Goal: Task Accomplishment & Management: Manage account settings

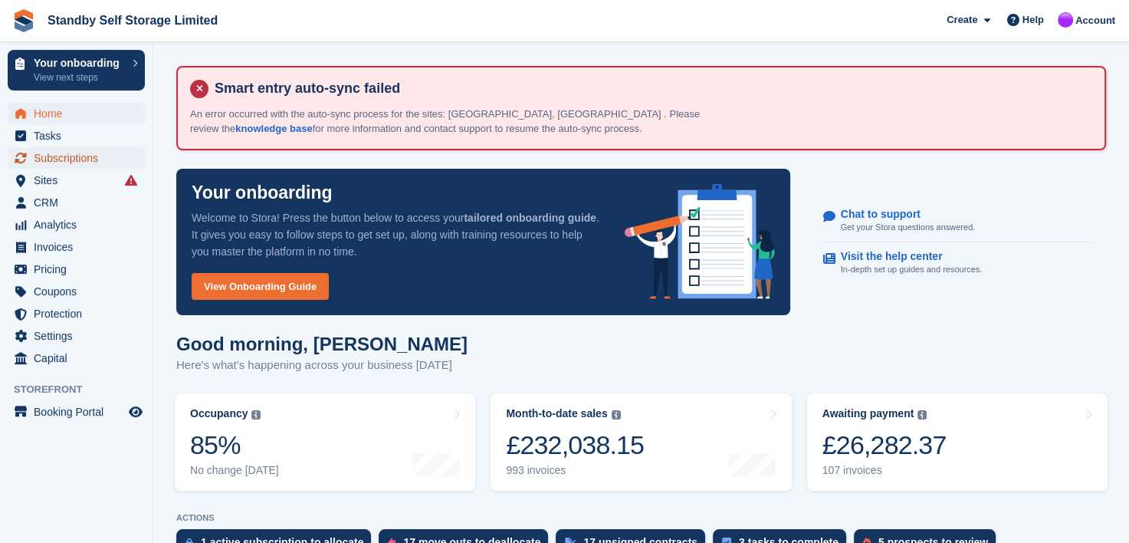
click at [64, 159] on span "Subscriptions" at bounding box center [80, 157] width 92 height 21
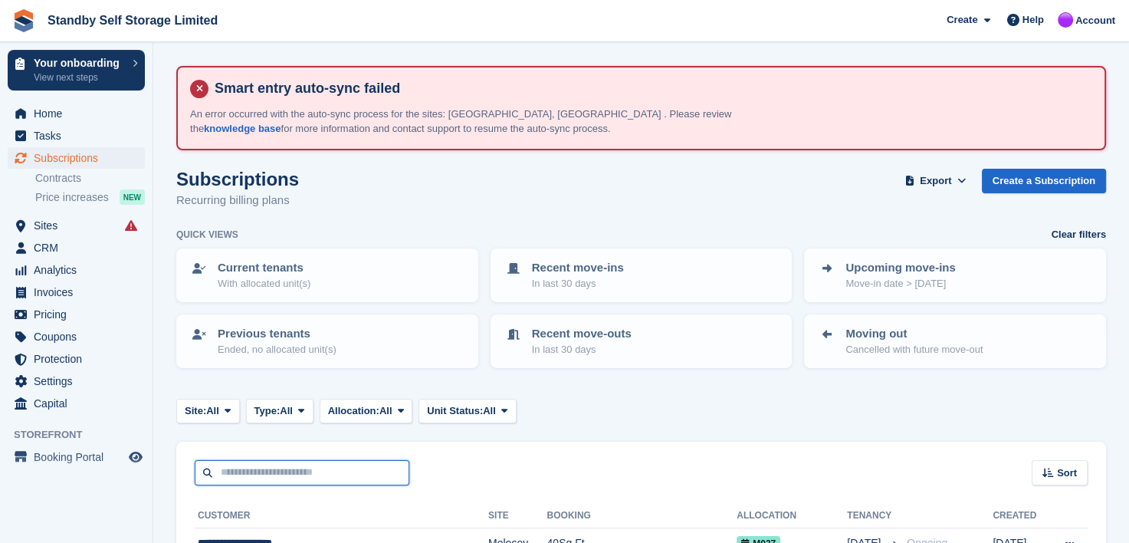
click at [281, 466] on input "text" at bounding box center [302, 472] width 215 height 25
type input "*****"
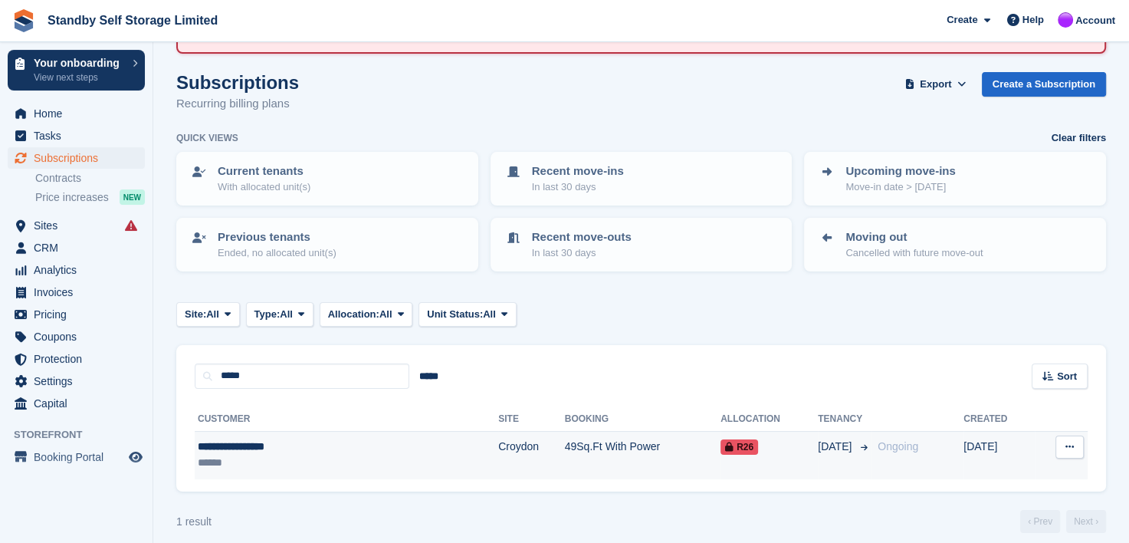
scroll to position [107, 0]
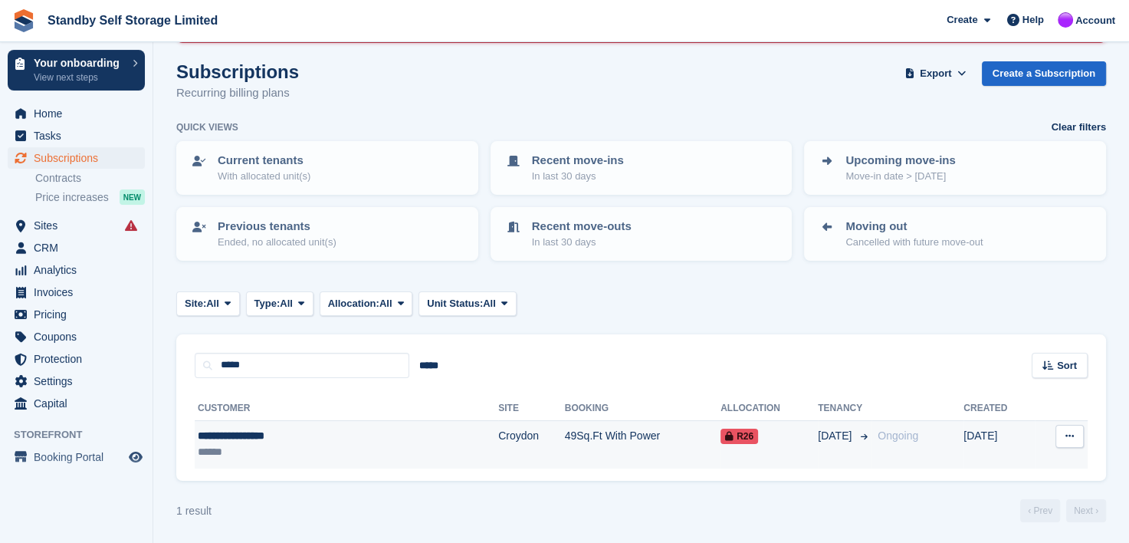
click at [565, 431] on td "49Sq.Ft With Power" at bounding box center [643, 444] width 156 height 48
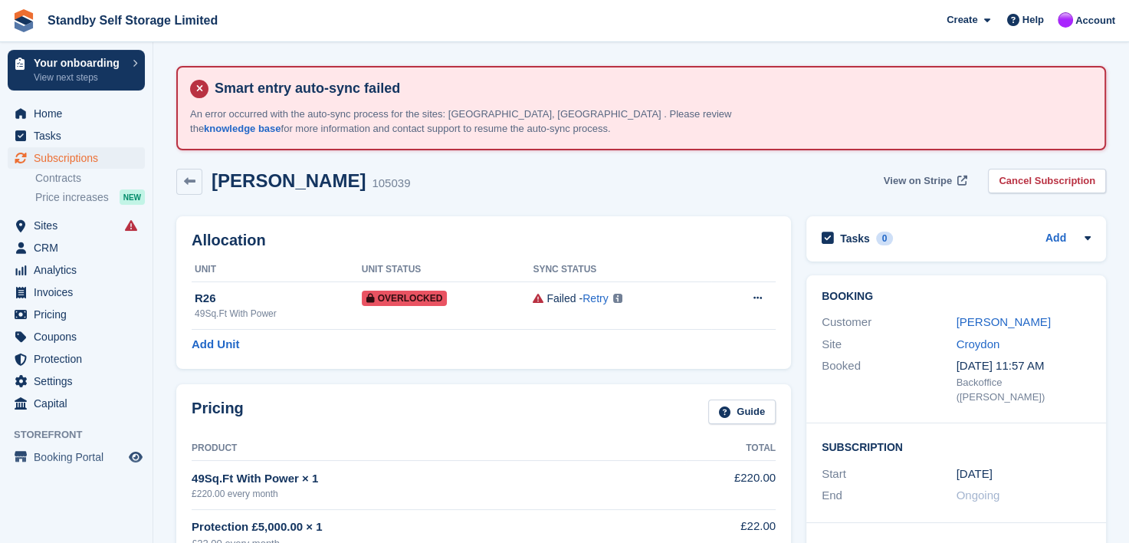
click at [920, 182] on span "View on Stripe" at bounding box center [918, 180] width 68 height 15
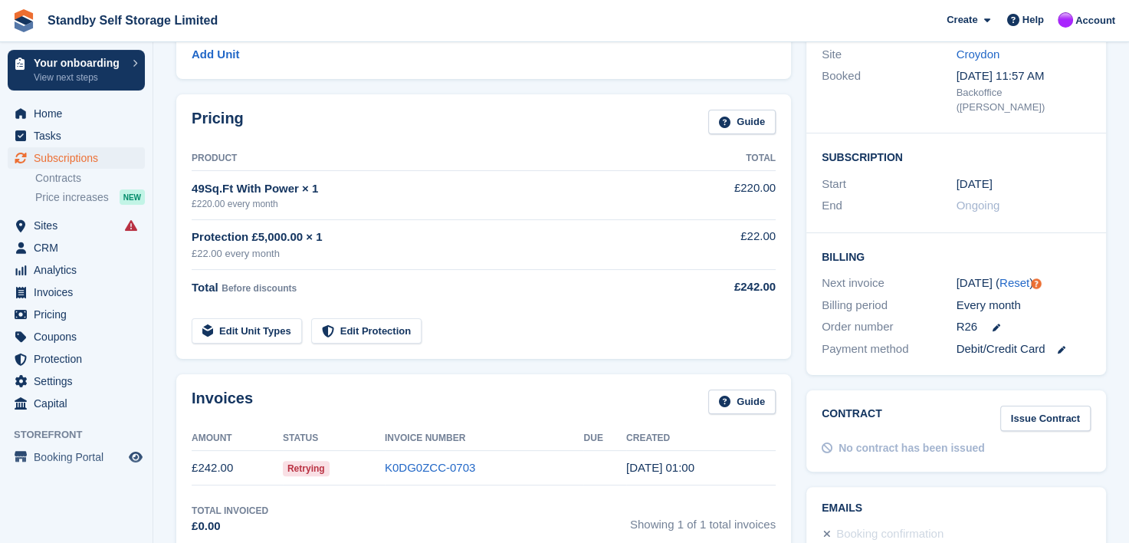
scroll to position [307, 0]
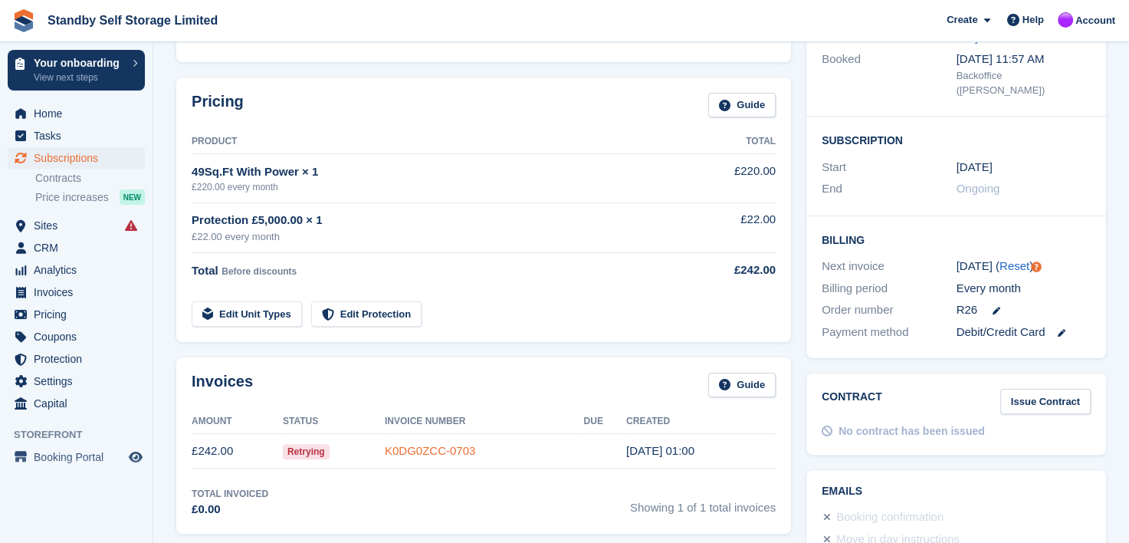
click at [402, 448] on link "K0DG0ZCC-0703" at bounding box center [430, 450] width 90 height 13
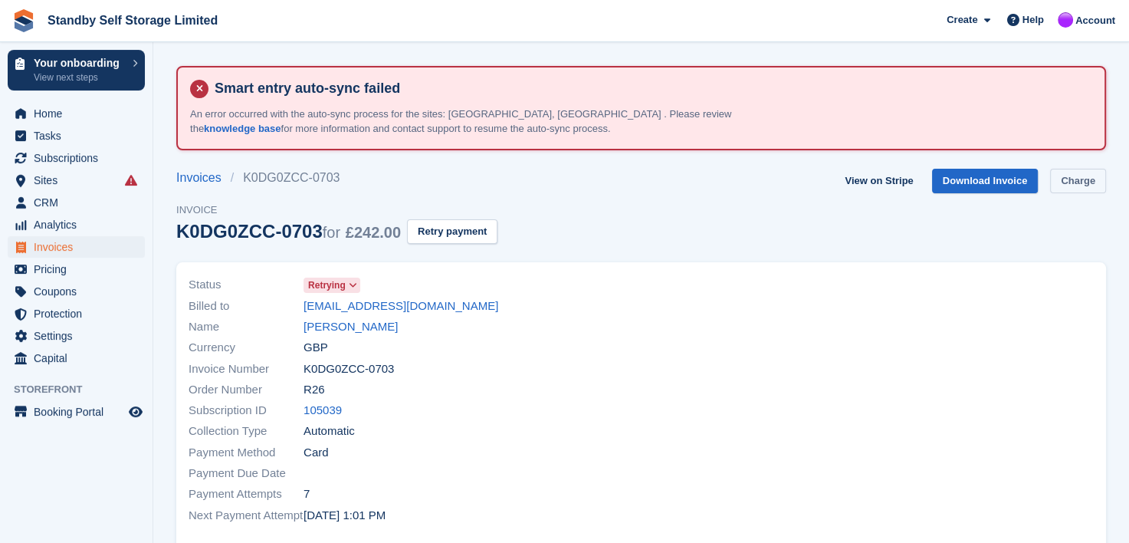
click at [1075, 177] on link "Charge" at bounding box center [1078, 181] width 56 height 25
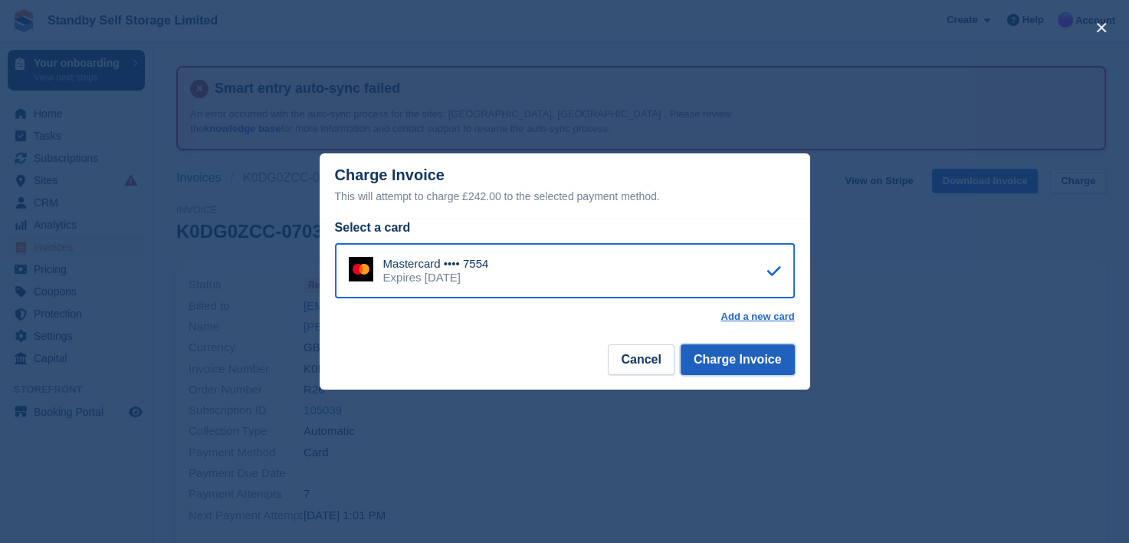
click at [719, 363] on button "Charge Invoice" at bounding box center [738, 359] width 114 height 31
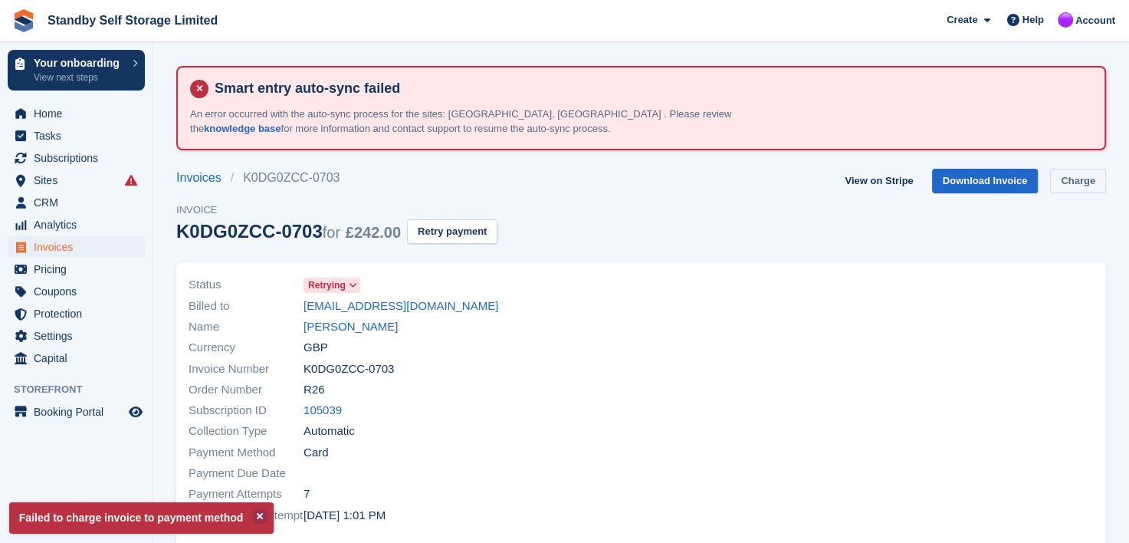
click at [1085, 184] on link "Charge" at bounding box center [1078, 181] width 56 height 25
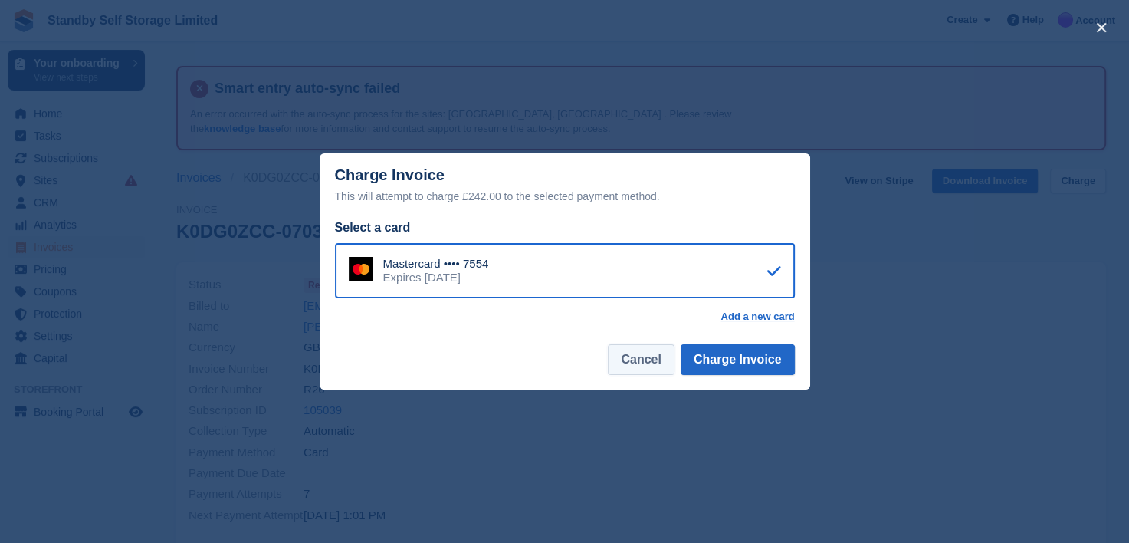
click at [625, 366] on button "Cancel" at bounding box center [641, 359] width 66 height 31
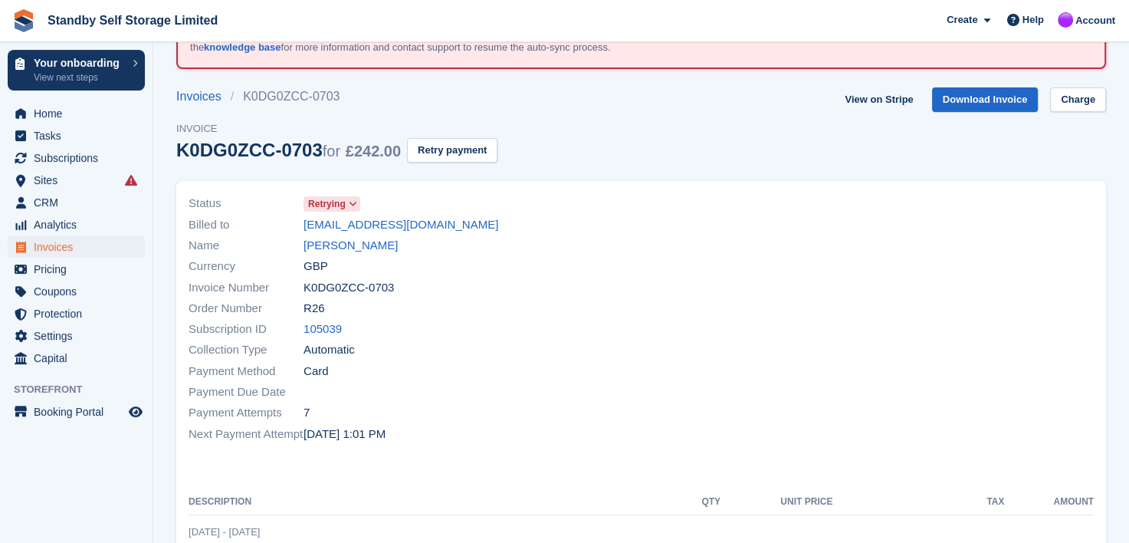
scroll to position [77, 0]
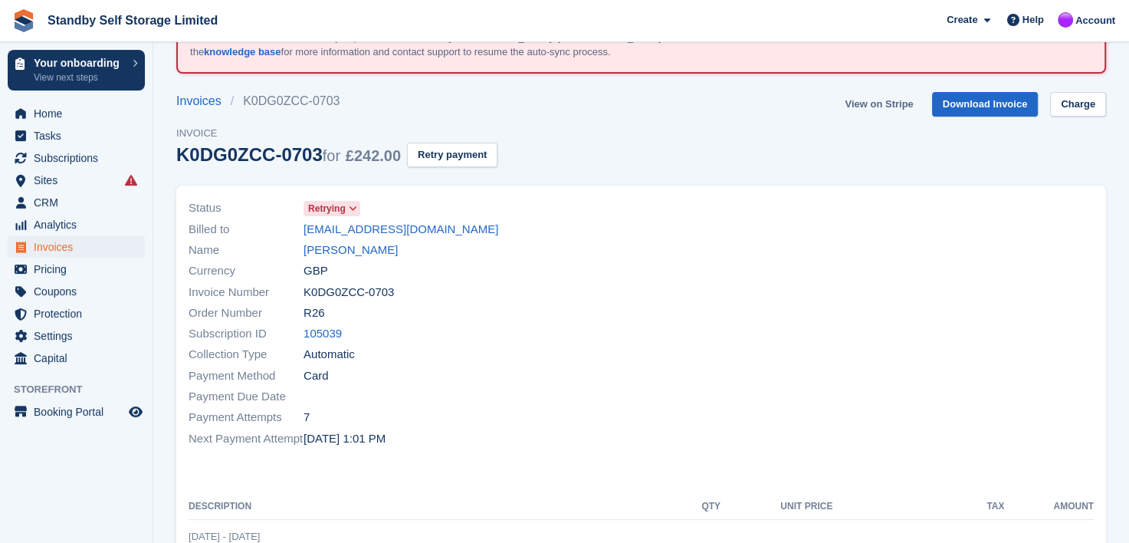
click at [881, 105] on link "View on Stripe" at bounding box center [878, 104] width 80 height 25
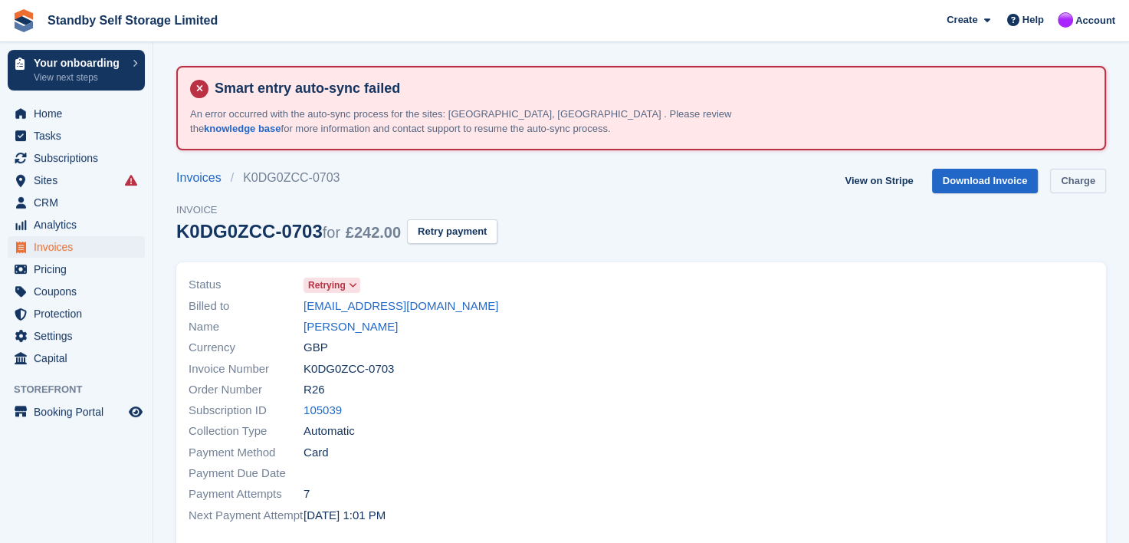
click at [1079, 181] on link "Charge" at bounding box center [1078, 181] width 56 height 25
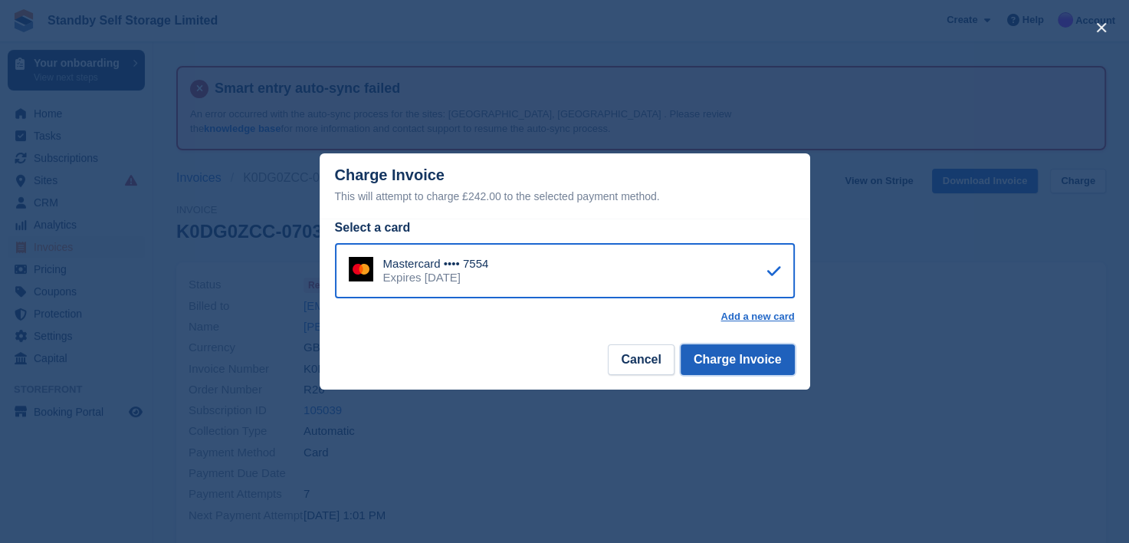
click at [714, 361] on button "Charge Invoice" at bounding box center [738, 359] width 114 height 31
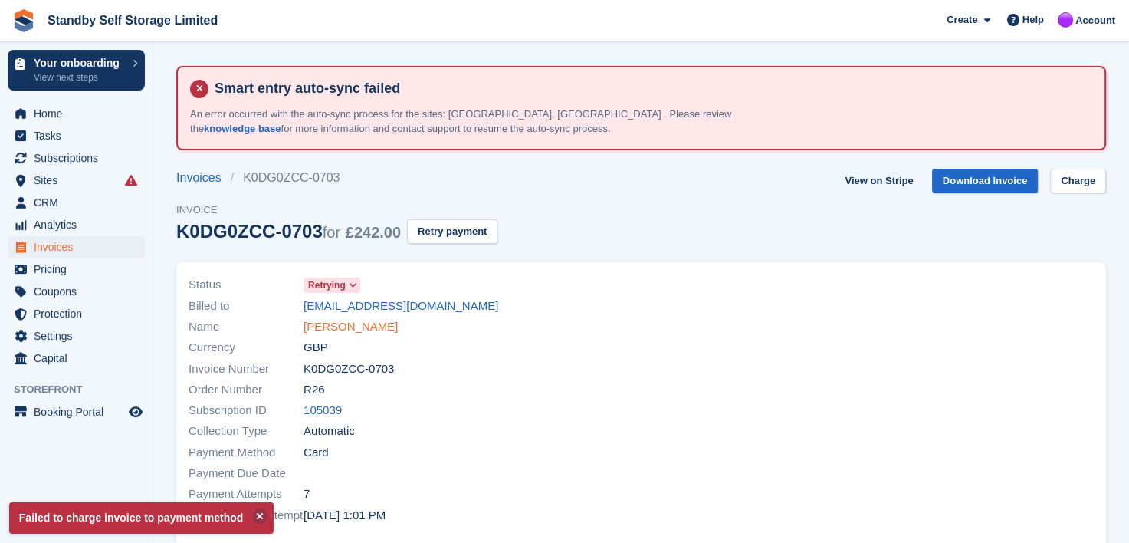
click at [360, 325] on link "Chika Tituss Achi" at bounding box center [351, 327] width 94 height 18
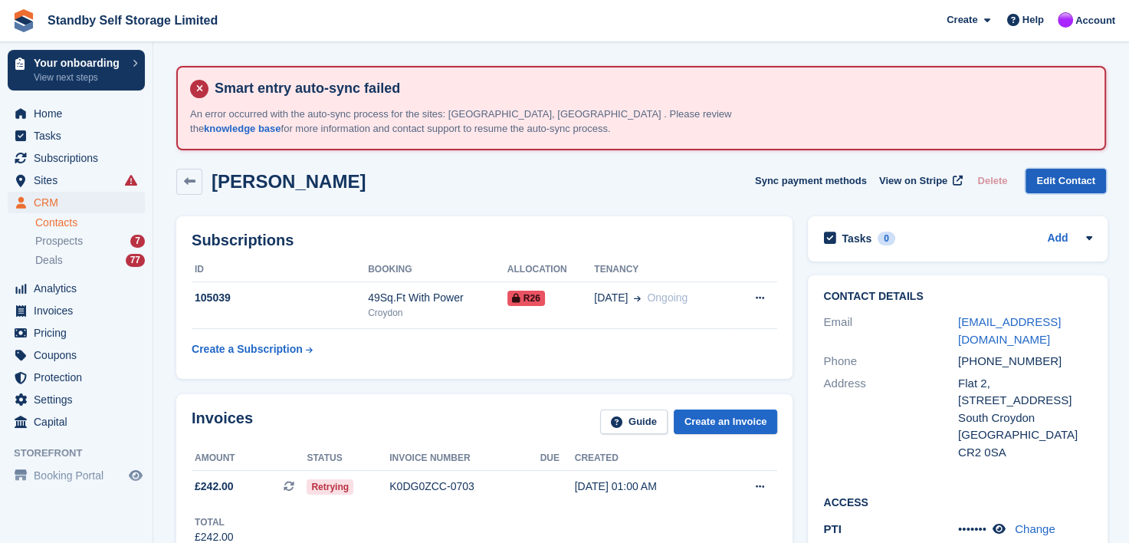
click at [1061, 180] on link "Edit Contact" at bounding box center [1065, 181] width 80 height 25
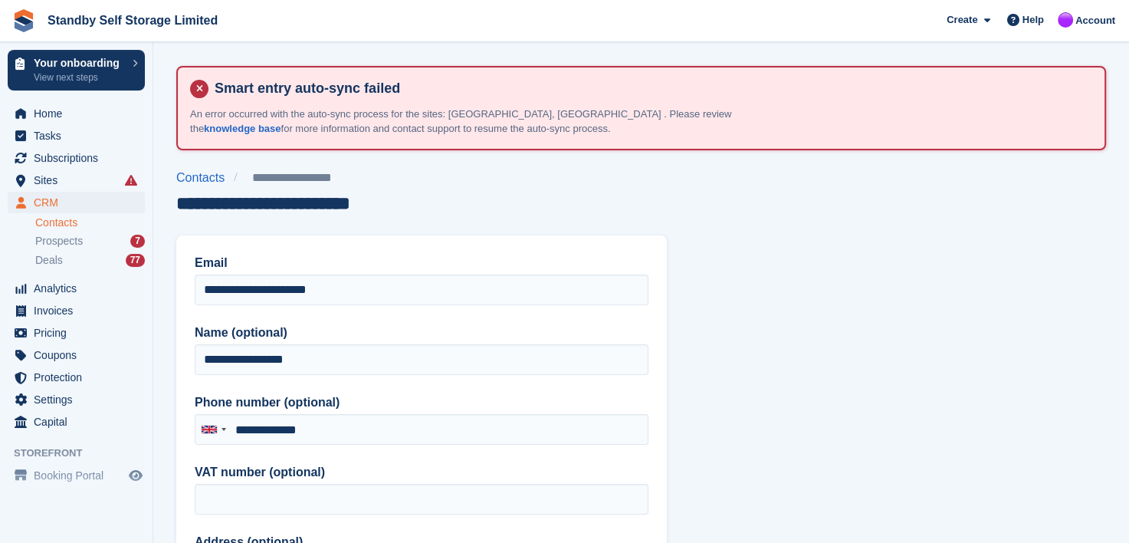
type input "**********"
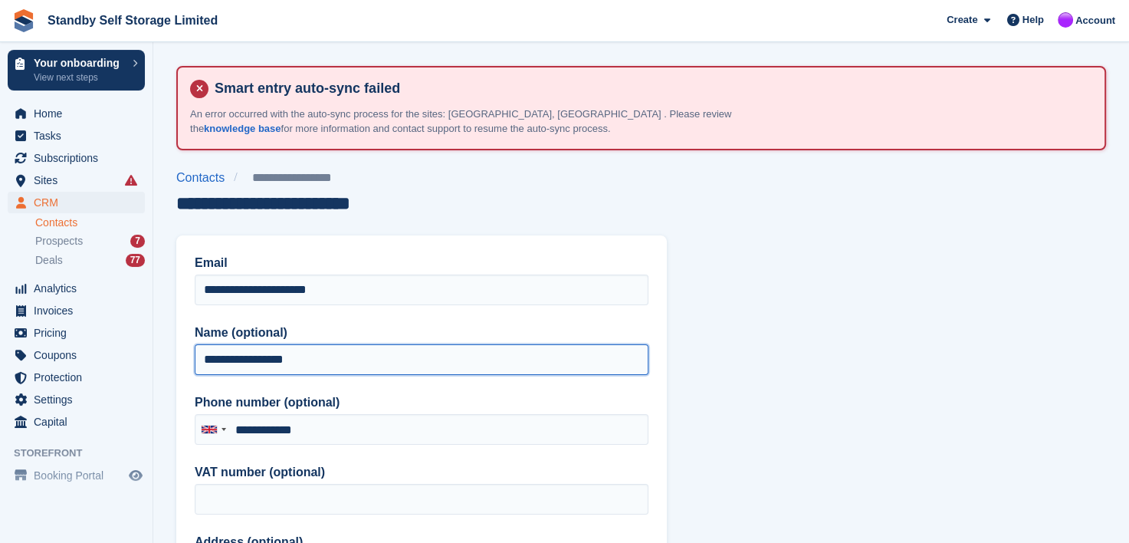
click at [343, 359] on input "**********" at bounding box center [422, 359] width 454 height 31
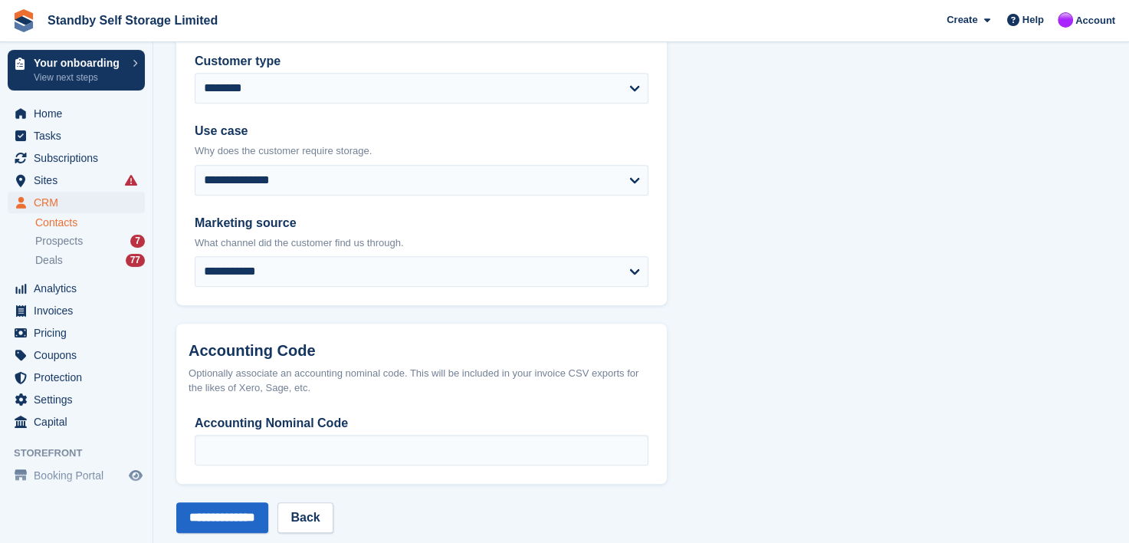
scroll to position [865, 0]
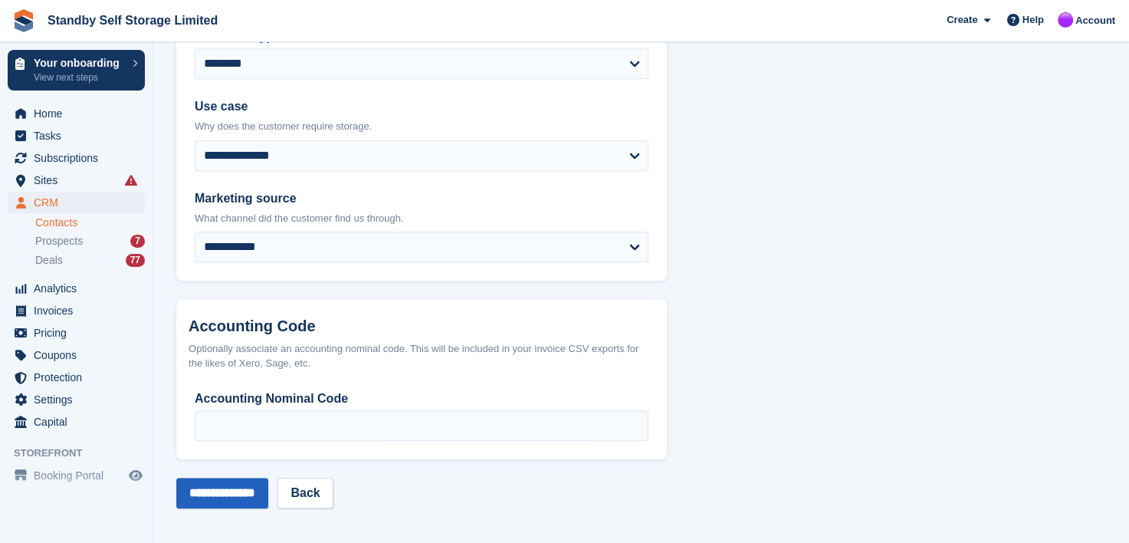
type input "**********"
click at [242, 490] on input "**********" at bounding box center [222, 492] width 92 height 31
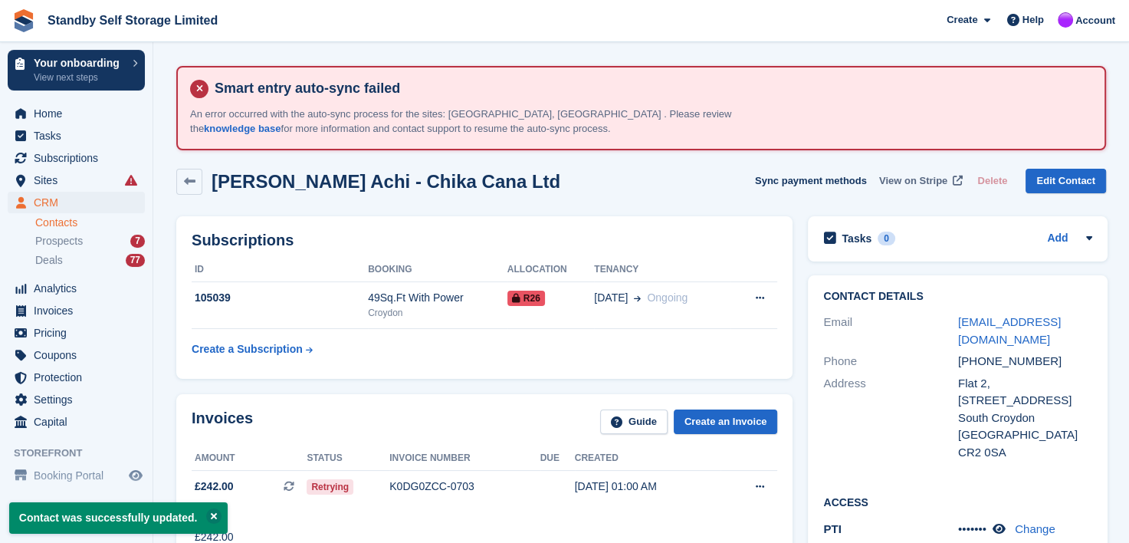
click at [912, 179] on span "View on Stripe" at bounding box center [913, 180] width 68 height 15
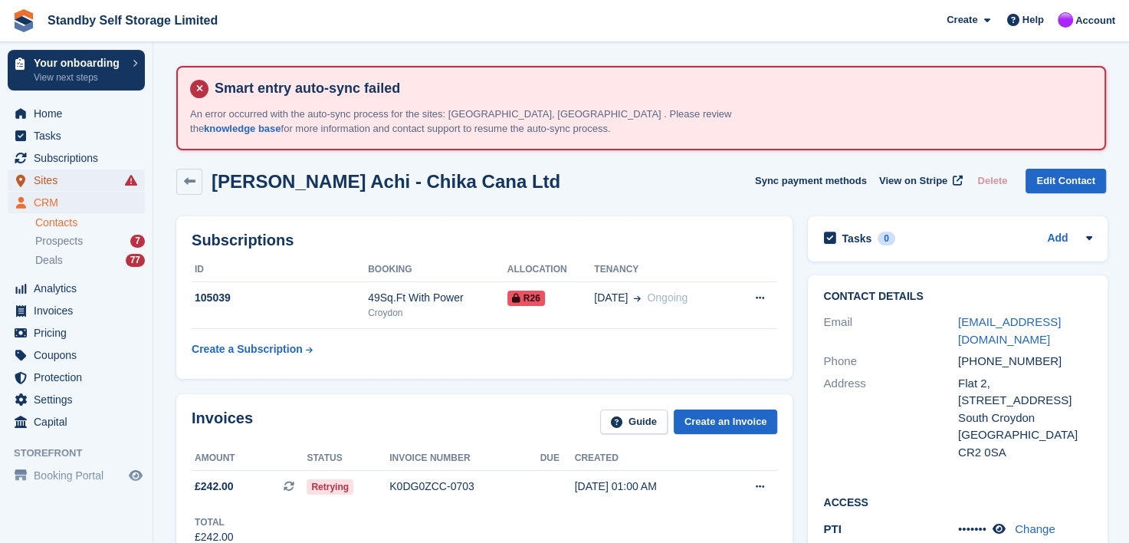
click at [44, 175] on span "Sites" at bounding box center [80, 179] width 92 height 21
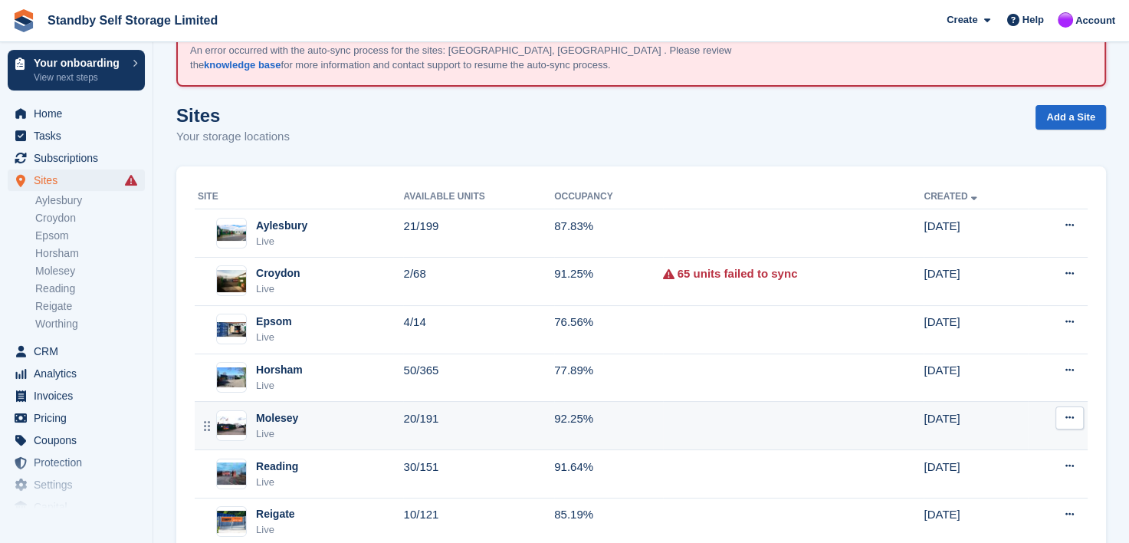
scroll to position [157, 0]
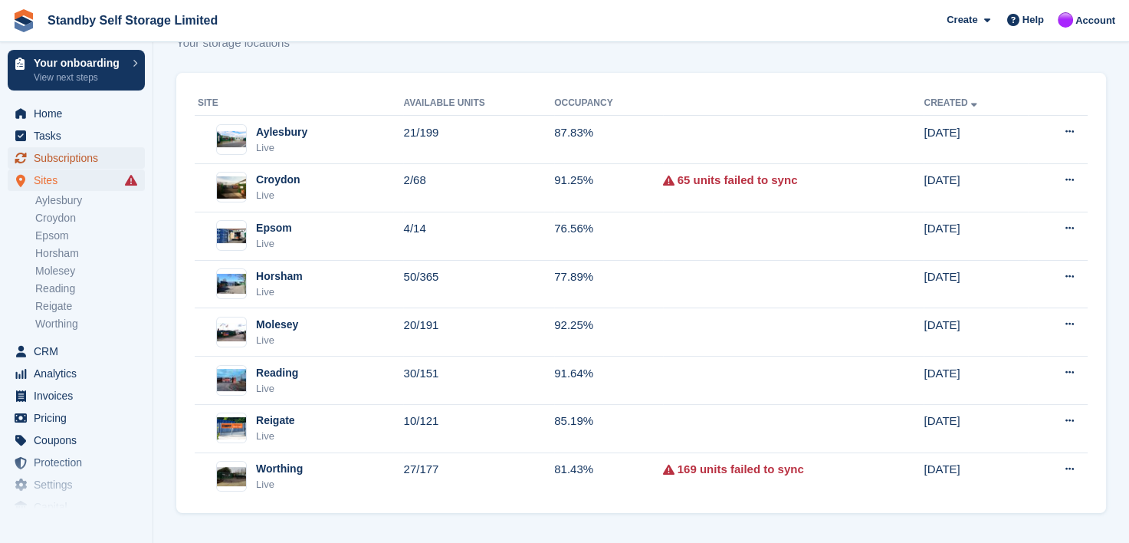
click at [48, 156] on span "Subscriptions" at bounding box center [80, 157] width 92 height 21
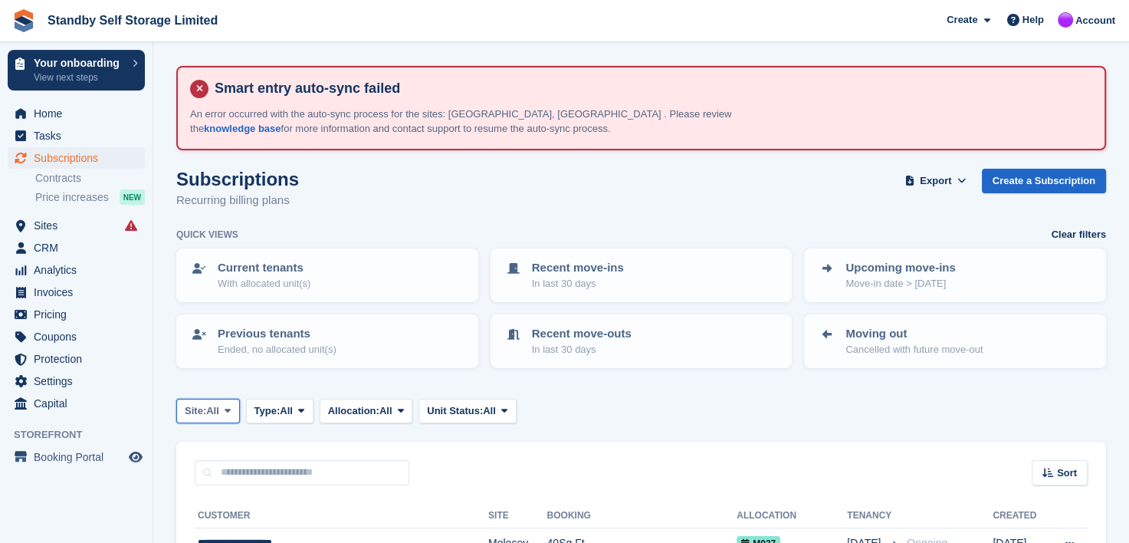
click at [230, 409] on icon at bounding box center [228, 410] width 6 height 10
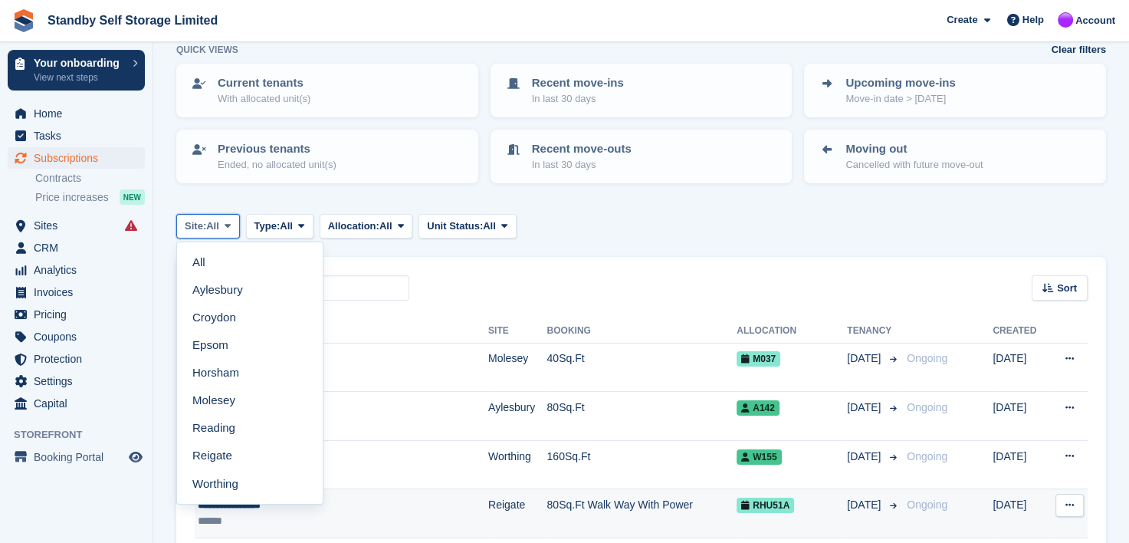
scroll to position [230, 0]
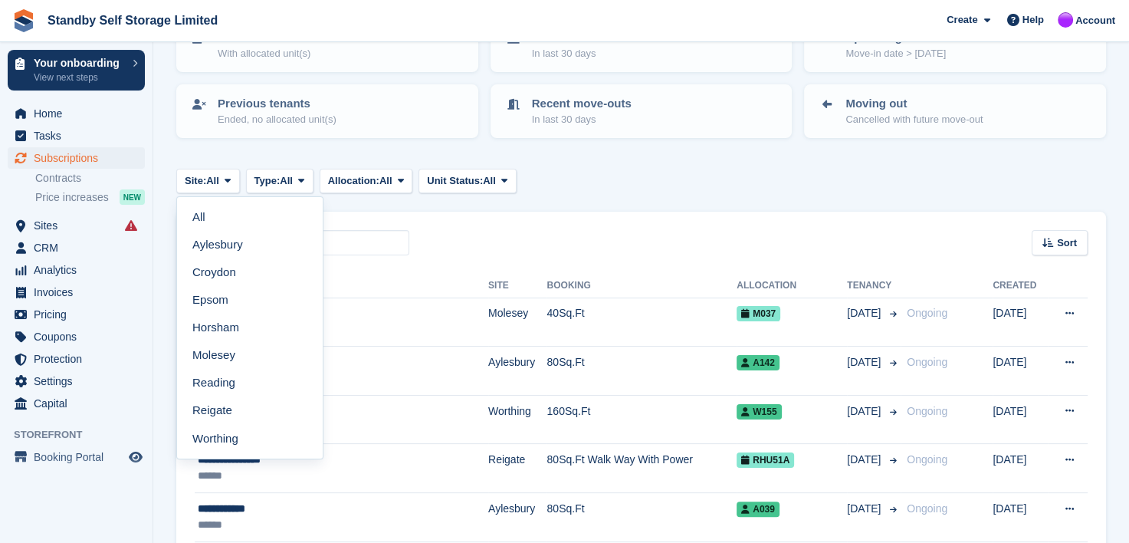
click at [564, 189] on div "Site: All All Aylesbury Croydon Epsom Horsham Molesey Reading Reigate Worthing …" at bounding box center [641, 181] width 930 height 25
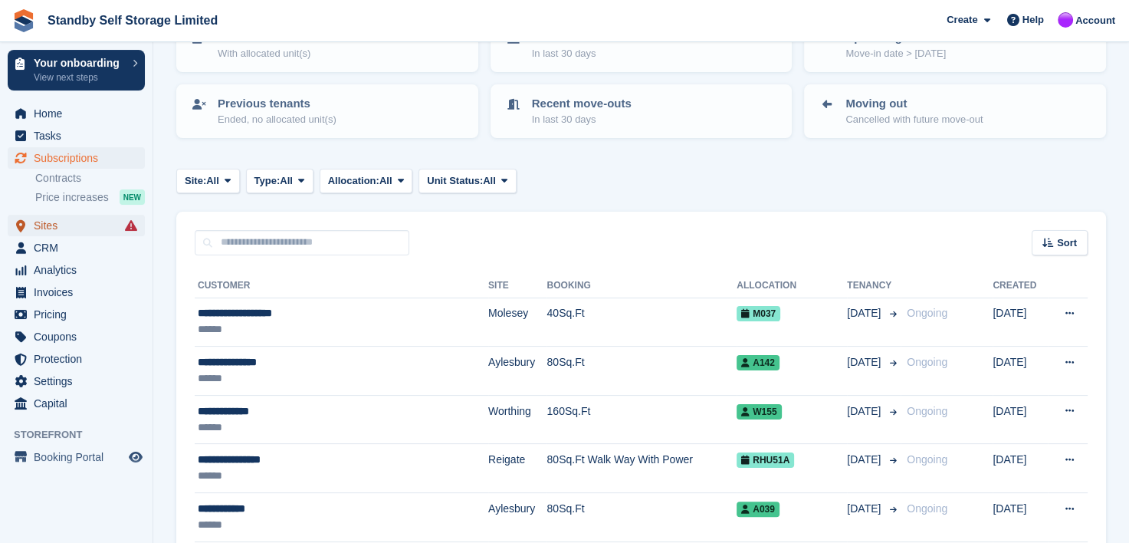
drag, startPoint x: 44, startPoint y: 227, endPoint x: 67, endPoint y: 230, distance: 23.2
click at [44, 227] on span "Sites" at bounding box center [80, 225] width 92 height 21
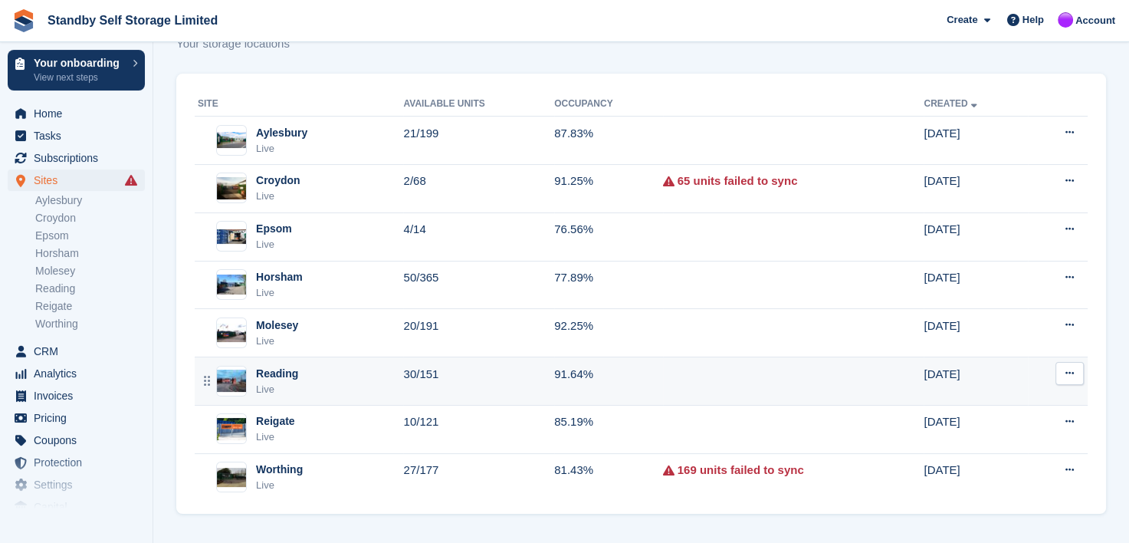
scroll to position [157, 0]
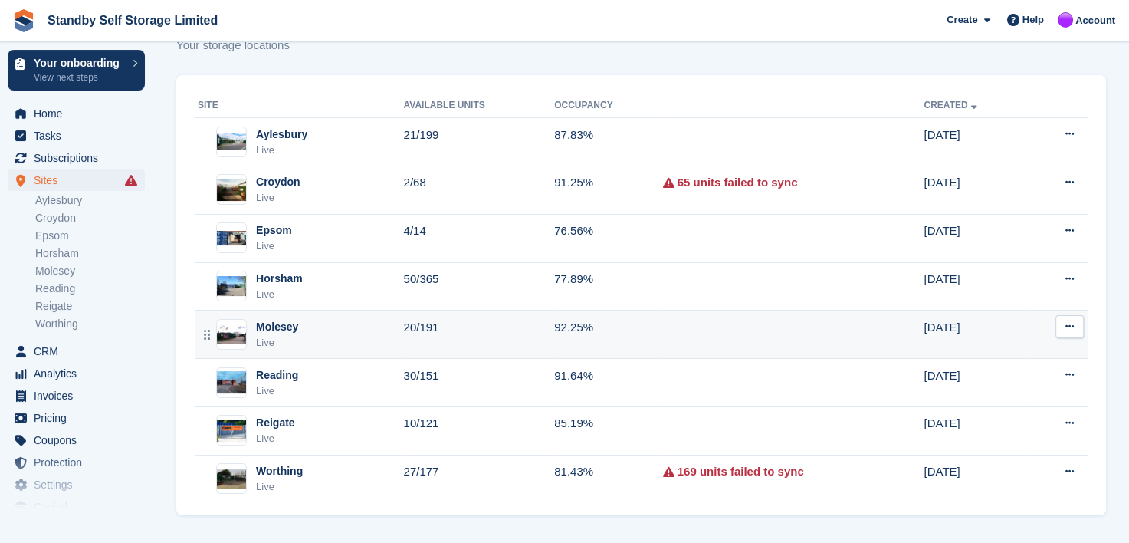
scroll to position [157, 0]
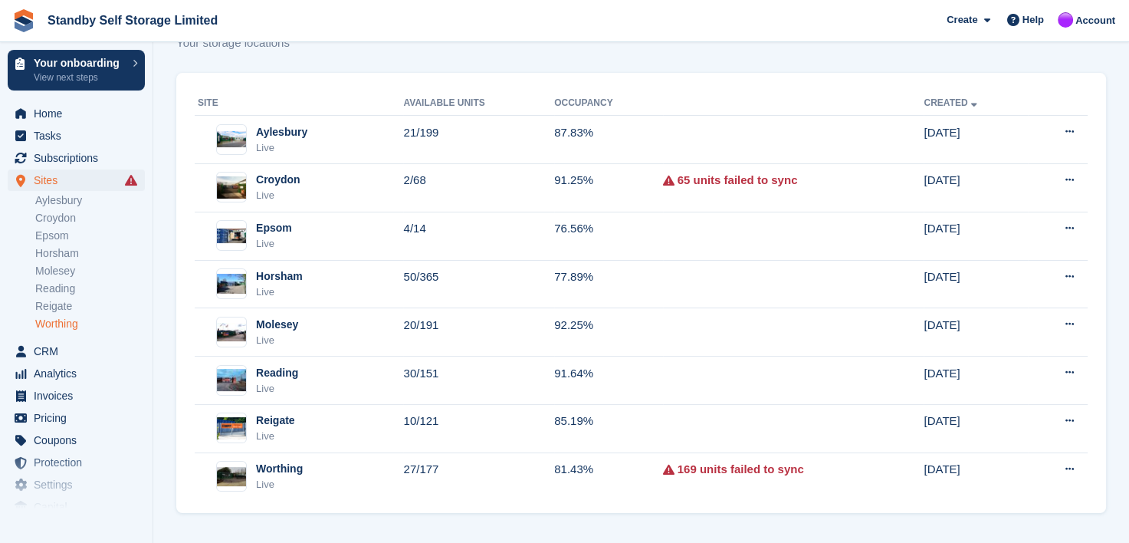
click at [59, 326] on link "Worthing" at bounding box center [90, 324] width 110 height 15
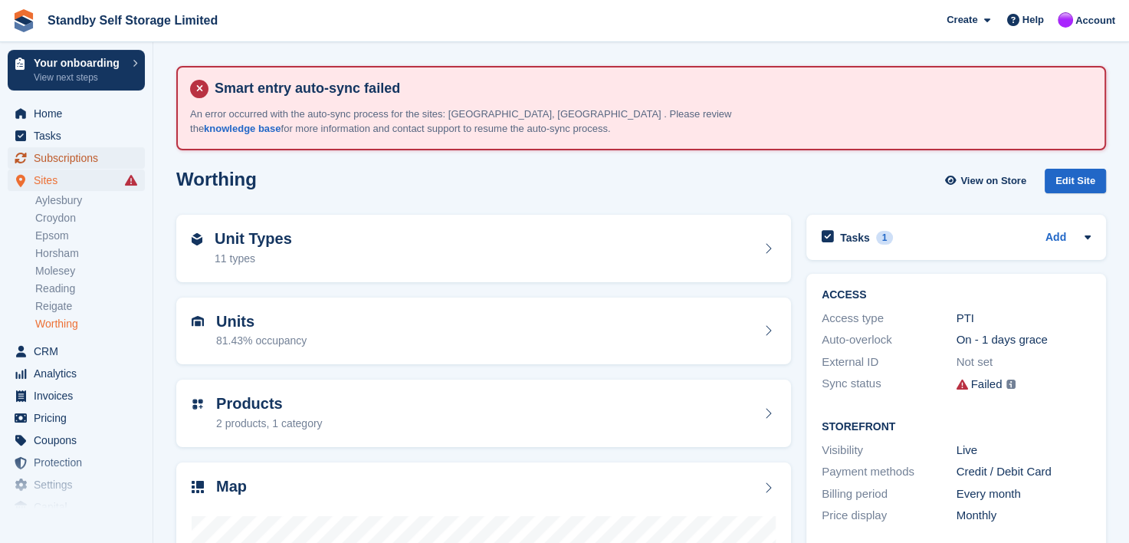
click at [54, 153] on span "Subscriptions" at bounding box center [80, 157] width 92 height 21
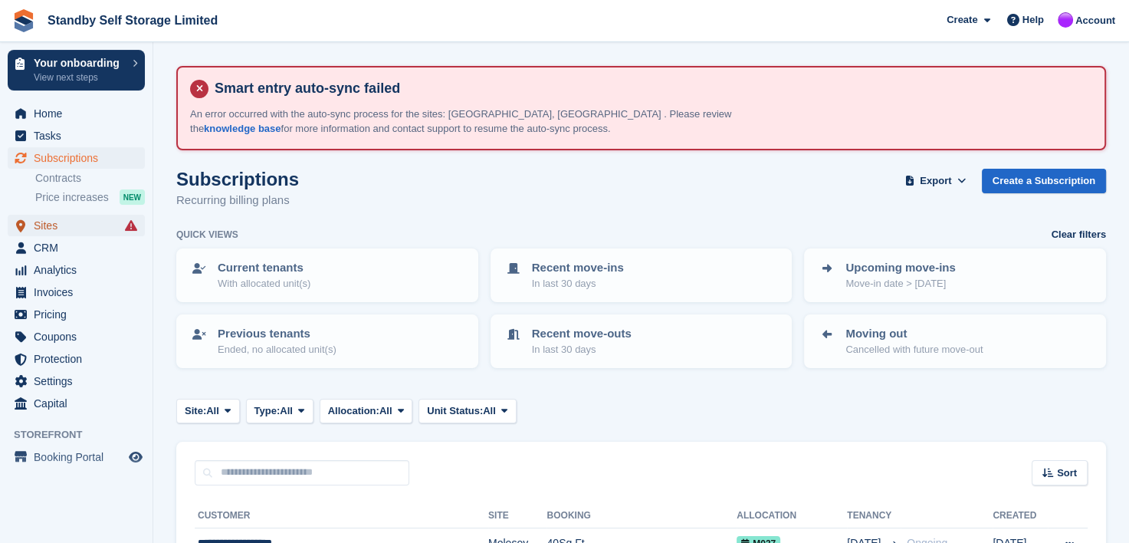
click at [40, 220] on span "Sites" at bounding box center [80, 225] width 92 height 21
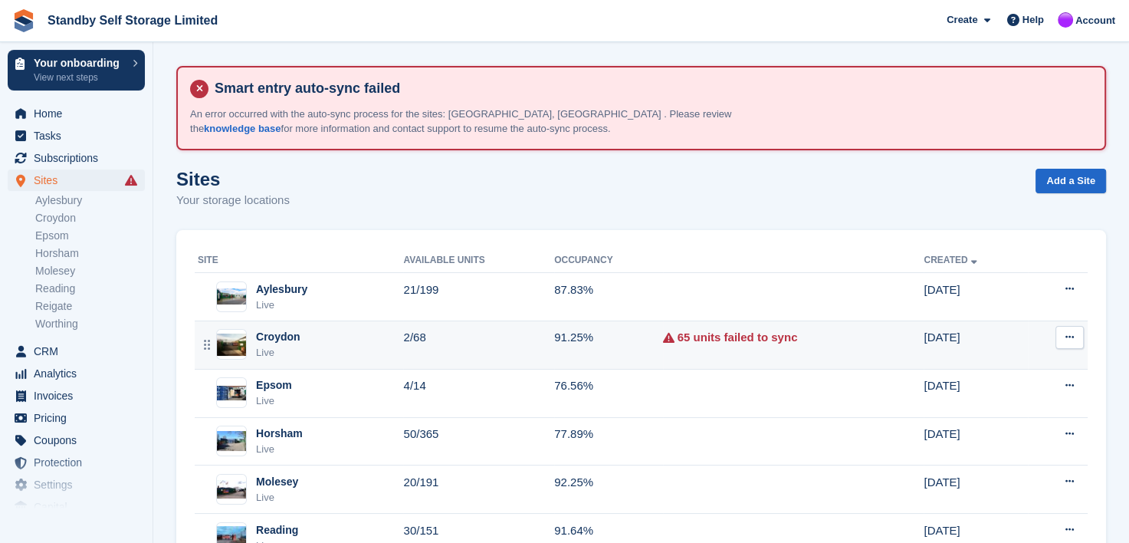
click at [264, 340] on div "Croydon" at bounding box center [278, 337] width 44 height 16
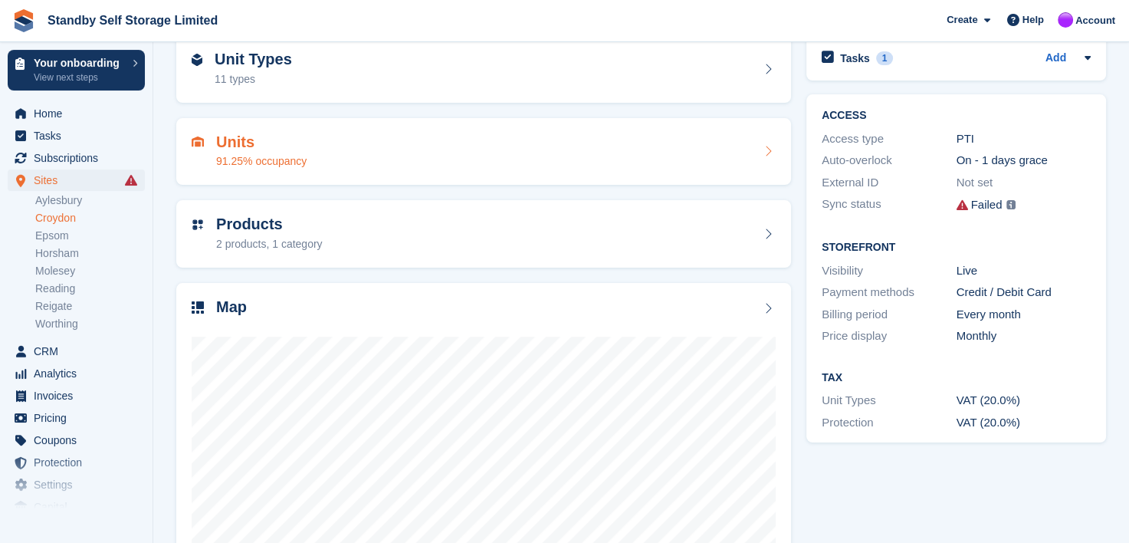
scroll to position [230, 0]
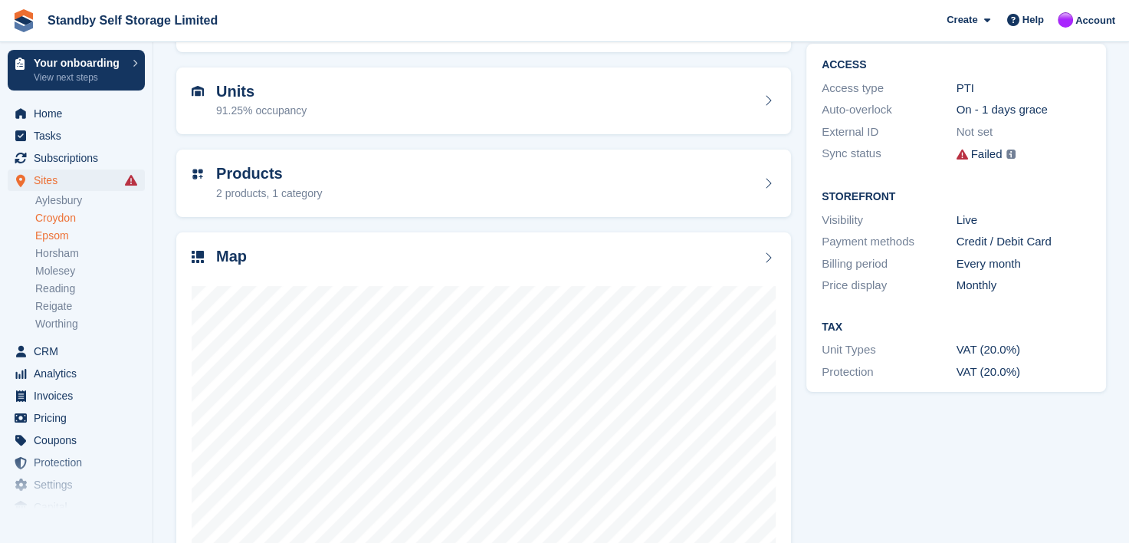
click at [46, 236] on link "Epsom" at bounding box center [90, 235] width 110 height 15
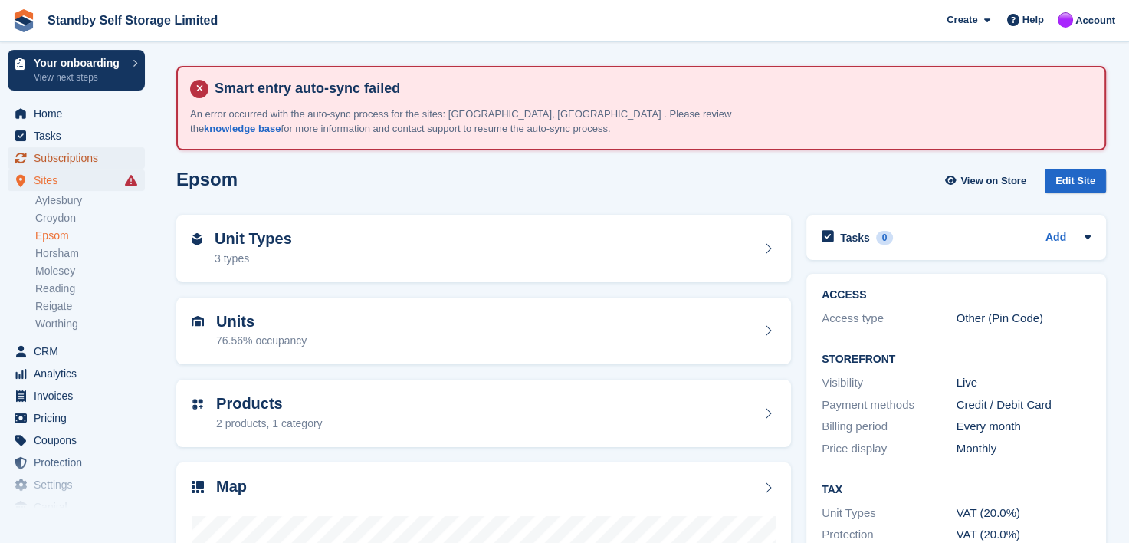
click at [44, 157] on span "Subscriptions" at bounding box center [80, 157] width 92 height 21
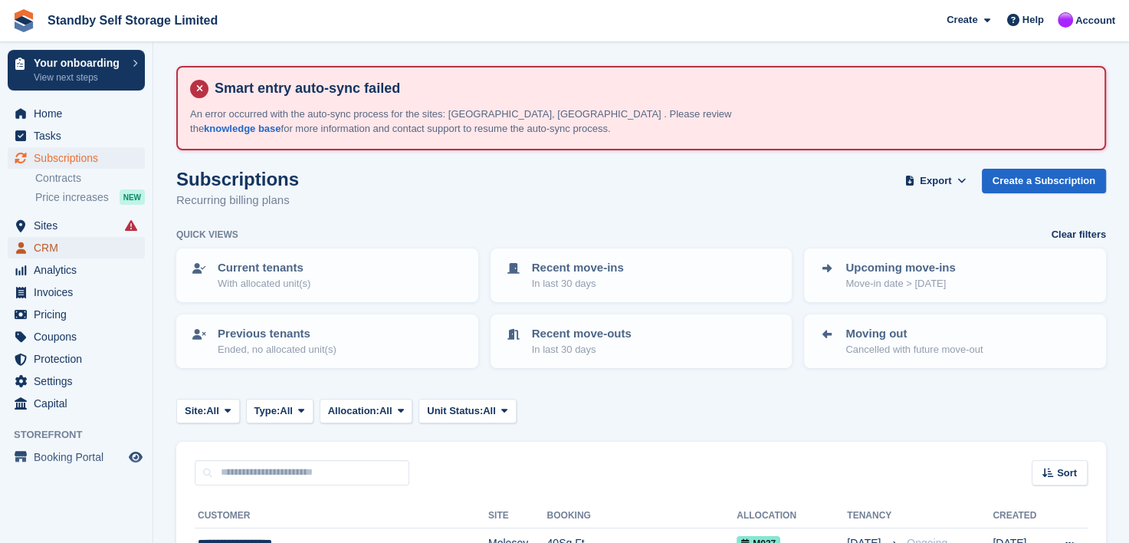
click at [46, 248] on span "CRM" at bounding box center [80, 247] width 92 height 21
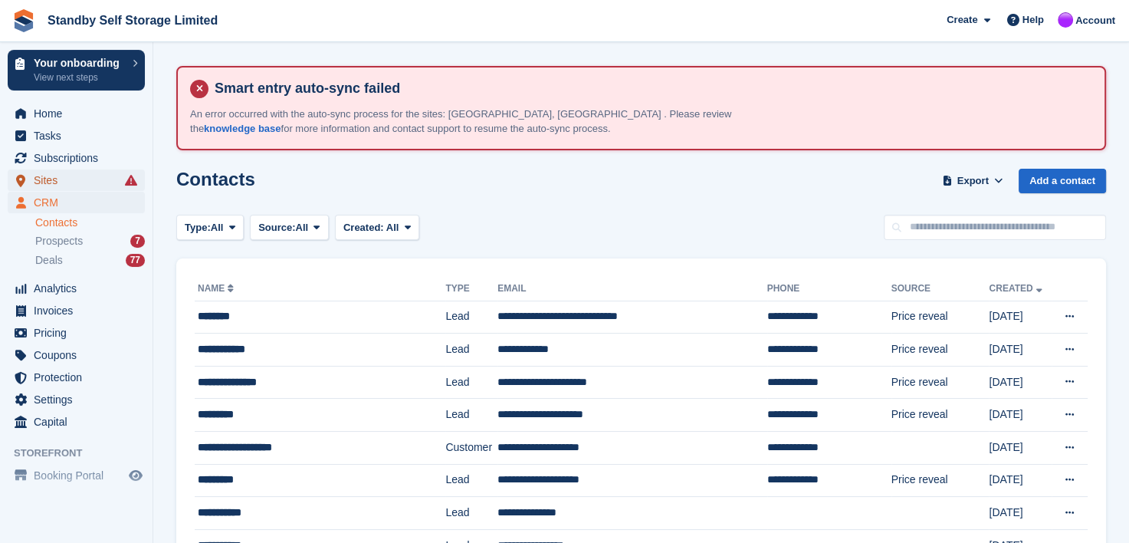
click at [44, 181] on span "Sites" at bounding box center [80, 179] width 92 height 21
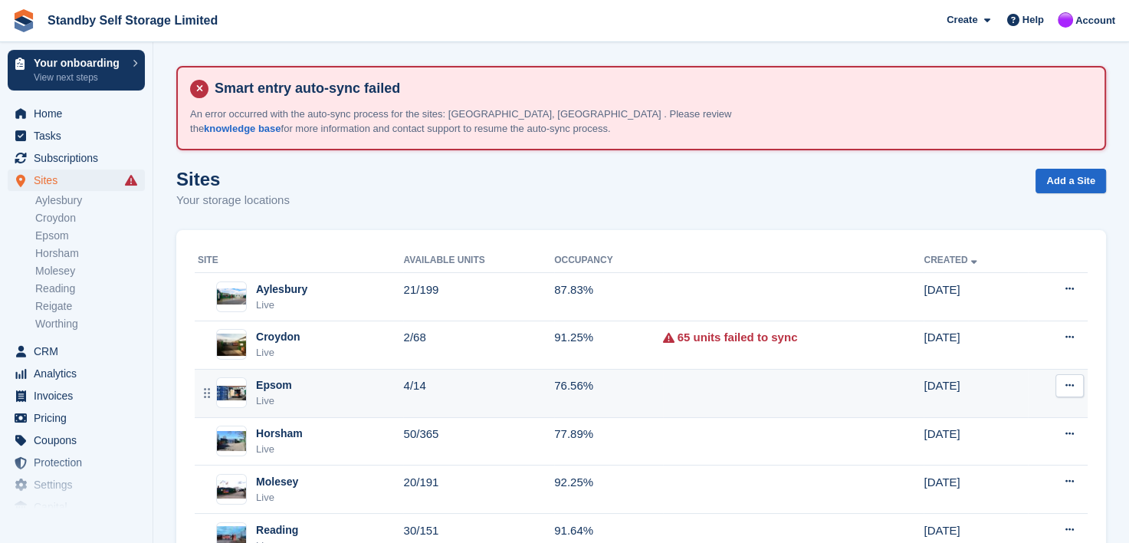
click at [266, 387] on div "Epsom" at bounding box center [274, 385] width 36 height 16
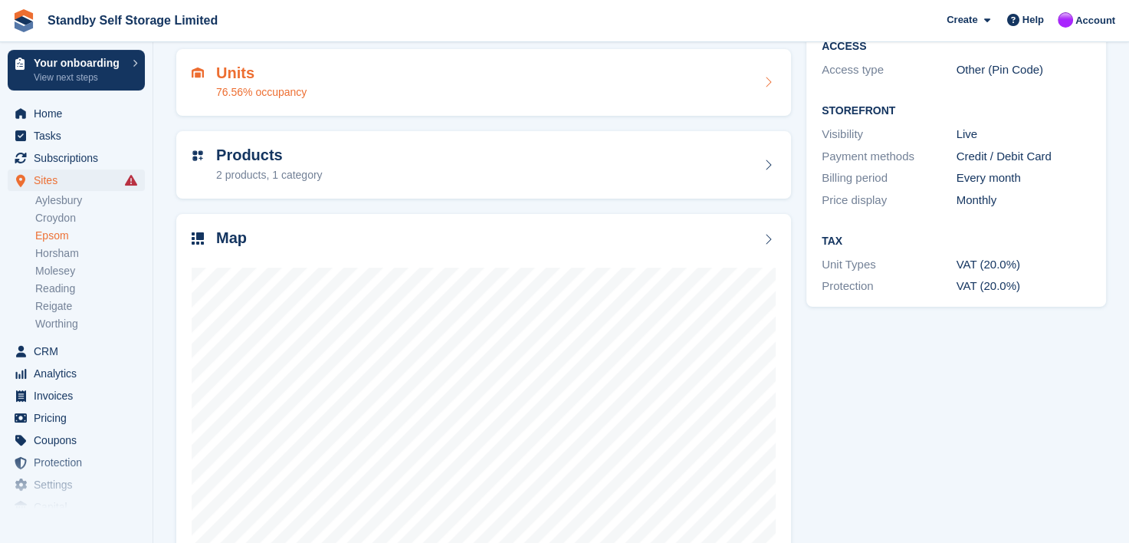
scroll to position [294, 0]
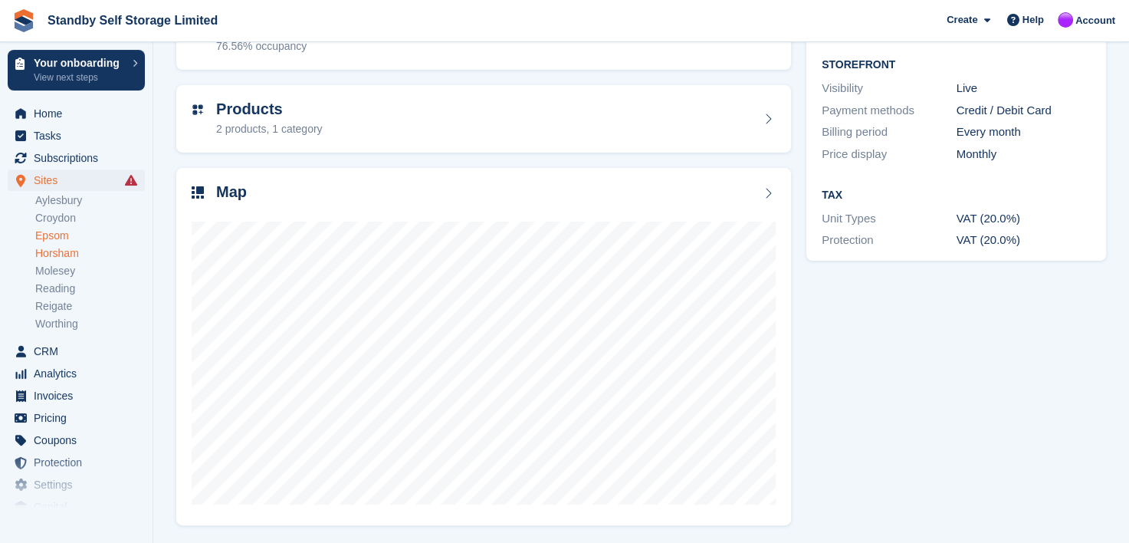
click at [54, 258] on link "Horsham" at bounding box center [90, 253] width 110 height 15
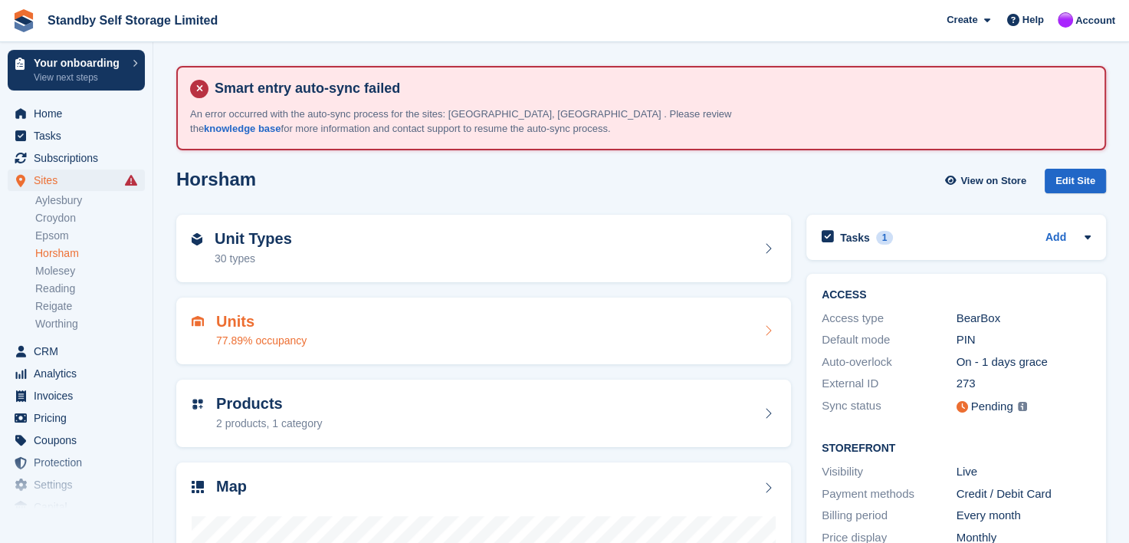
scroll to position [294, 0]
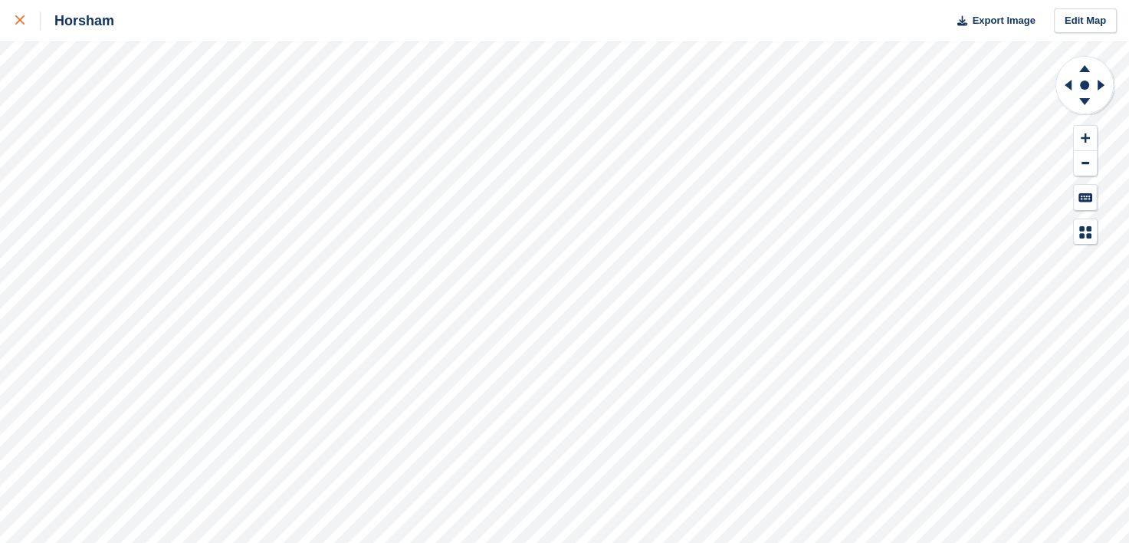
click at [18, 21] on icon at bounding box center [19, 19] width 9 height 9
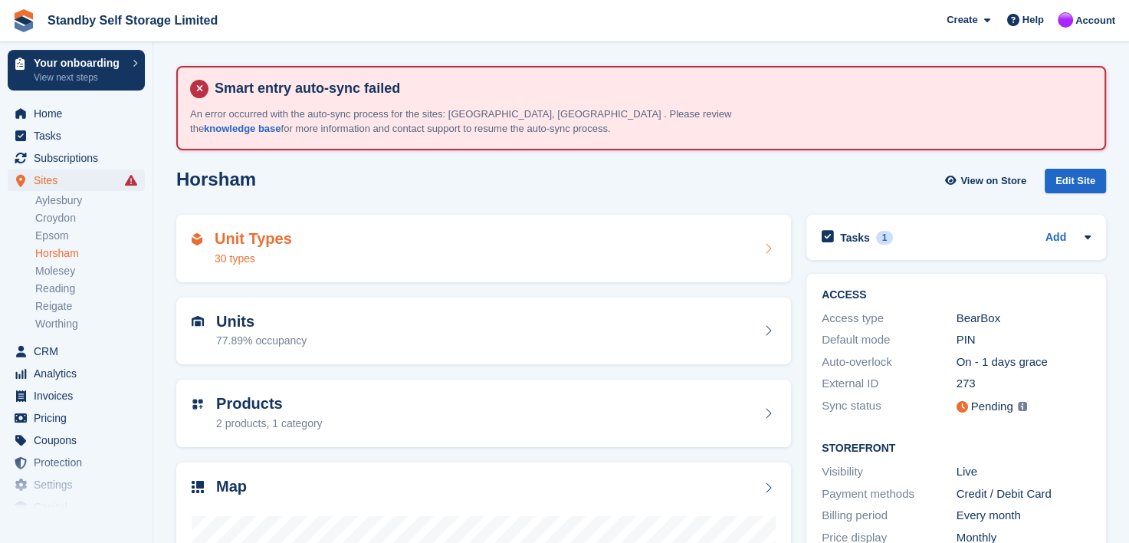
click at [46, 301] on link "Reigate" at bounding box center [90, 306] width 110 height 15
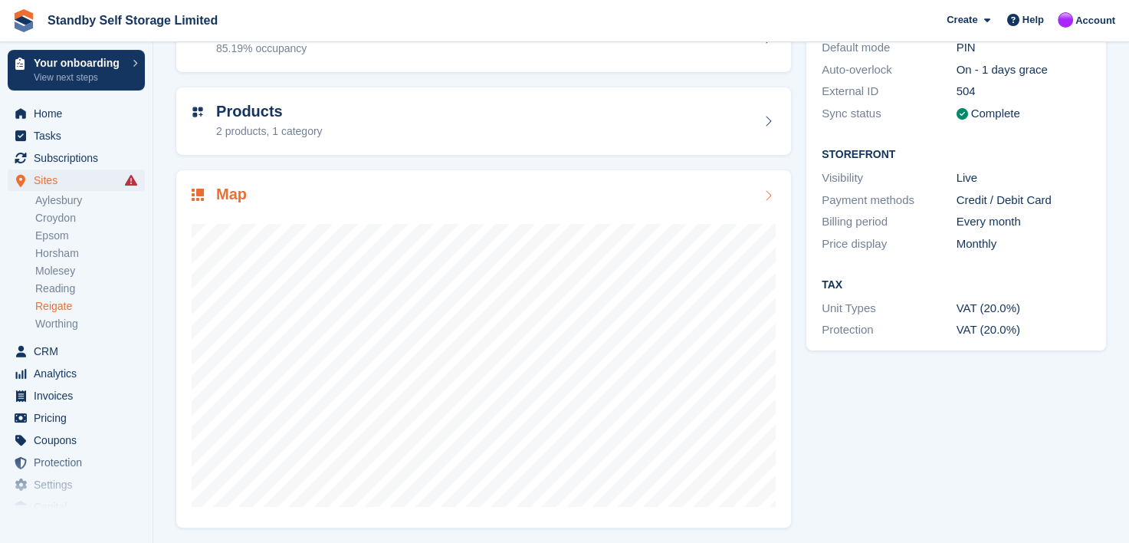
scroll to position [294, 0]
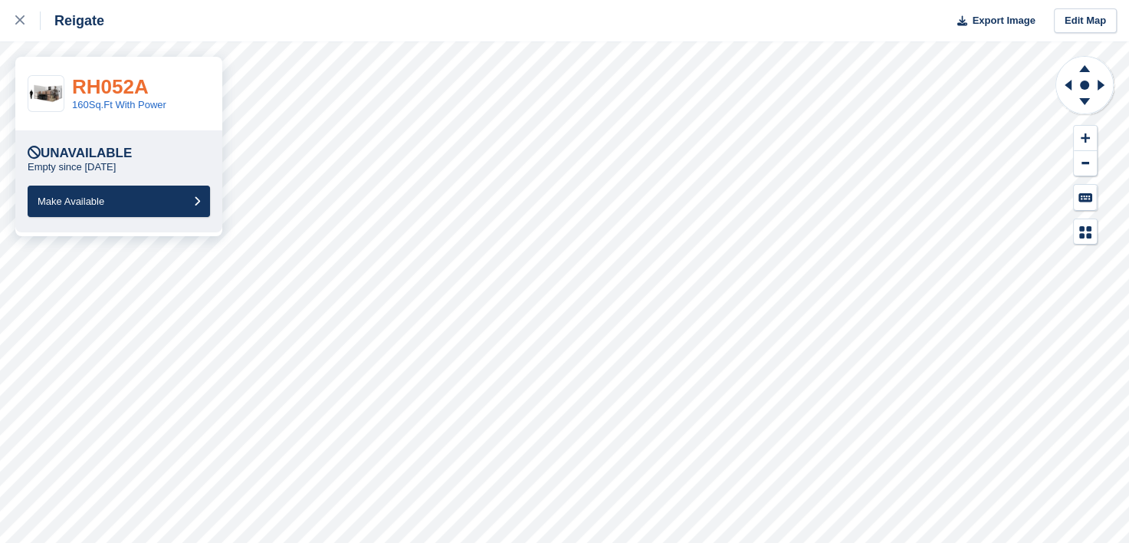
click at [94, 88] on link "RH052A" at bounding box center [110, 86] width 77 height 23
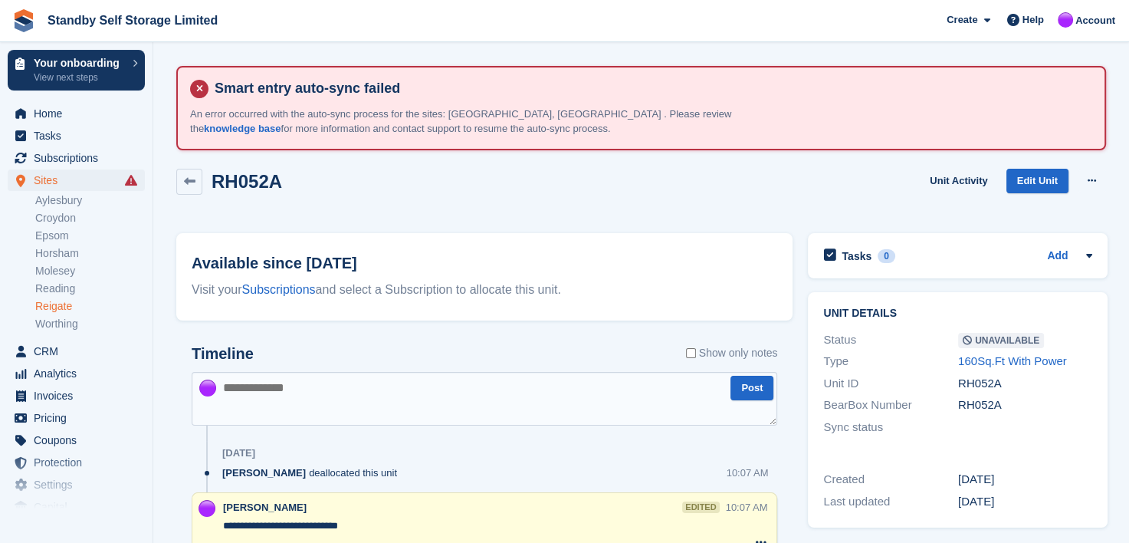
click at [402, 530] on textarea "**********" at bounding box center [473, 533] width 501 height 31
click at [286, 383] on textarea at bounding box center [485, 399] width 586 height 54
type textarea "**********"
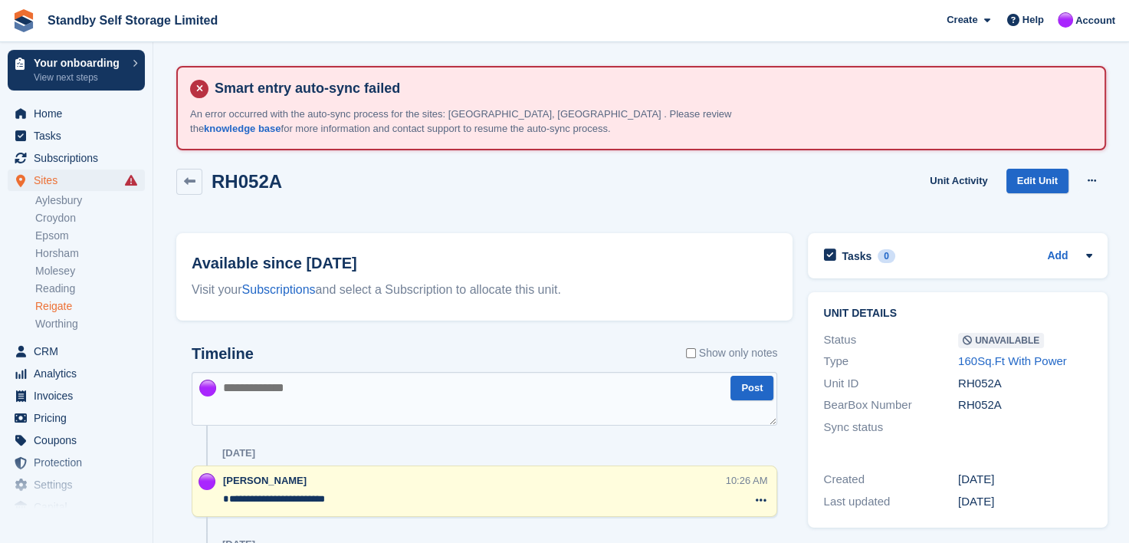
click at [365, 497] on textarea "**********" at bounding box center [473, 498] width 501 height 15
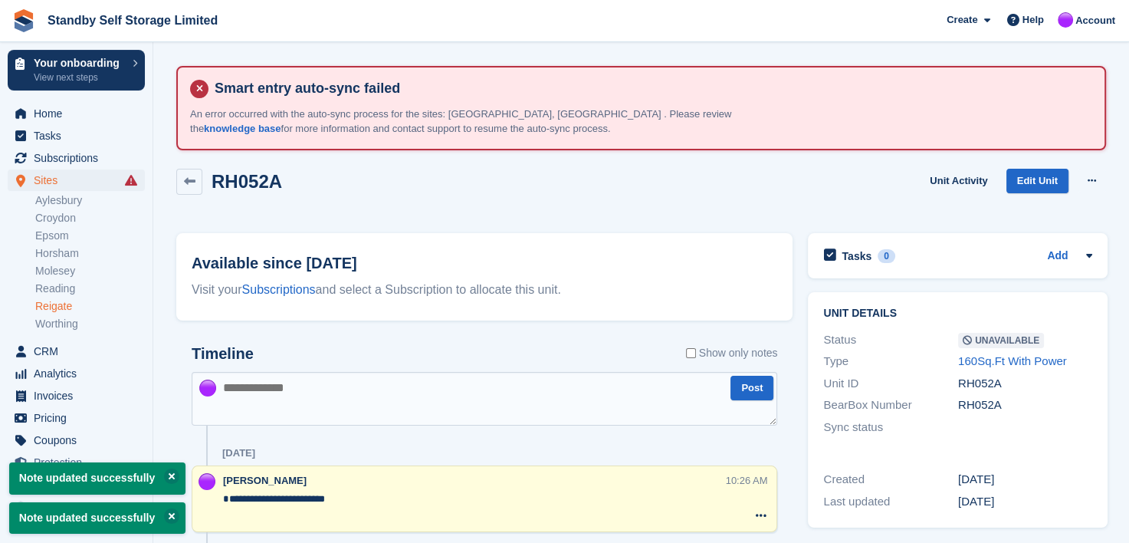
type textarea "**********"
click at [336, 386] on textarea at bounding box center [485, 399] width 586 height 54
click at [45, 307] on link "Reigate" at bounding box center [90, 306] width 110 height 15
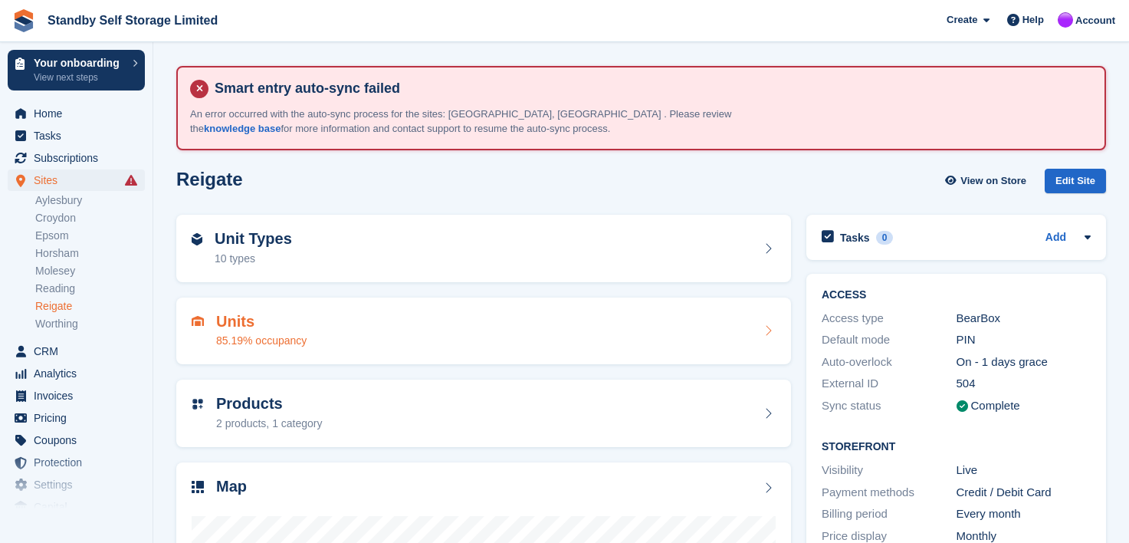
scroll to position [294, 0]
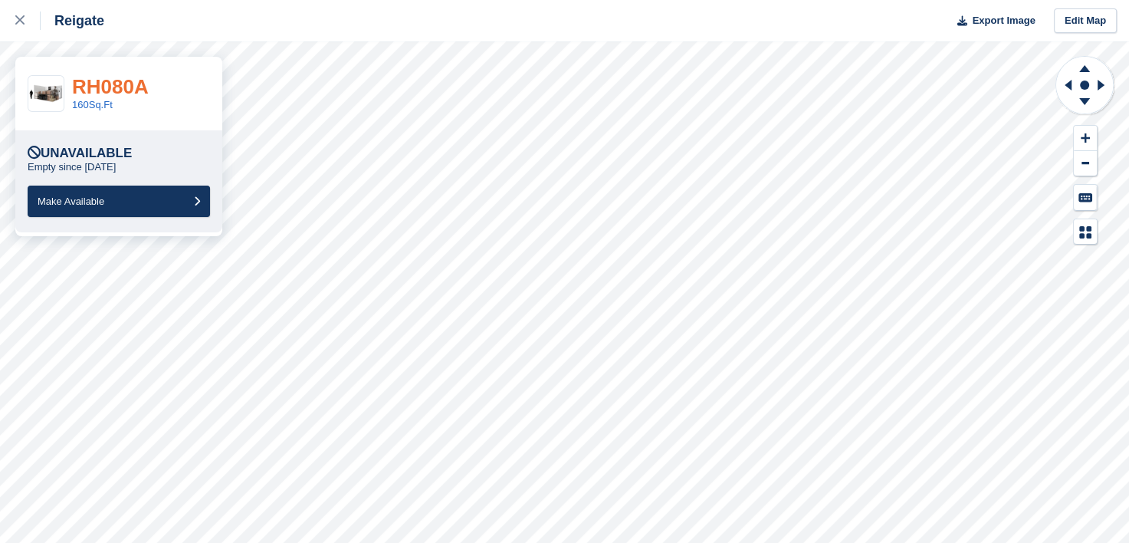
click at [100, 84] on link "RH080A" at bounding box center [110, 86] width 77 height 23
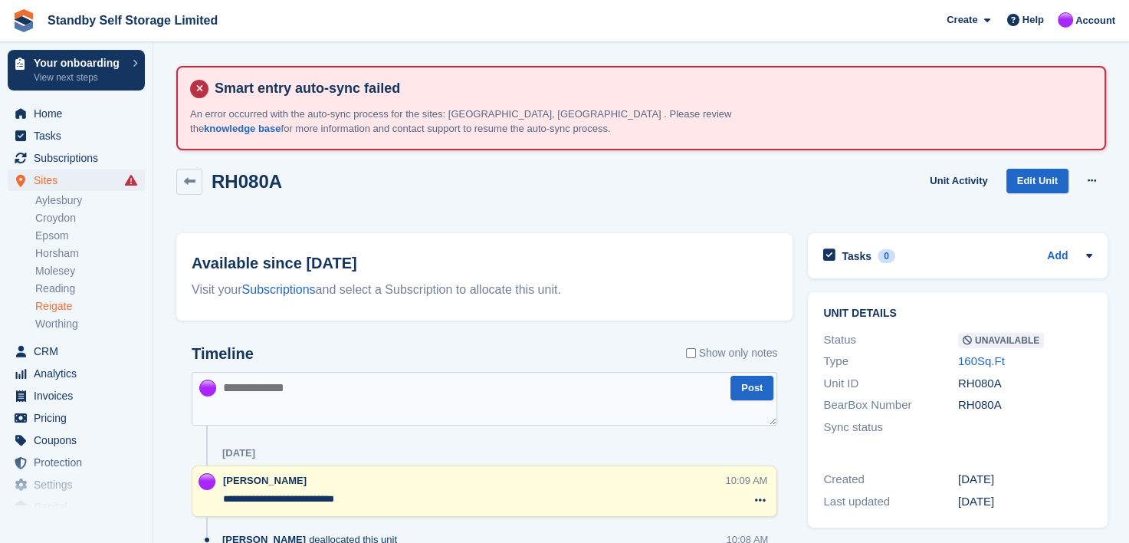
click at [321, 389] on textarea at bounding box center [485, 399] width 586 height 54
type textarea "**********"
click at [244, 499] on textarea "**********" at bounding box center [473, 498] width 501 height 15
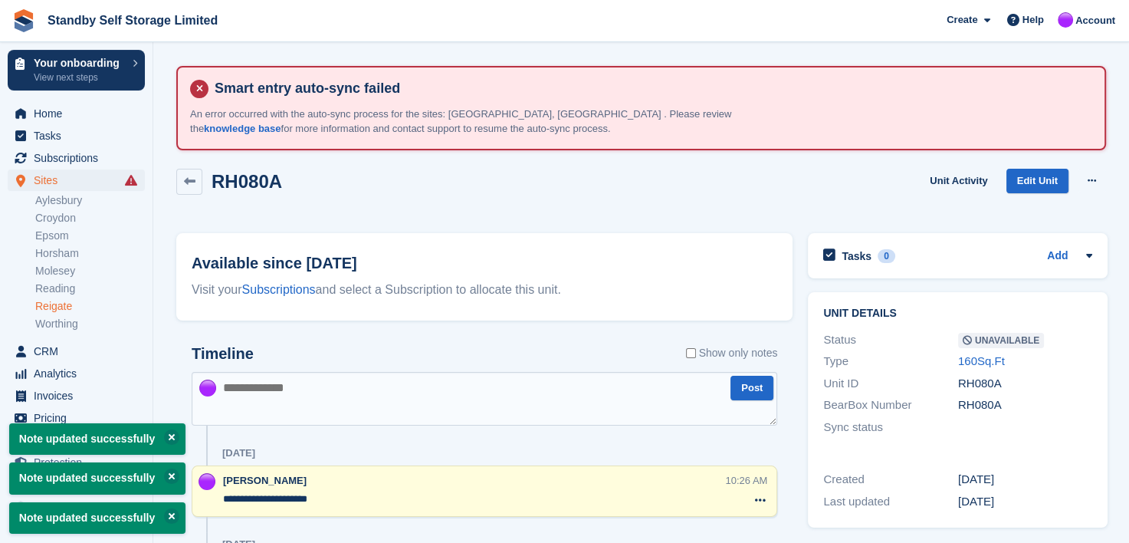
type textarea "**********"
click at [263, 407] on textarea at bounding box center [485, 399] width 586 height 54
click at [49, 307] on link "Reigate" at bounding box center [90, 306] width 110 height 15
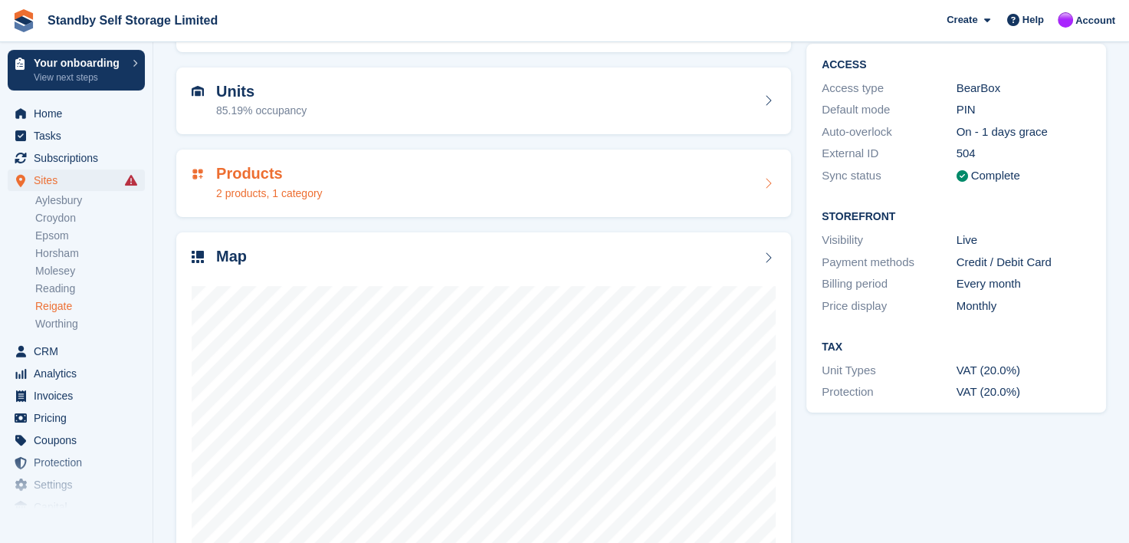
scroll to position [294, 0]
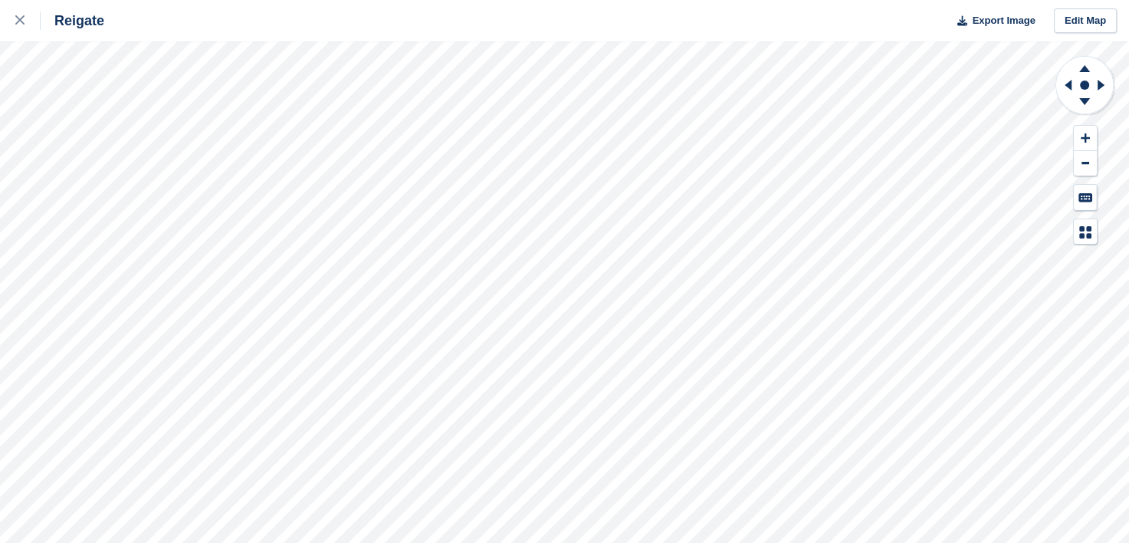
click at [64, 225] on div "Reigate Export Image Edit Map" at bounding box center [564, 271] width 1129 height 543
click at [1081, 99] on g at bounding box center [1085, 103] width 40 height 19
click at [1098, 85] on icon at bounding box center [1101, 85] width 7 height 11
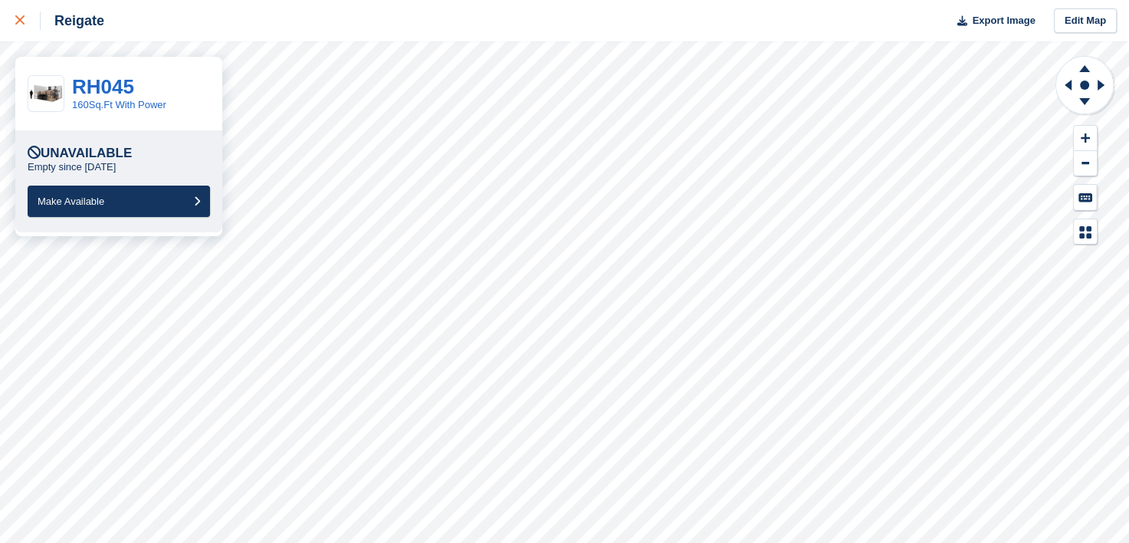
click at [17, 21] on icon at bounding box center [19, 19] width 9 height 9
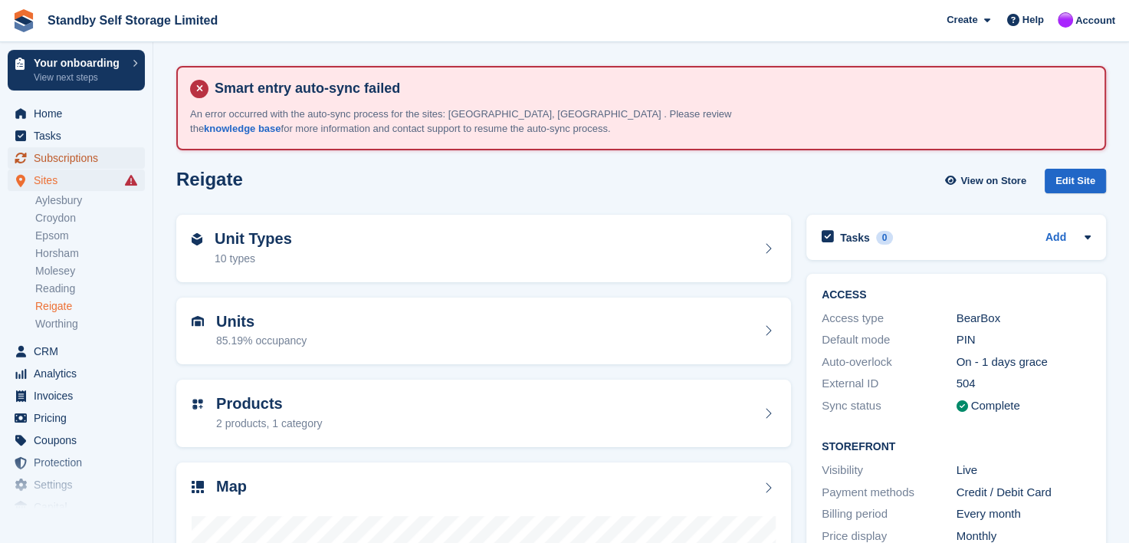
click at [62, 159] on span "Subscriptions" at bounding box center [80, 157] width 92 height 21
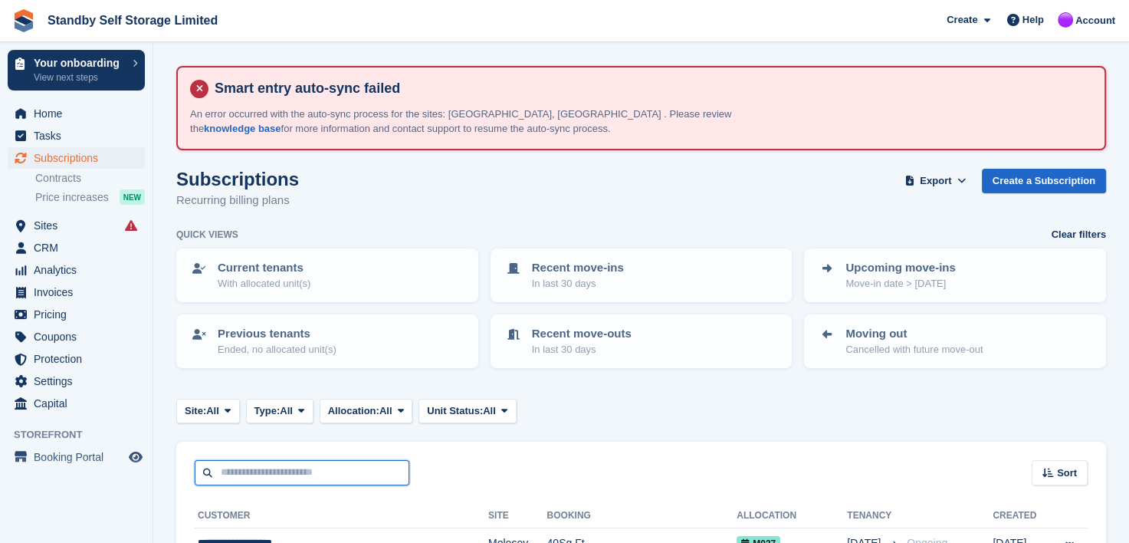
click at [260, 475] on input "text" at bounding box center [302, 472] width 215 height 25
click at [218, 412] on span "All" at bounding box center [212, 410] width 13 height 15
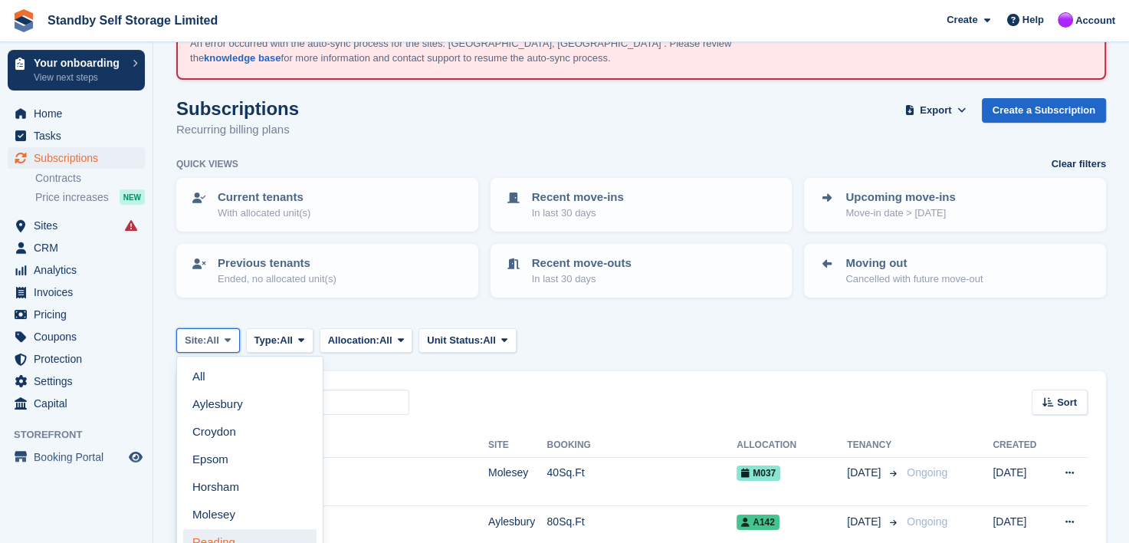
scroll to position [153, 0]
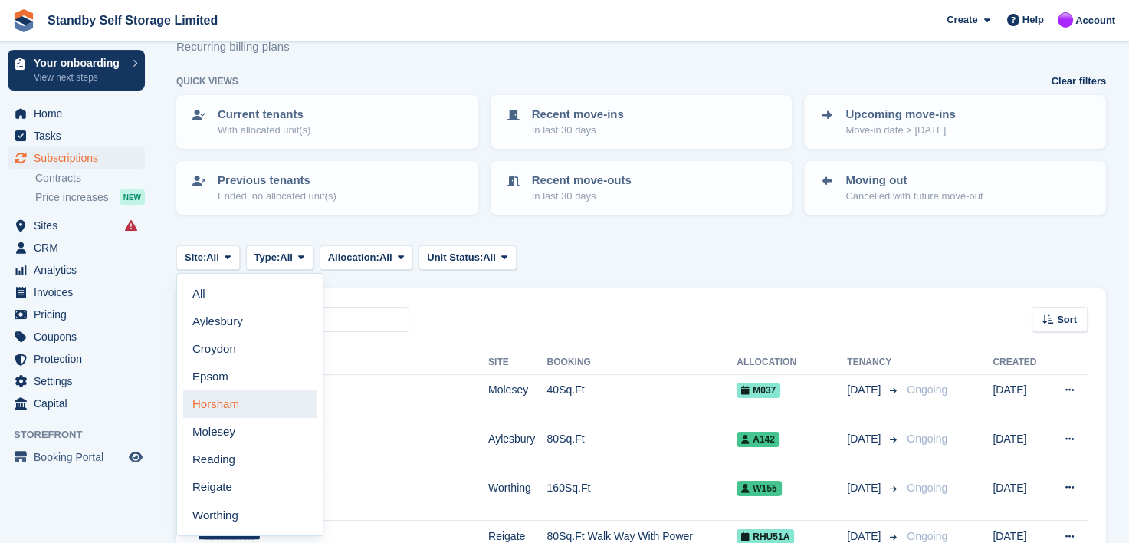
click at [224, 408] on link "Horsham" at bounding box center [249, 404] width 133 height 28
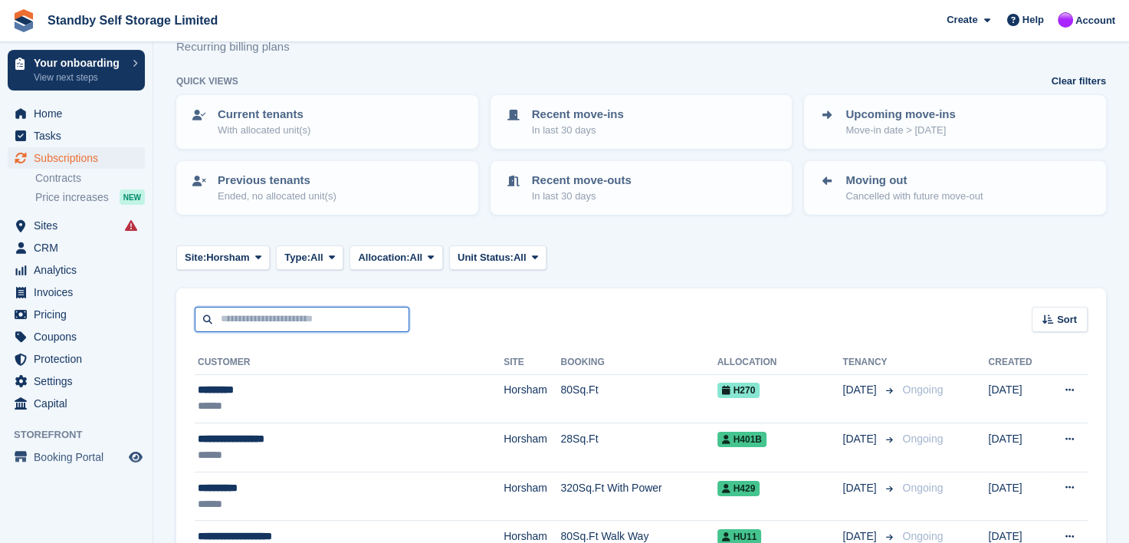
click at [271, 319] on input "text" at bounding box center [302, 319] width 215 height 25
type input "*******"
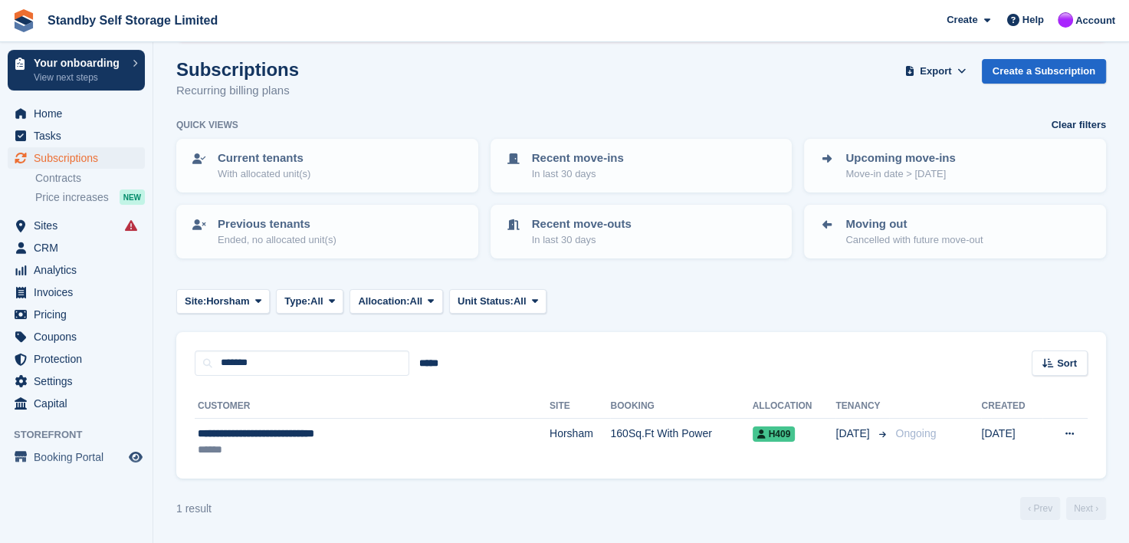
scroll to position [107, 0]
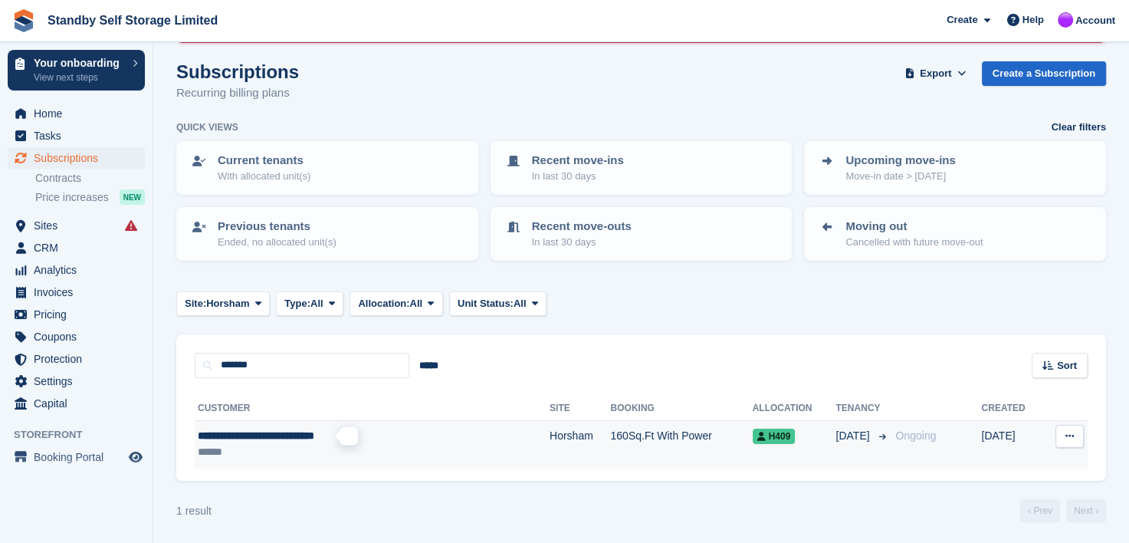
click at [251, 432] on span "**********" at bounding box center [256, 435] width 116 height 11
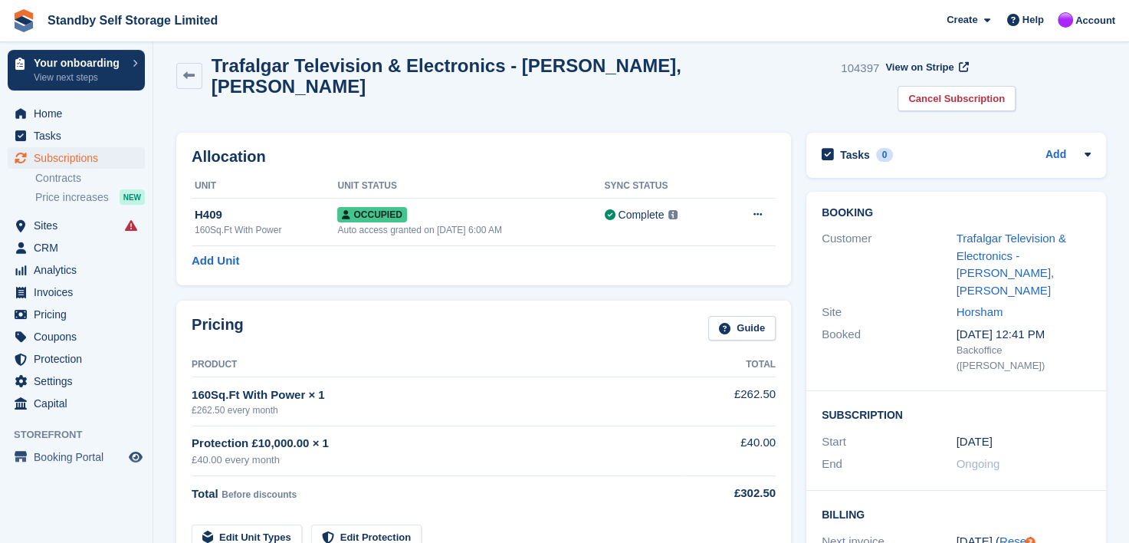
scroll to position [153, 0]
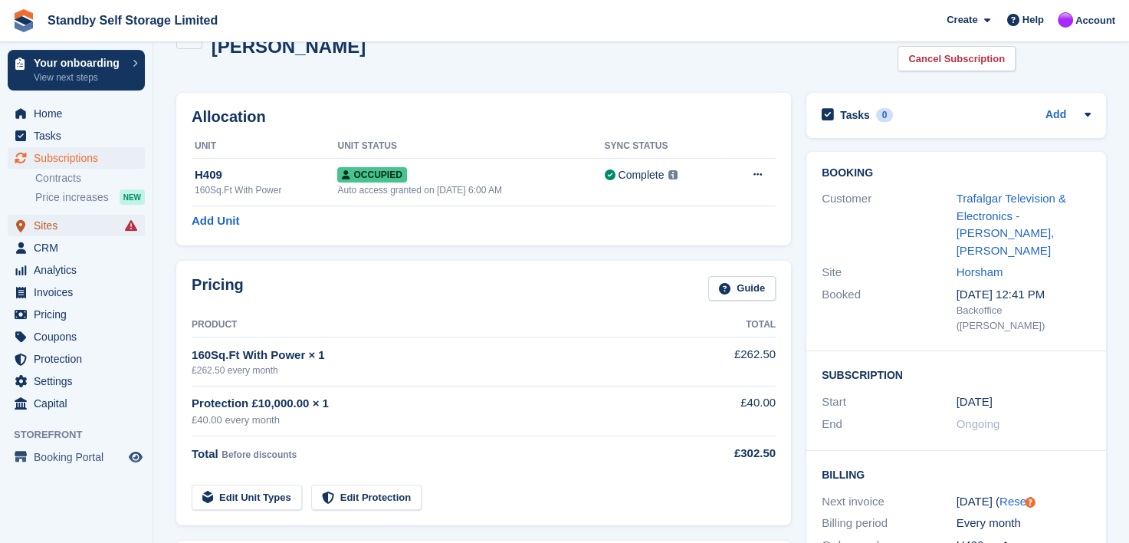
click at [49, 224] on span "Sites" at bounding box center [80, 225] width 92 height 21
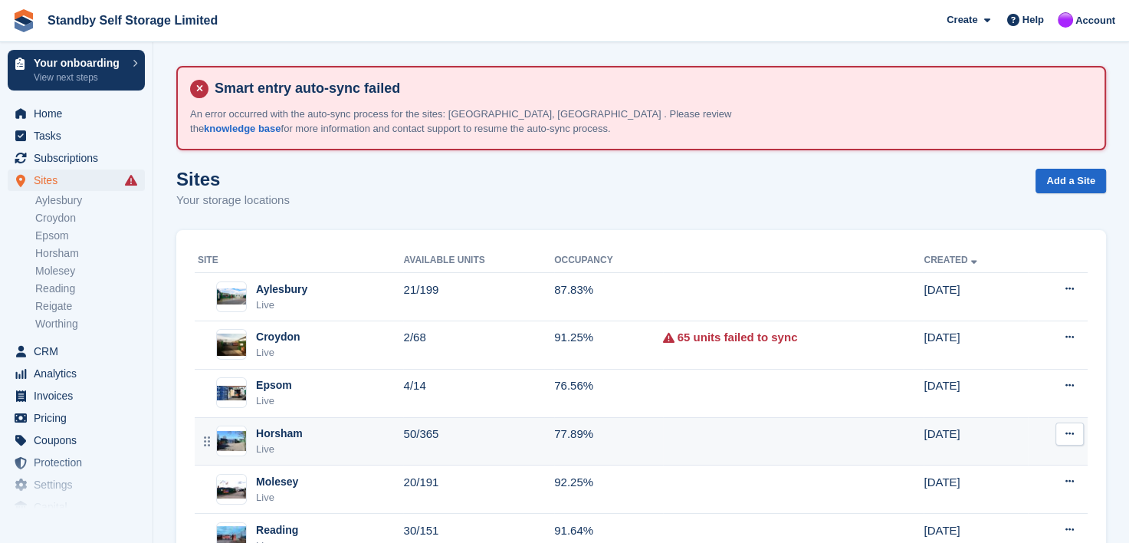
click at [274, 427] on div "Horsham" at bounding box center [279, 433] width 47 height 16
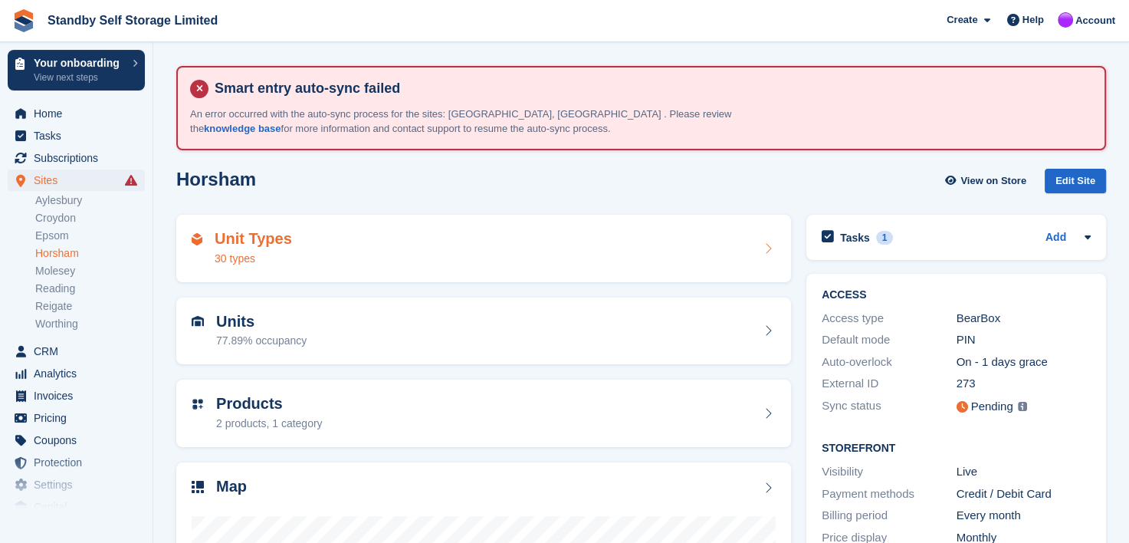
click at [351, 250] on div "Unit Types 30 types" at bounding box center [484, 248] width 584 height 37
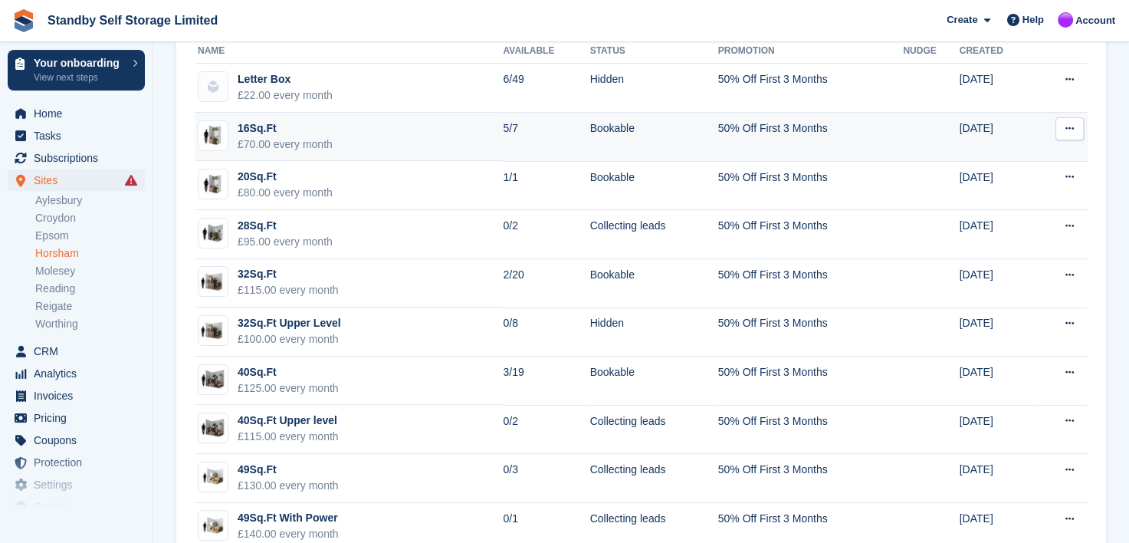
scroll to position [307, 0]
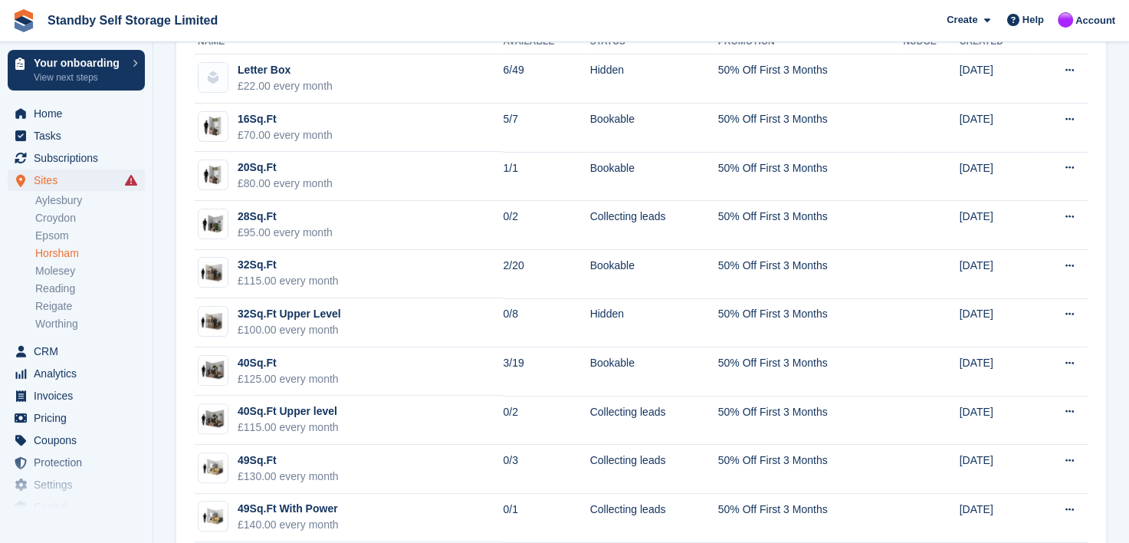
click at [62, 258] on link "Horsham" at bounding box center [90, 253] width 110 height 15
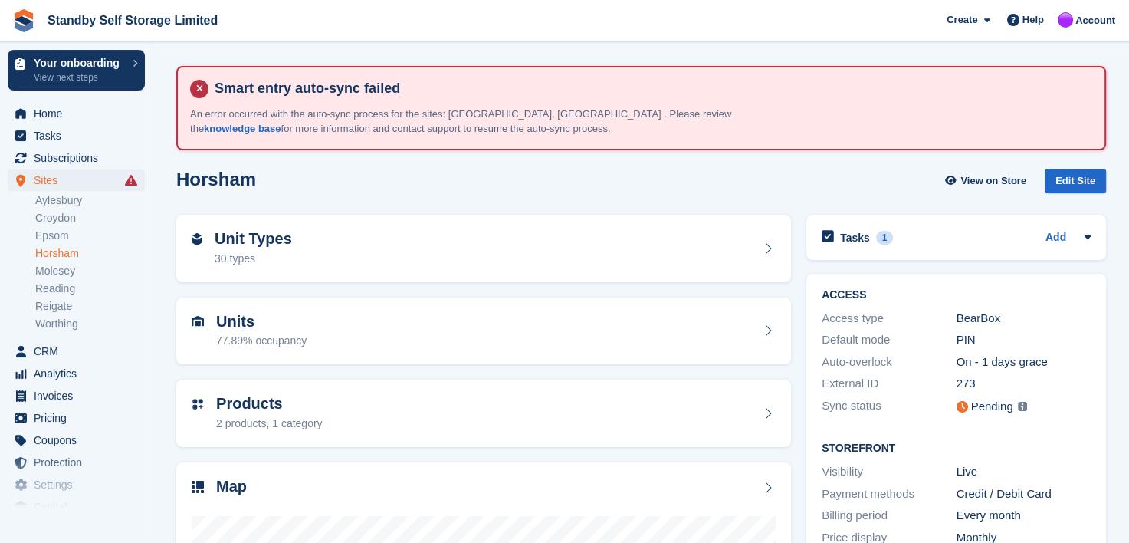
scroll to position [294, 0]
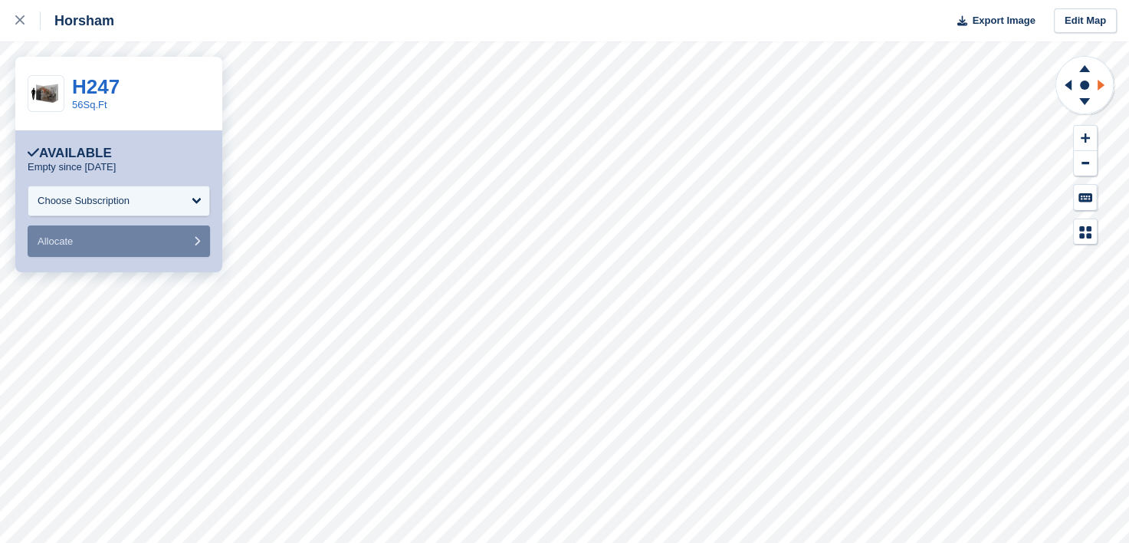
click at [1101, 84] on g at bounding box center [1103, 85] width 19 height 40
click at [1101, 84] on icon at bounding box center [1101, 85] width 7 height 11
click at [1084, 69] on icon at bounding box center [1084, 68] width 11 height 7
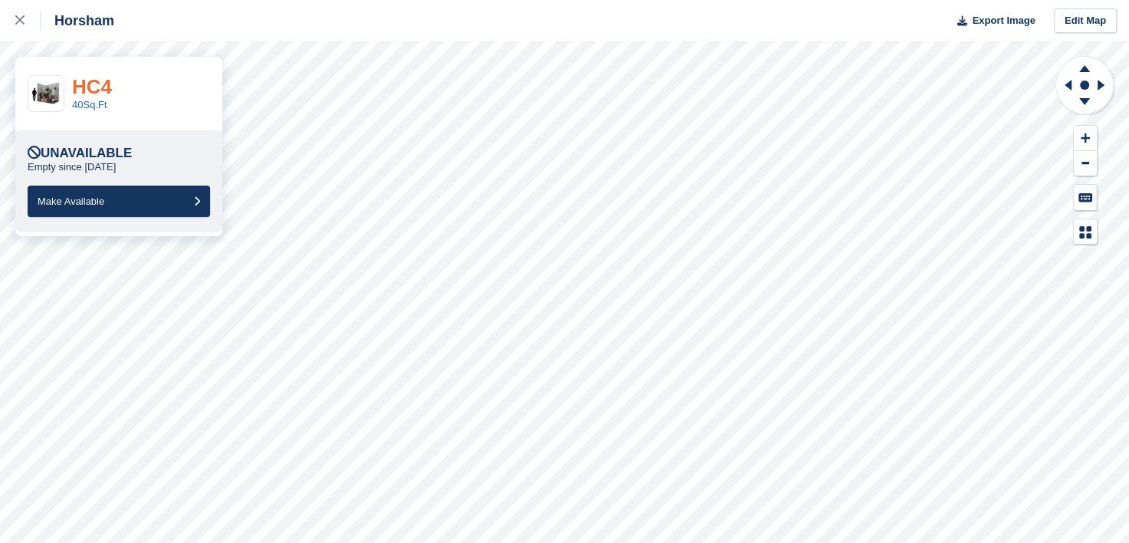
click at [92, 84] on link "HC4" at bounding box center [92, 86] width 40 height 23
click at [90, 84] on link "HCC" at bounding box center [93, 86] width 43 height 23
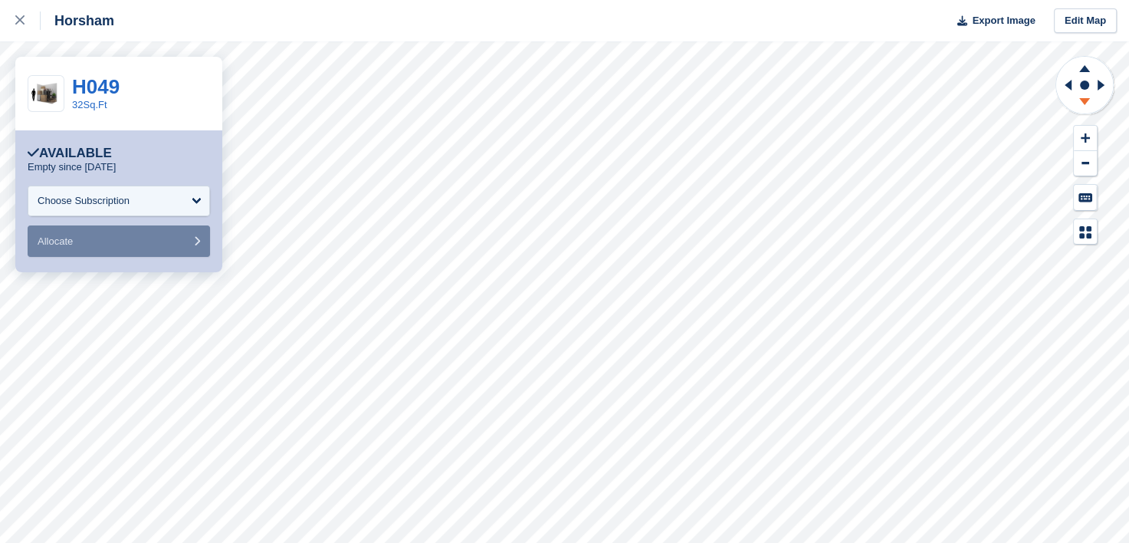
click at [1082, 100] on icon at bounding box center [1084, 101] width 11 height 7
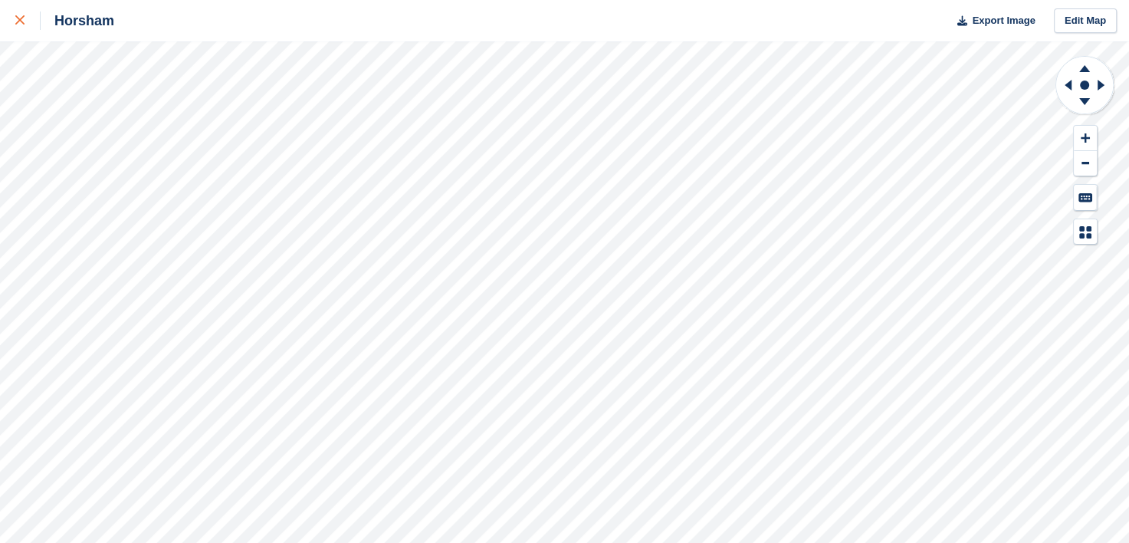
click at [18, 18] on icon at bounding box center [19, 19] width 9 height 9
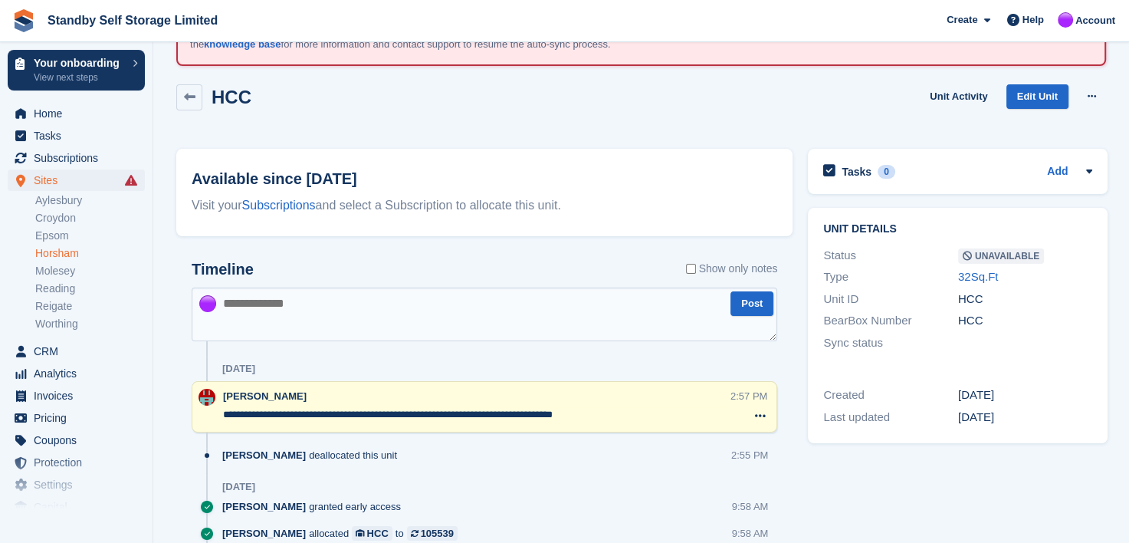
scroll to position [77, 0]
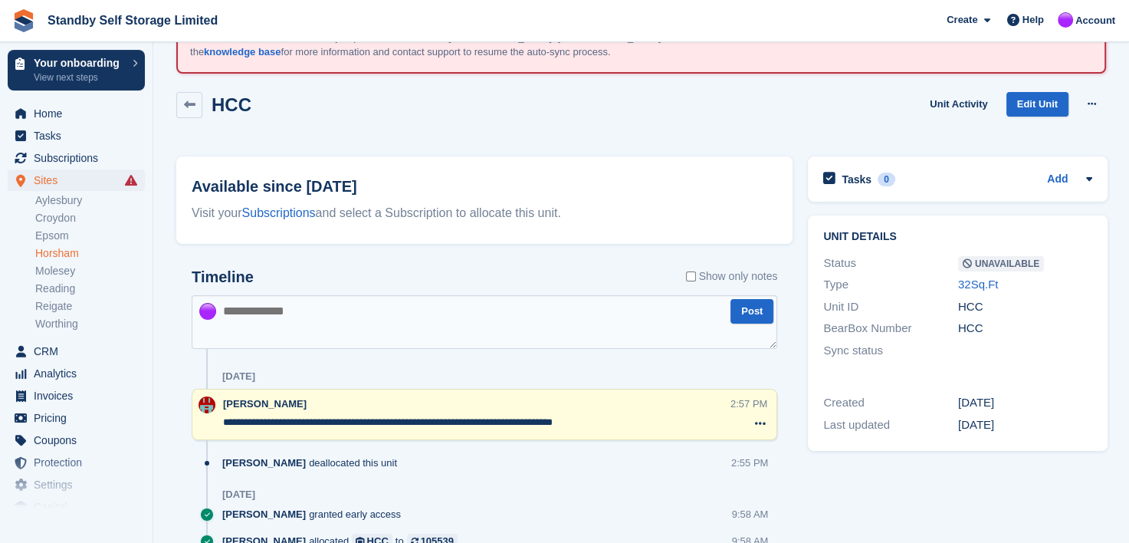
click at [53, 253] on link "Horsham" at bounding box center [90, 253] width 110 height 15
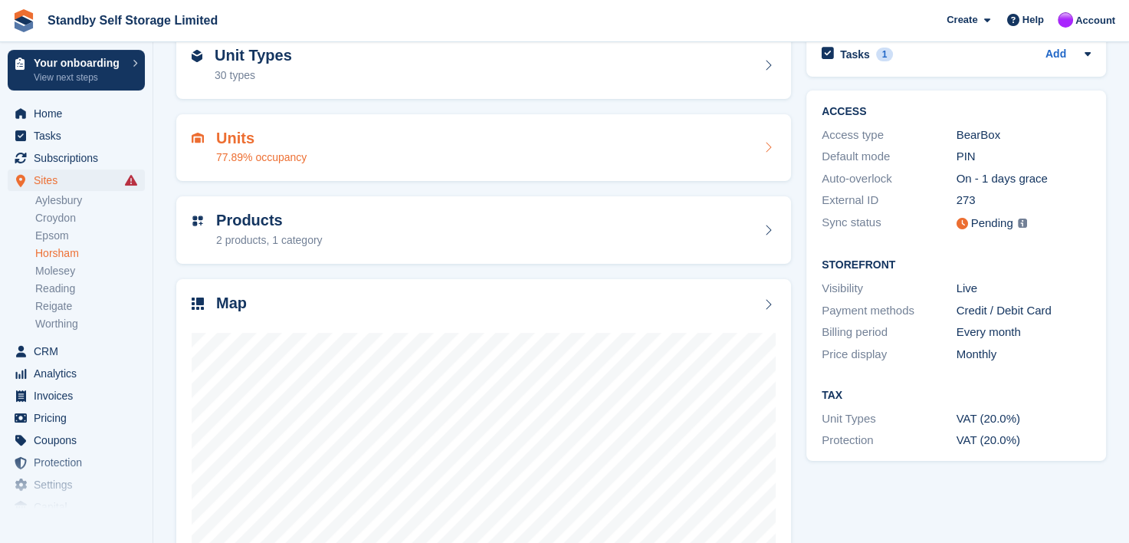
scroll to position [64, 0]
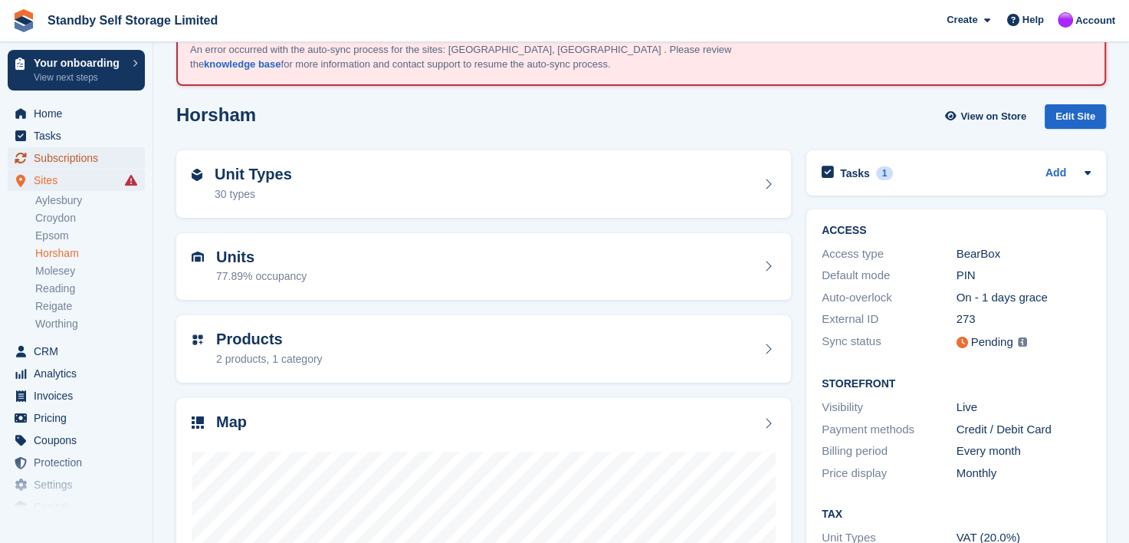
click at [68, 159] on span "Subscriptions" at bounding box center [80, 157] width 92 height 21
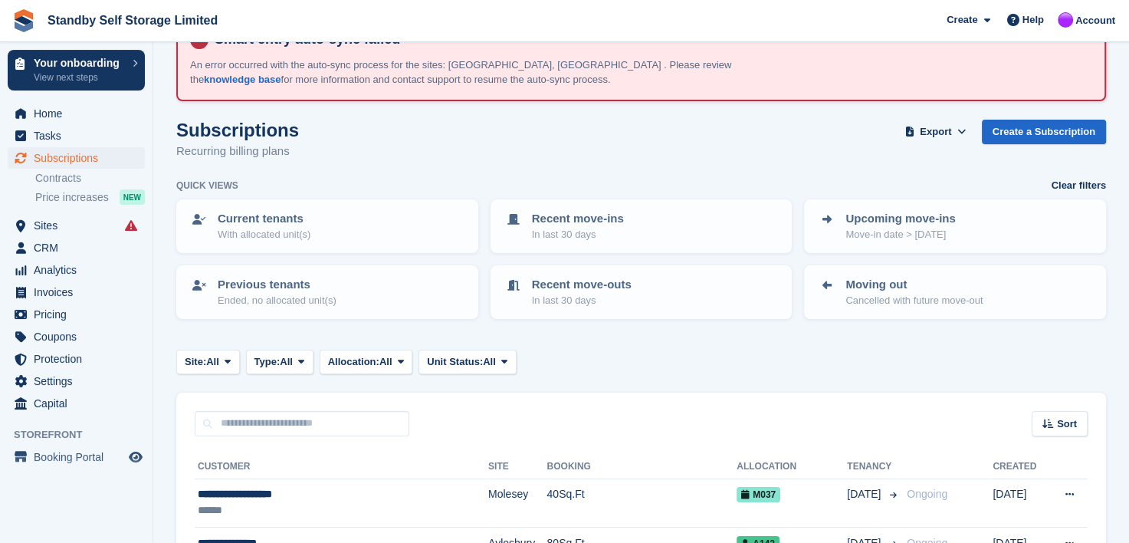
scroll to position [77, 0]
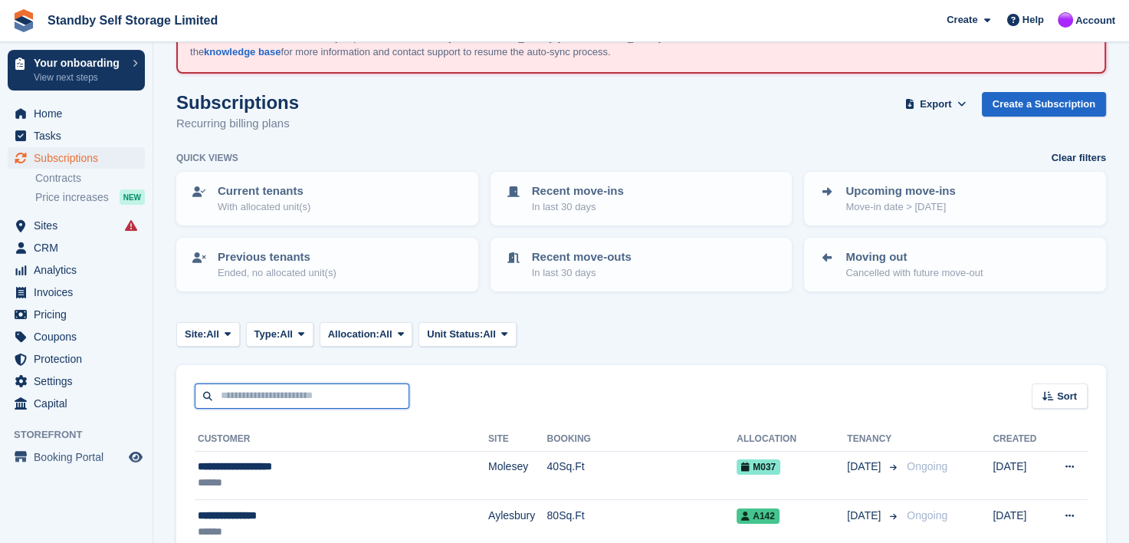
click at [317, 392] on input "text" at bounding box center [302, 395] width 215 height 25
type input "******"
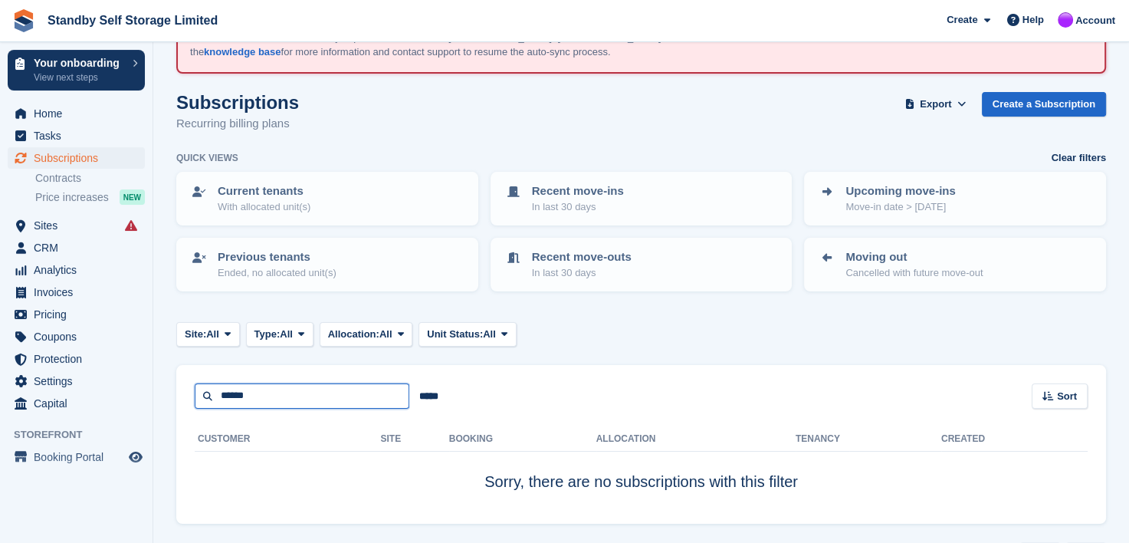
click at [247, 395] on input "******" at bounding box center [302, 395] width 215 height 25
click at [260, 389] on input "******" at bounding box center [302, 395] width 215 height 25
type input "*"
type input "*****"
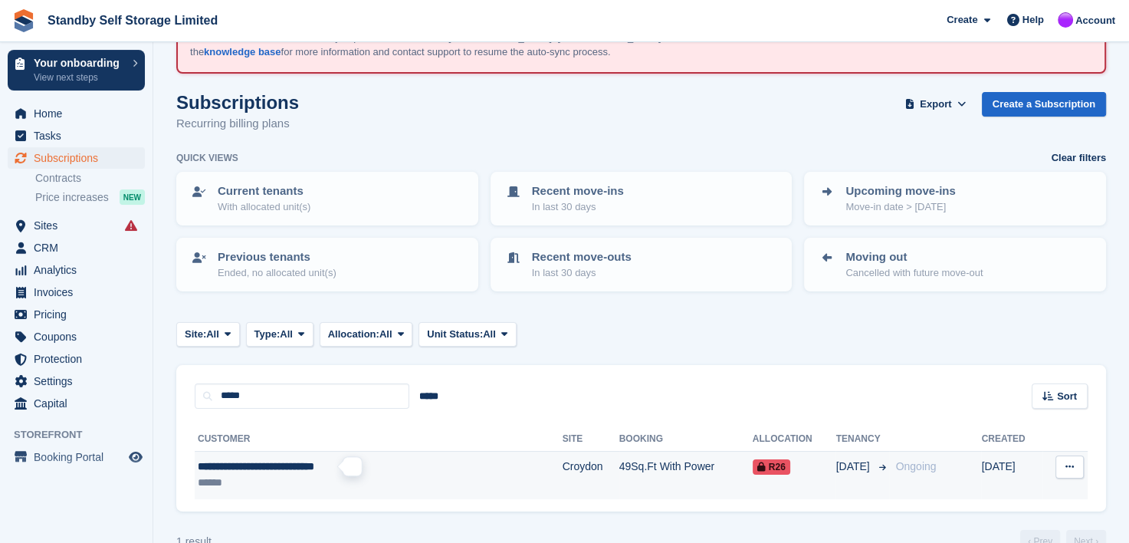
click at [274, 469] on span "**********" at bounding box center [256, 466] width 116 height 11
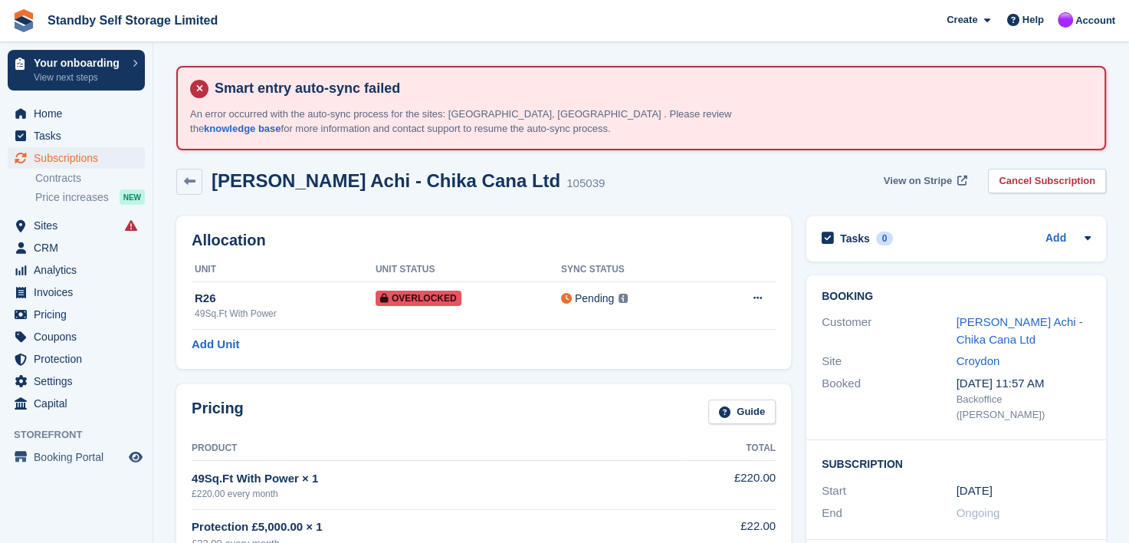
click at [911, 176] on span "View on Stripe" at bounding box center [918, 180] width 68 height 15
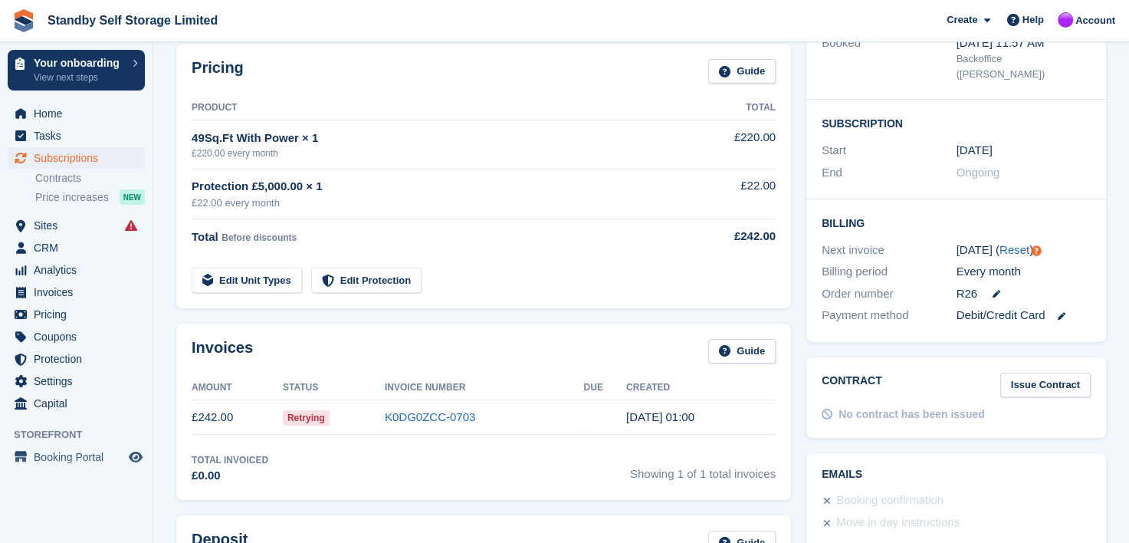
scroll to position [383, 0]
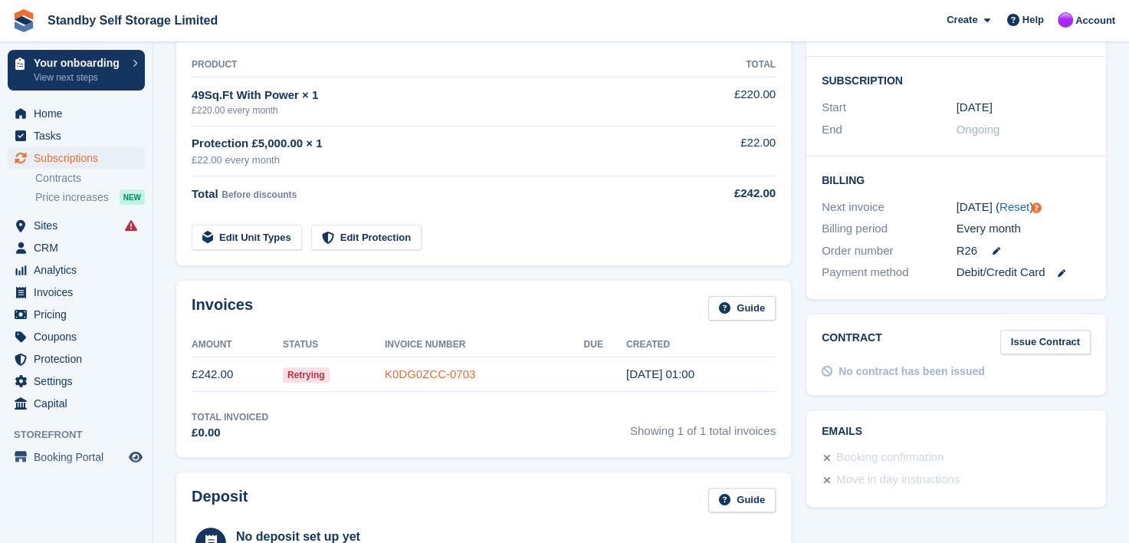
click at [435, 371] on link "K0DG0ZCC-0703" at bounding box center [430, 373] width 90 height 13
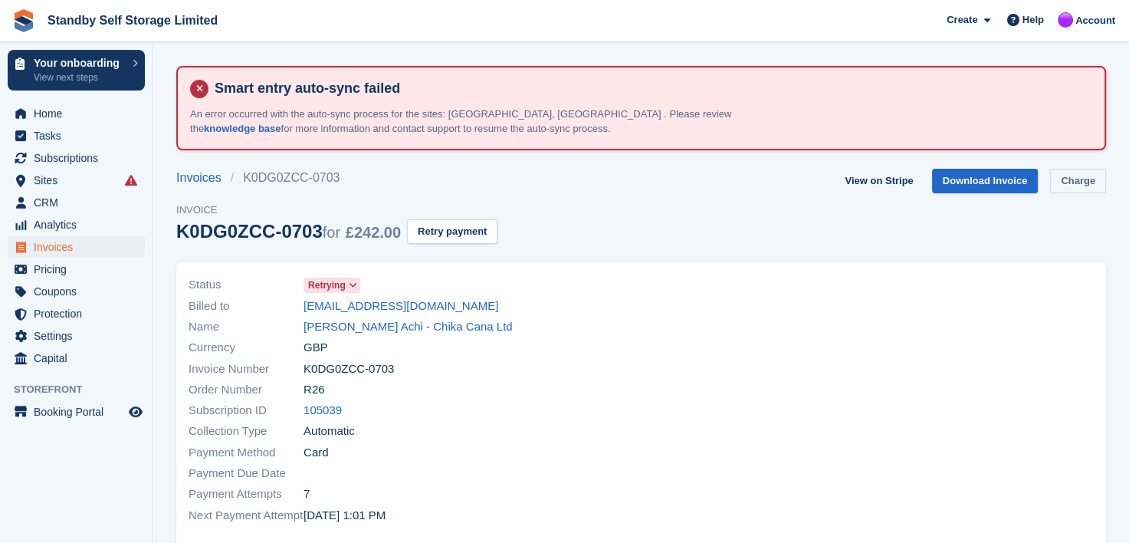
click at [1074, 176] on link "Charge" at bounding box center [1078, 181] width 56 height 25
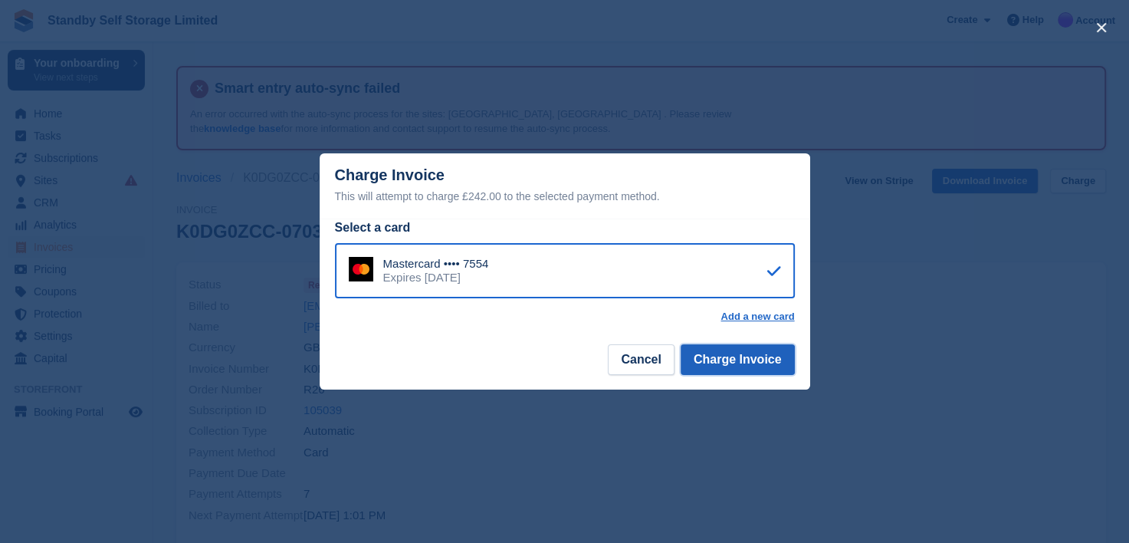
drag, startPoint x: 710, startPoint y: 354, endPoint x: 690, endPoint y: 353, distance: 20.8
click at [710, 356] on button "Charge Invoice" at bounding box center [738, 359] width 114 height 31
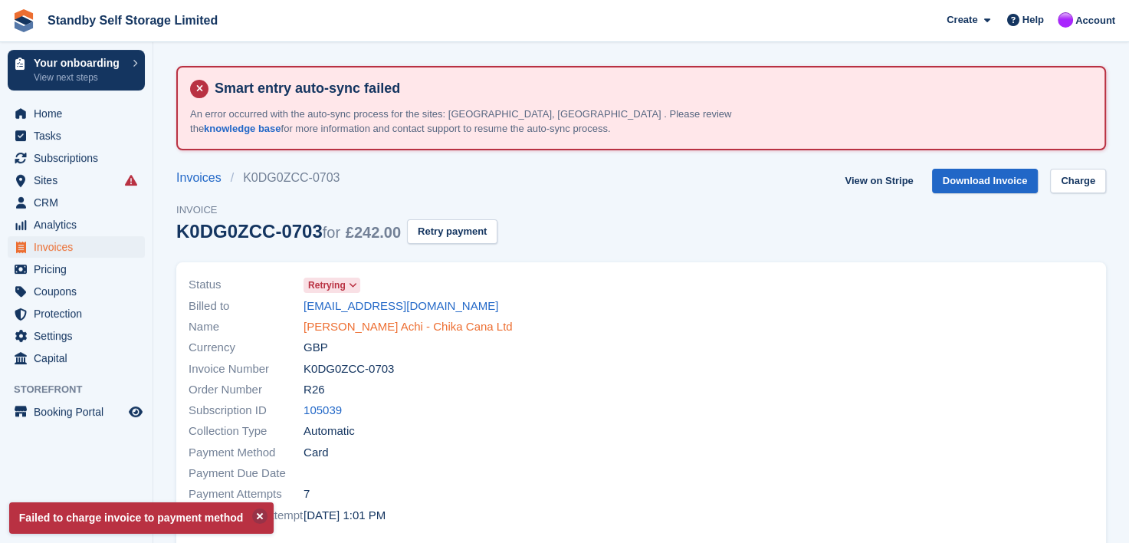
click at [353, 326] on link "[PERSON_NAME] Achi - Chika Cana Ltd" at bounding box center [408, 327] width 209 height 18
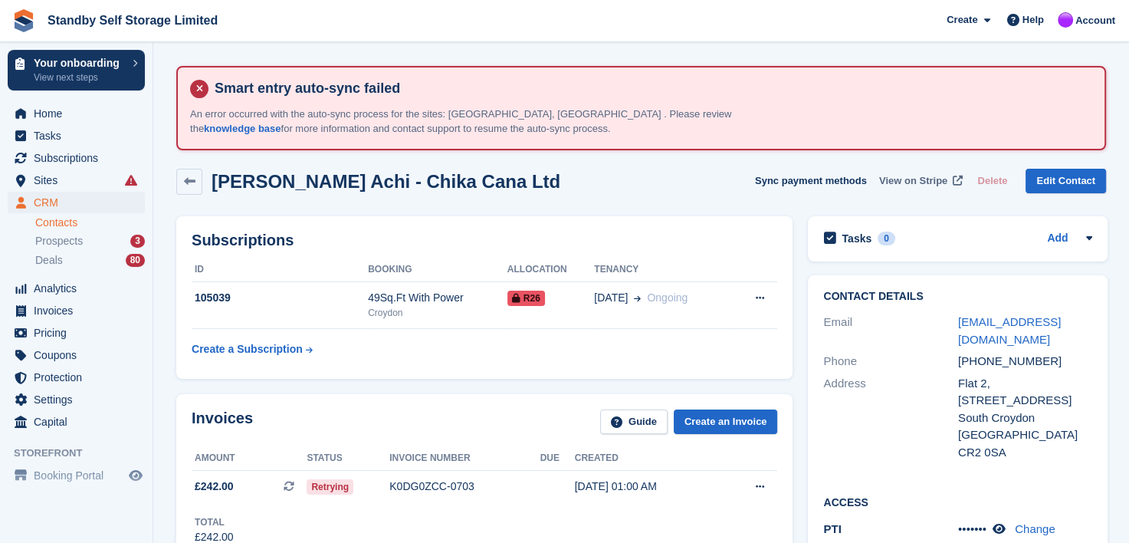
click at [918, 176] on span "View on Stripe" at bounding box center [913, 180] width 68 height 15
click at [424, 486] on div "K0DG0ZCC-0703" at bounding box center [464, 486] width 150 height 16
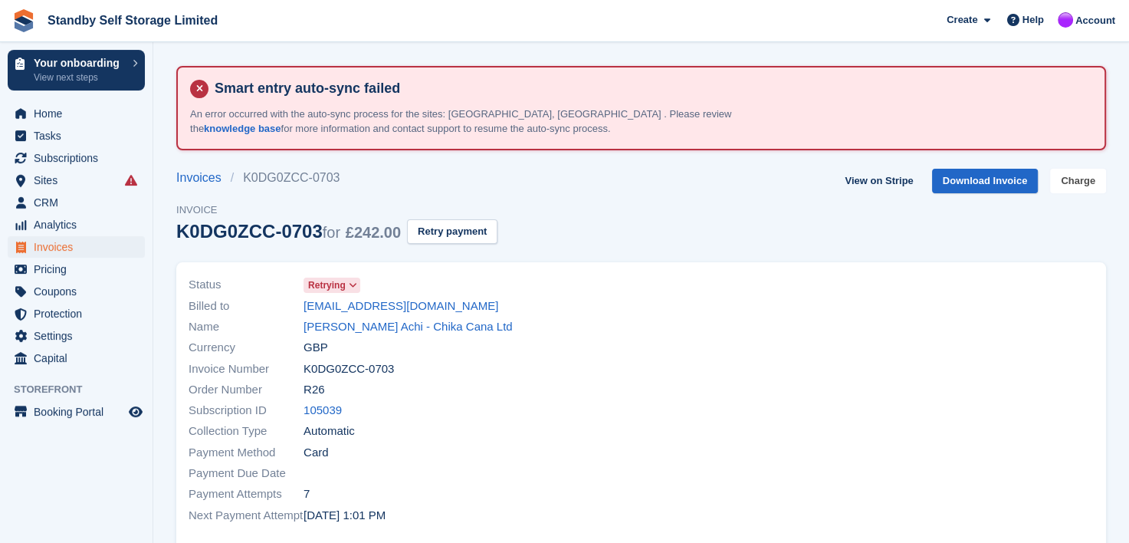
drag, startPoint x: 1082, startPoint y: 184, endPoint x: 1085, endPoint y: 202, distance: 17.9
click at [1082, 184] on link "Charge" at bounding box center [1078, 181] width 56 height 25
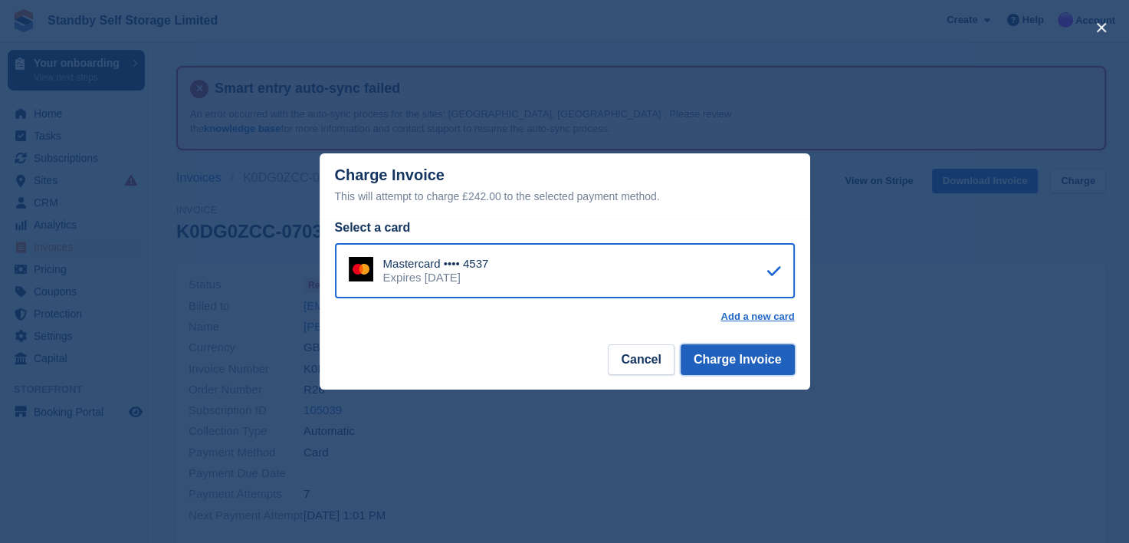
click at [728, 356] on button "Charge Invoice" at bounding box center [738, 359] width 114 height 31
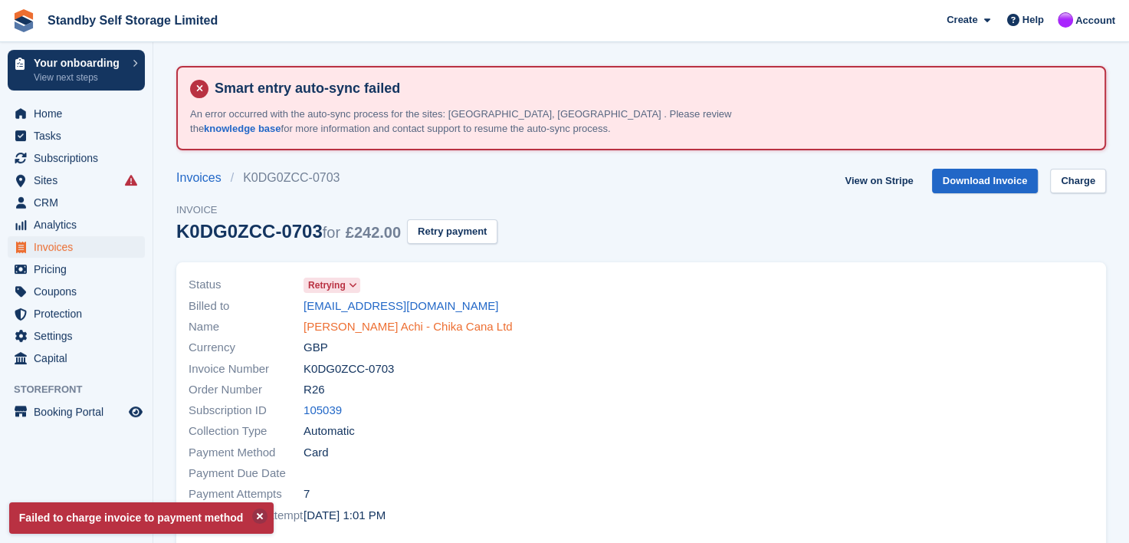
click at [343, 324] on link "Chika Tituss Achi - Chika Cana Ltd" at bounding box center [408, 327] width 209 height 18
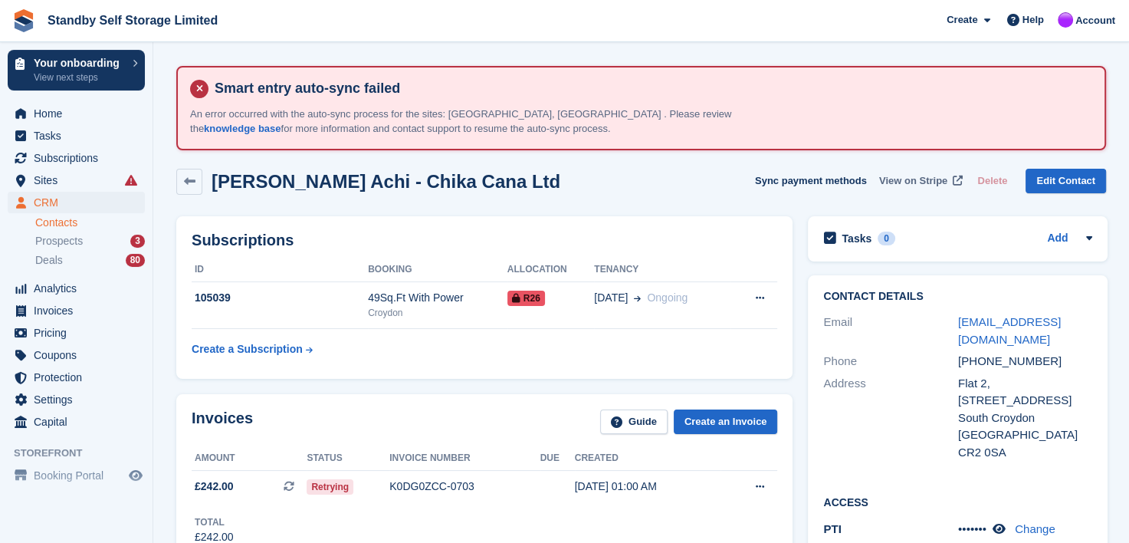
click at [917, 180] on span "View on Stripe" at bounding box center [913, 180] width 68 height 15
click at [411, 481] on div "K0DG0ZCC-0703" at bounding box center [464, 486] width 150 height 16
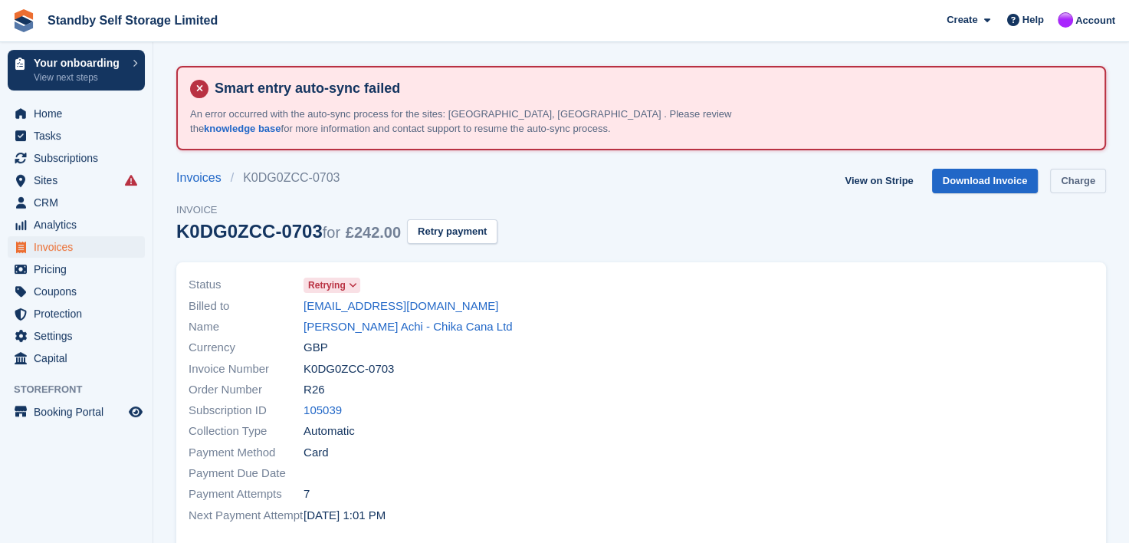
click at [1082, 177] on link "Charge" at bounding box center [1078, 181] width 56 height 25
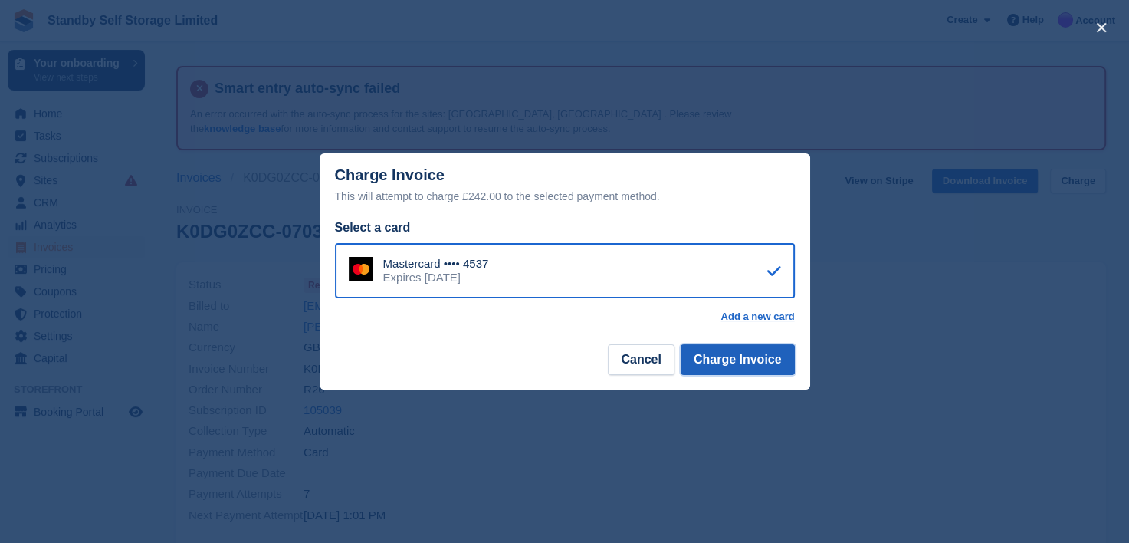
click at [742, 360] on button "Charge Invoice" at bounding box center [738, 359] width 114 height 31
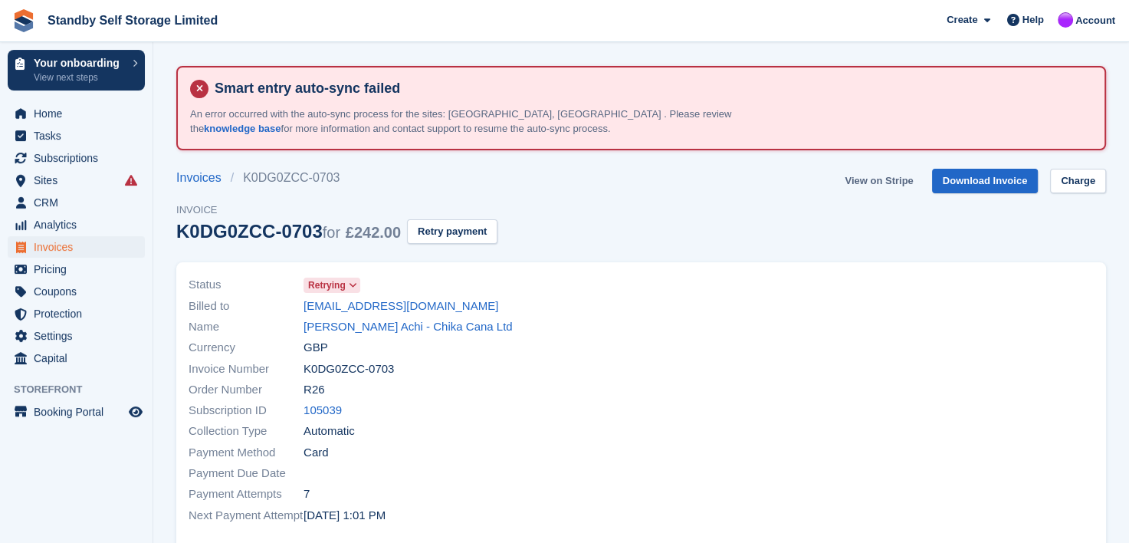
click at [890, 182] on link "View on Stripe" at bounding box center [878, 181] width 80 height 25
click at [868, 181] on link "View on Stripe" at bounding box center [878, 181] width 80 height 25
drag, startPoint x: 339, startPoint y: 325, endPoint x: 371, endPoint y: 322, distance: 32.3
click at [339, 325] on link "Chika Tituss Achi - Chika Cana Ltd" at bounding box center [408, 327] width 209 height 18
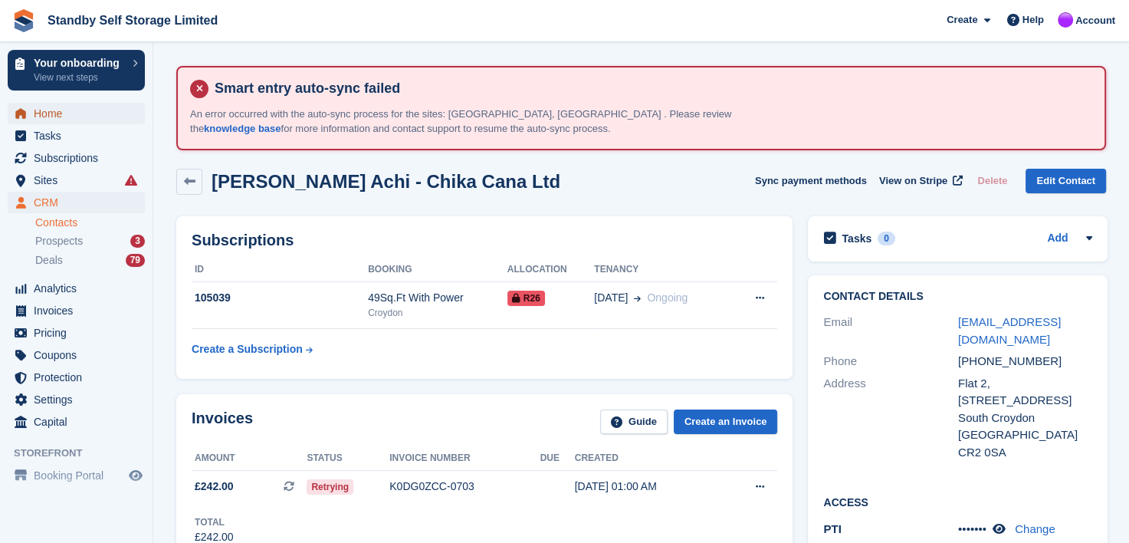
drag, startPoint x: 41, startPoint y: 116, endPoint x: 49, endPoint y: 113, distance: 9.0
click at [41, 116] on span "Home" at bounding box center [80, 113] width 92 height 21
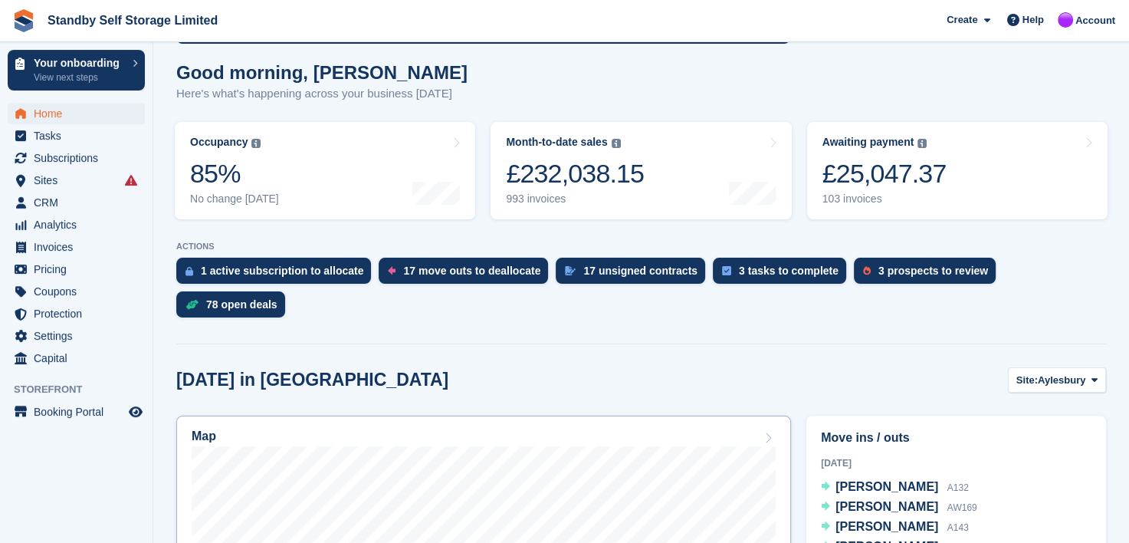
scroll to position [307, 0]
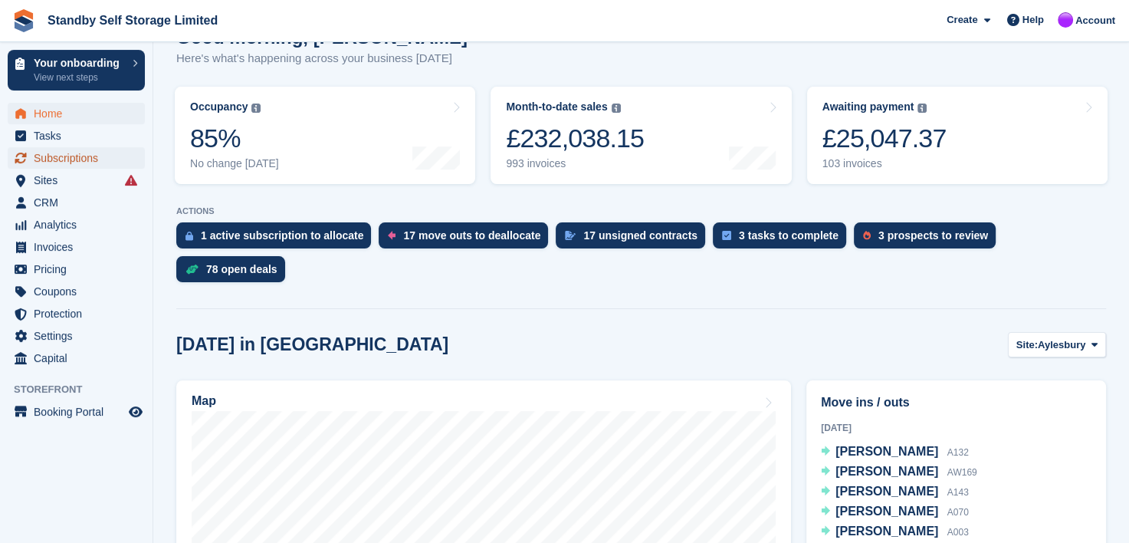
click at [51, 161] on span "Subscriptions" at bounding box center [80, 157] width 92 height 21
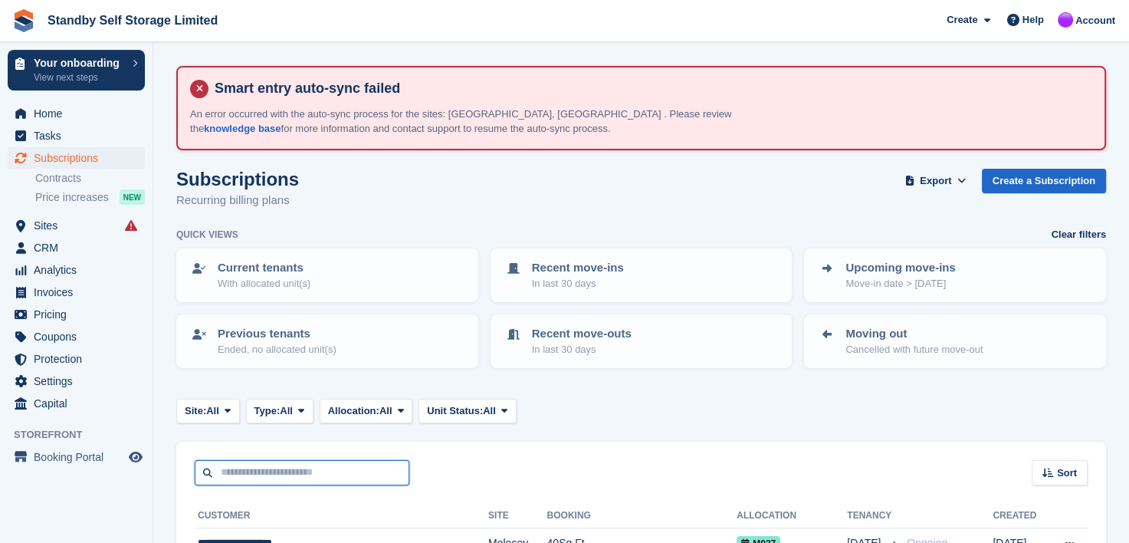
click at [278, 473] on input "text" at bounding box center [302, 472] width 215 height 25
type input "******"
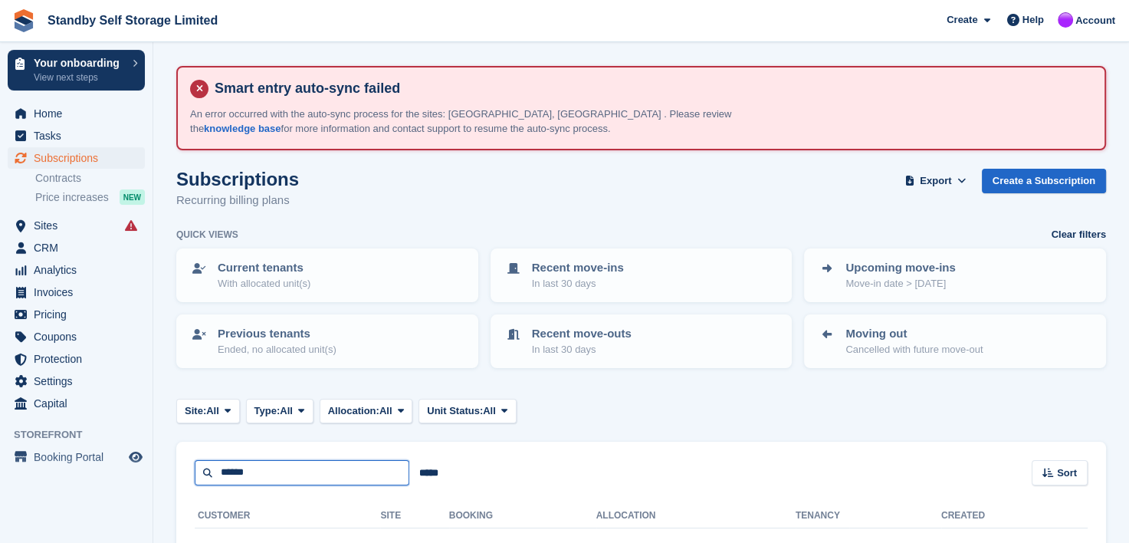
click at [264, 471] on input "******" at bounding box center [302, 472] width 215 height 25
type input "*****"
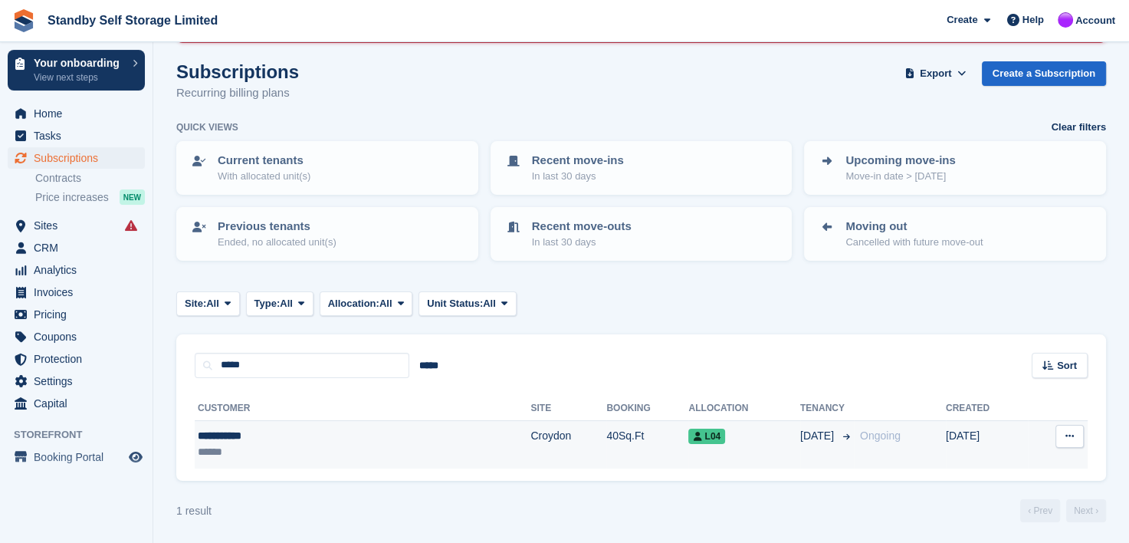
scroll to position [107, 0]
click at [242, 429] on div "**********" at bounding box center [286, 436] width 177 height 16
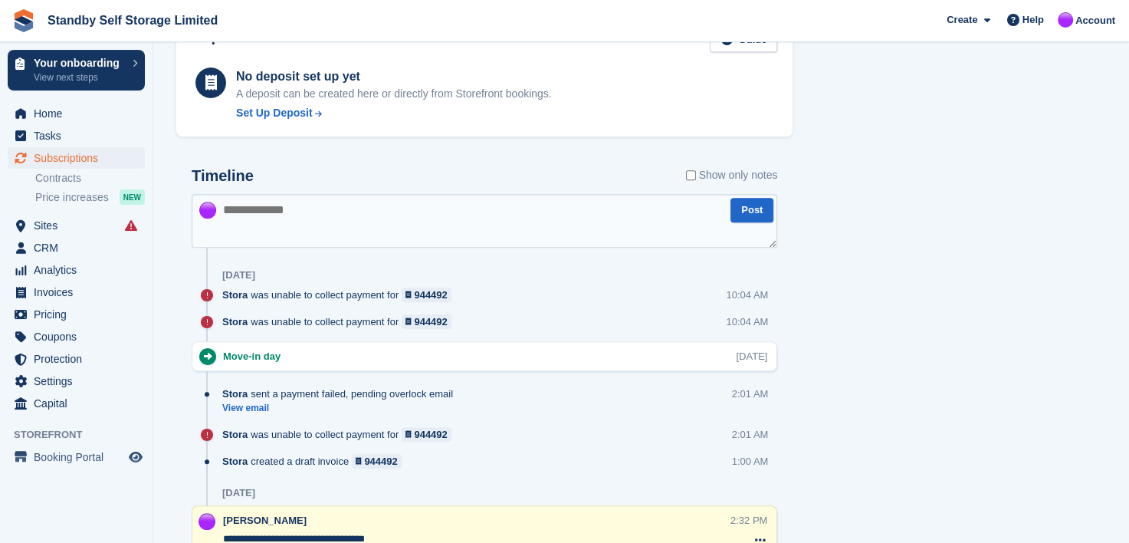
scroll to position [153, 0]
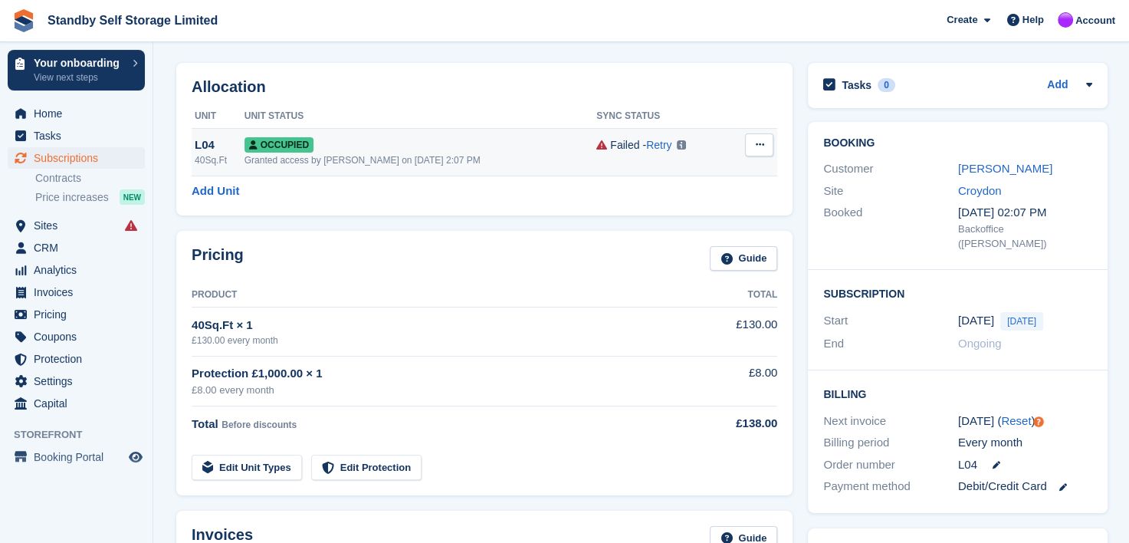
click at [543, 149] on div "Occupied" at bounding box center [420, 144] width 353 height 16
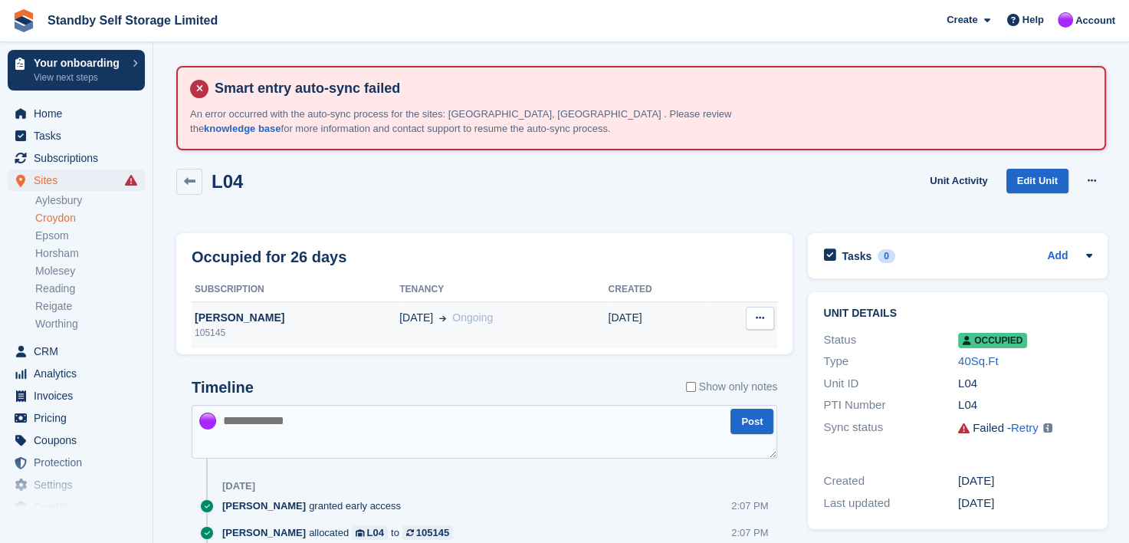
click at [508, 331] on td "[DATE] Ongoing" at bounding box center [503, 325] width 208 height 46
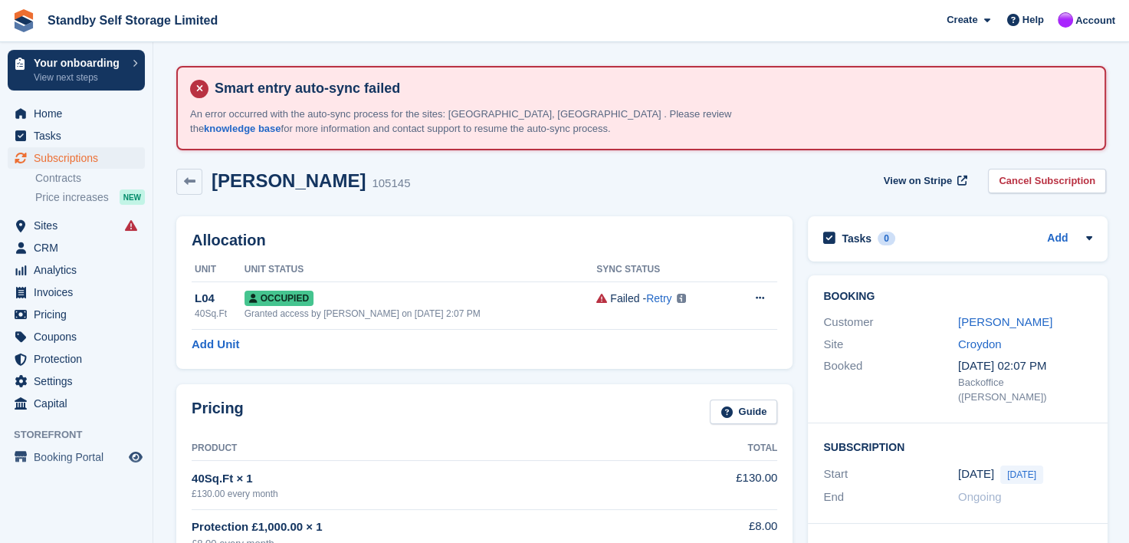
drag, startPoint x: 1044, startPoint y: 178, endPoint x: 1040, endPoint y: 185, distance: 8.6
click at [1045, 178] on link "Cancel Subscription" at bounding box center [1047, 181] width 118 height 25
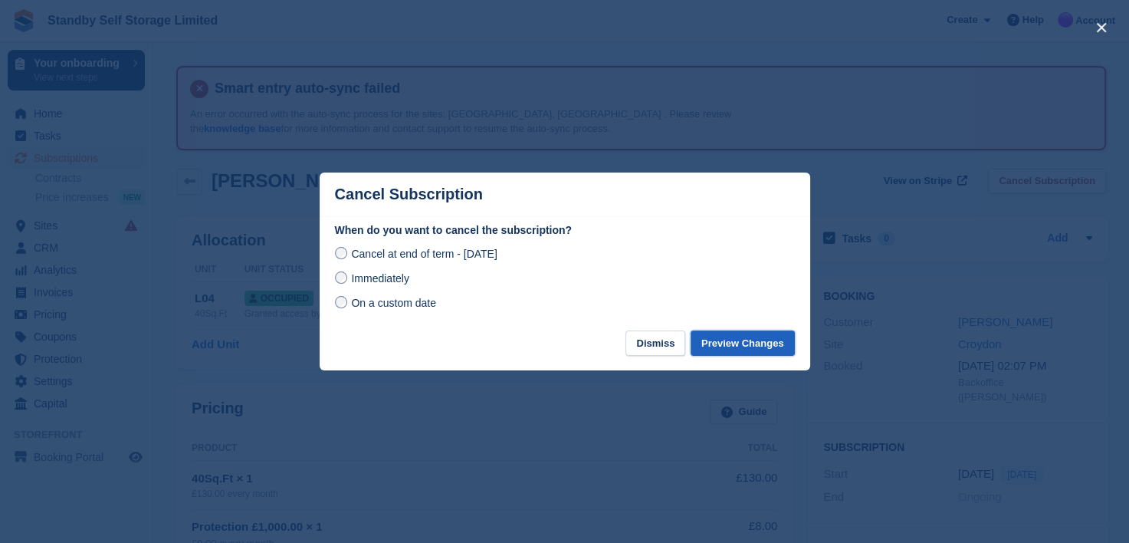
click at [740, 343] on button "Preview Changes" at bounding box center [743, 342] width 104 height 25
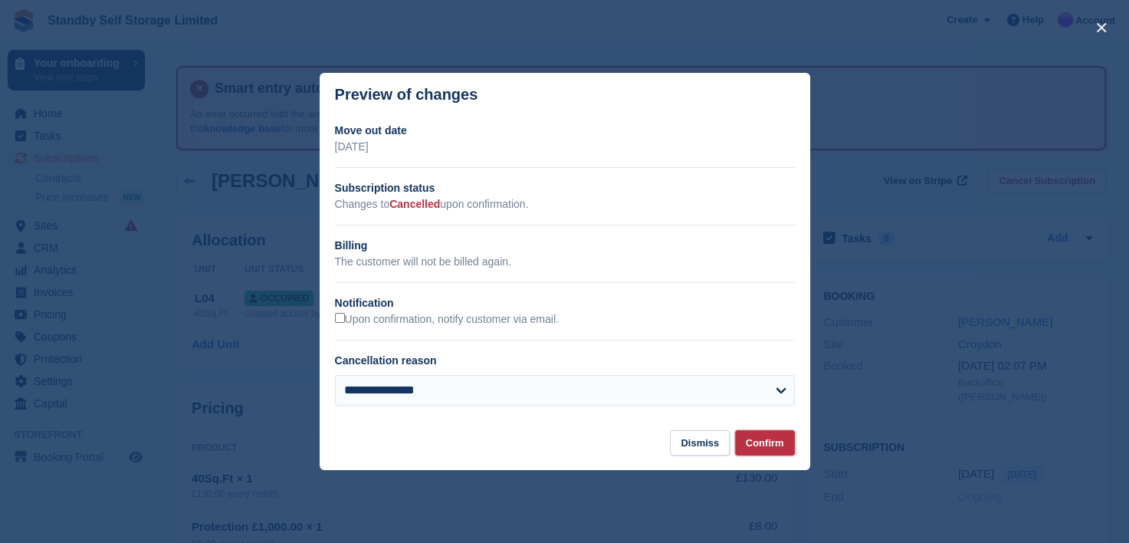
click at [778, 440] on button "Confirm" at bounding box center [765, 442] width 60 height 25
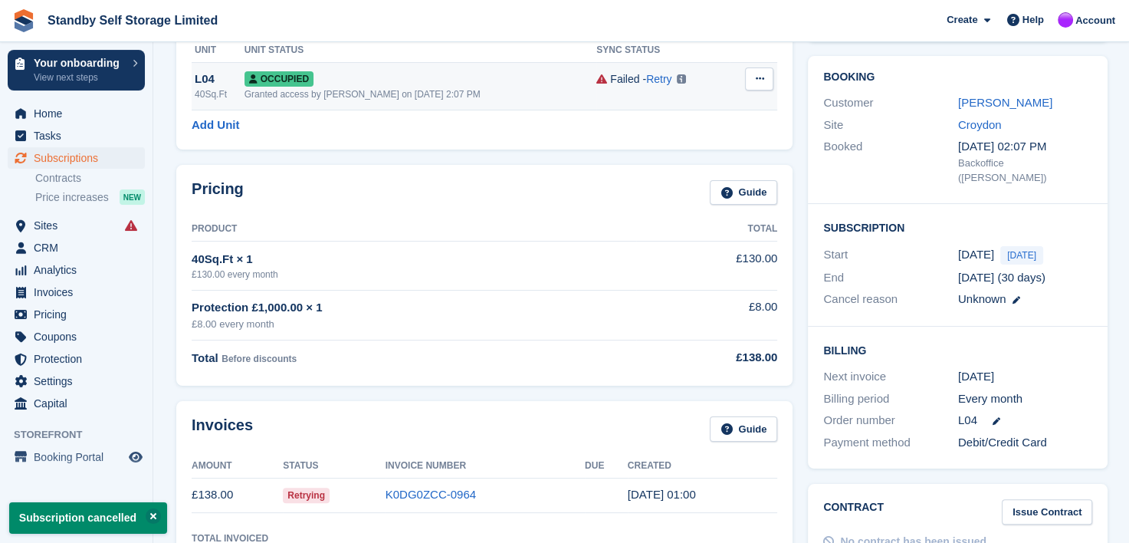
scroll to position [307, 0]
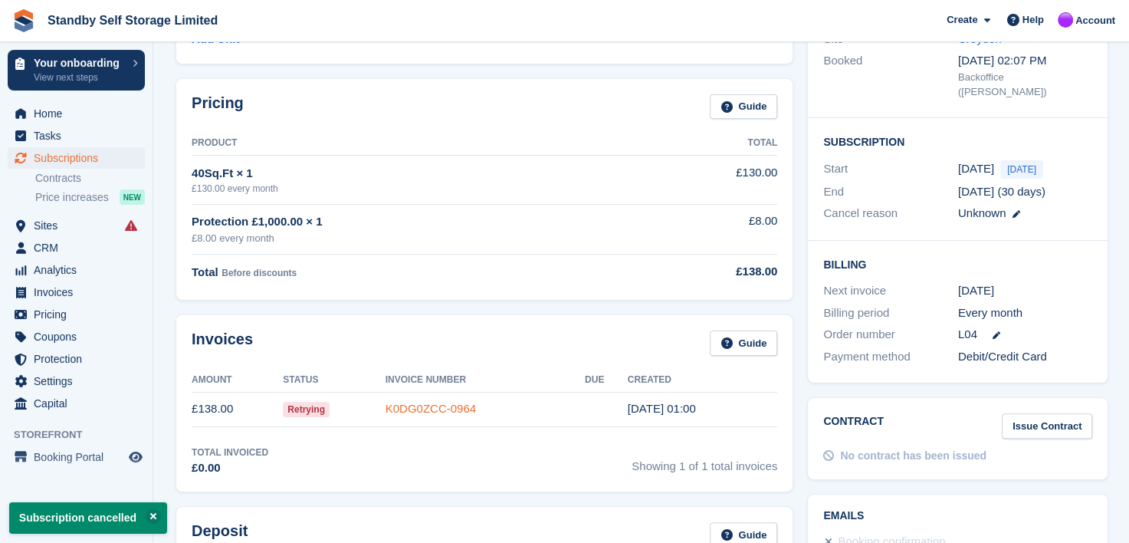
click at [392, 408] on link "K0DG0ZCC-0964" at bounding box center [431, 408] width 90 height 13
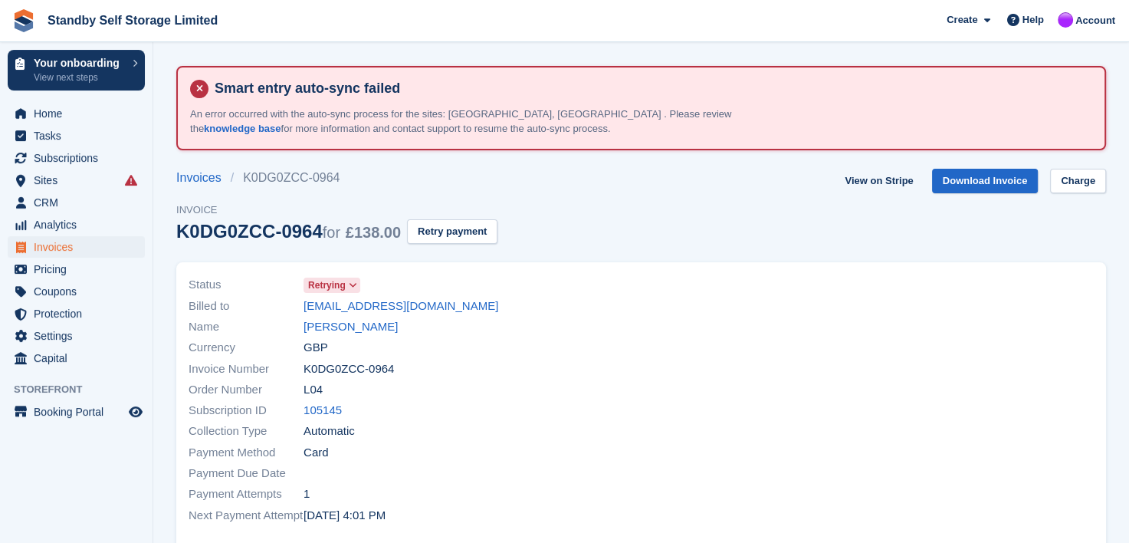
click at [353, 285] on icon at bounding box center [353, 285] width 8 height 9
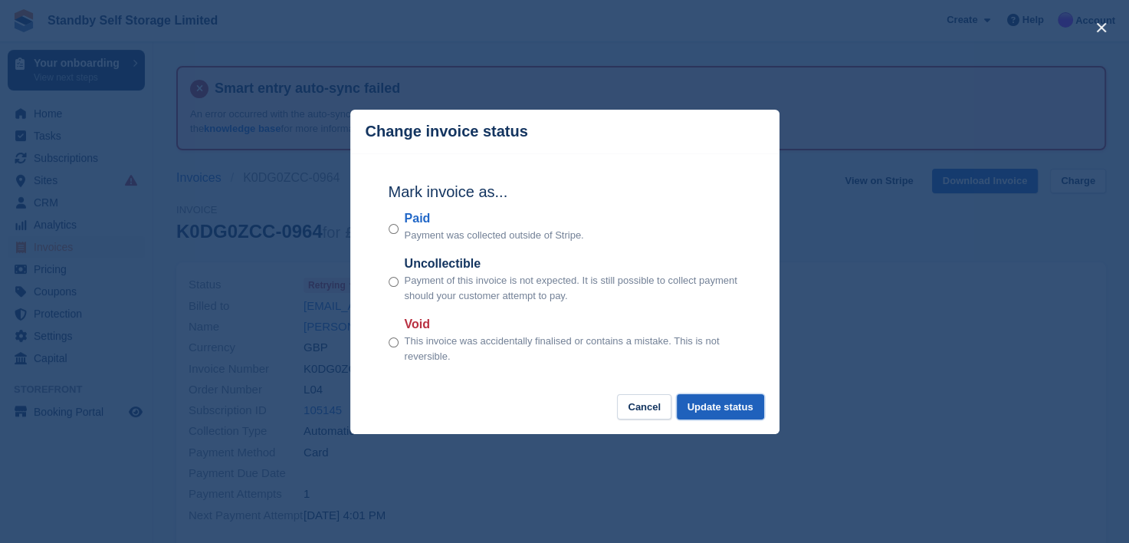
click at [704, 412] on button "Update status" at bounding box center [720, 406] width 87 height 25
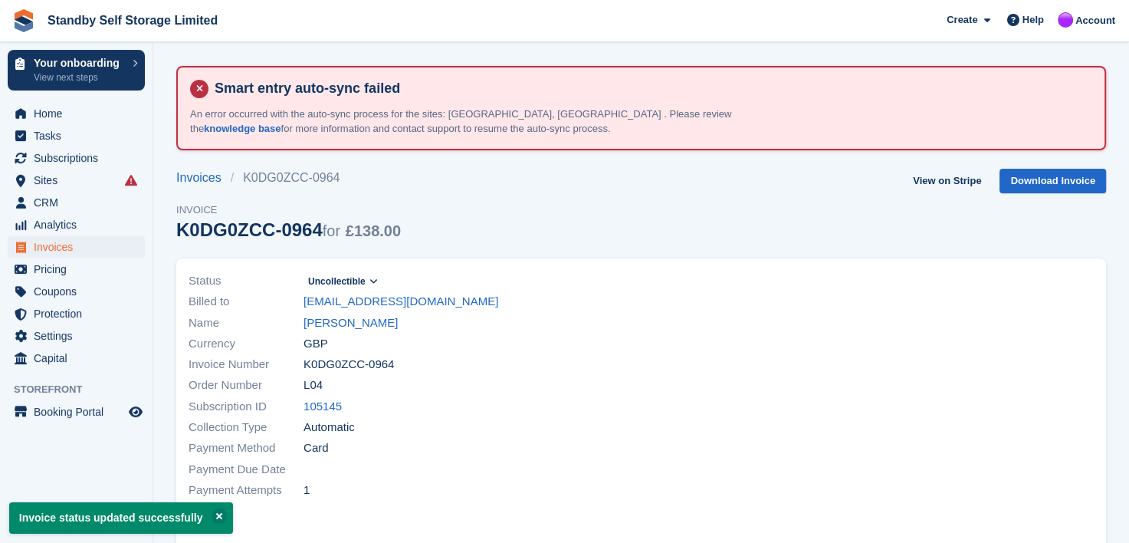
drag, startPoint x: 342, startPoint y: 323, endPoint x: 556, endPoint y: 293, distance: 215.9
click at [343, 323] on link "Jade Cowans" at bounding box center [351, 323] width 94 height 18
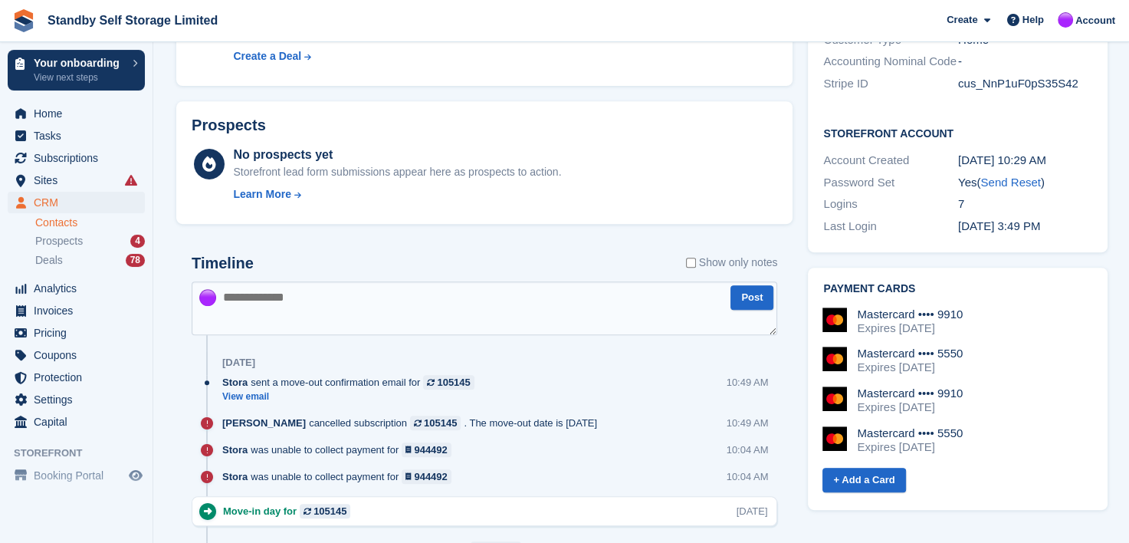
scroll to position [613, 0]
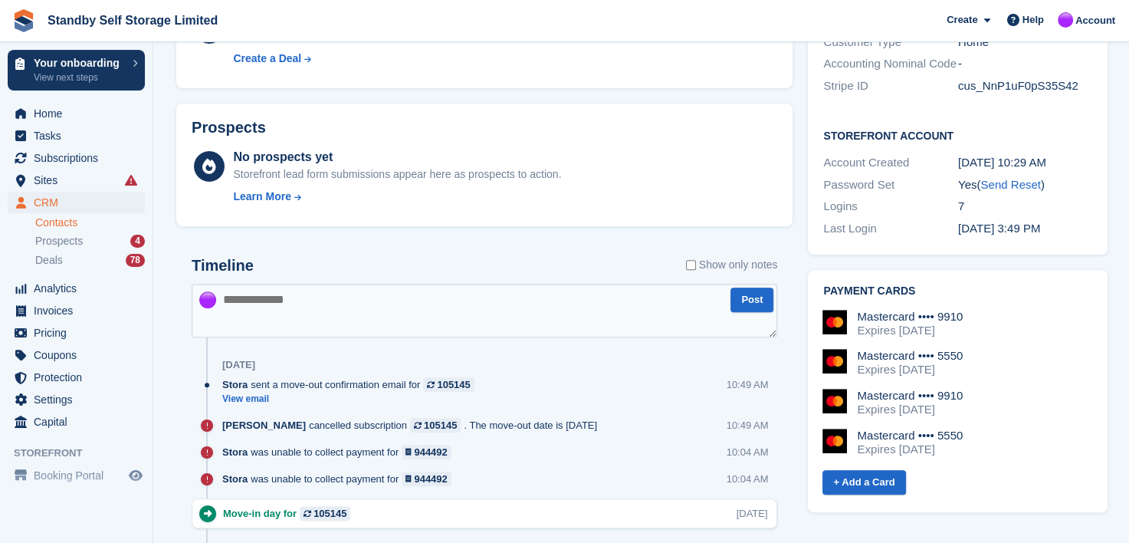
click at [304, 316] on textarea at bounding box center [485, 311] width 586 height 54
type textarea "**********"
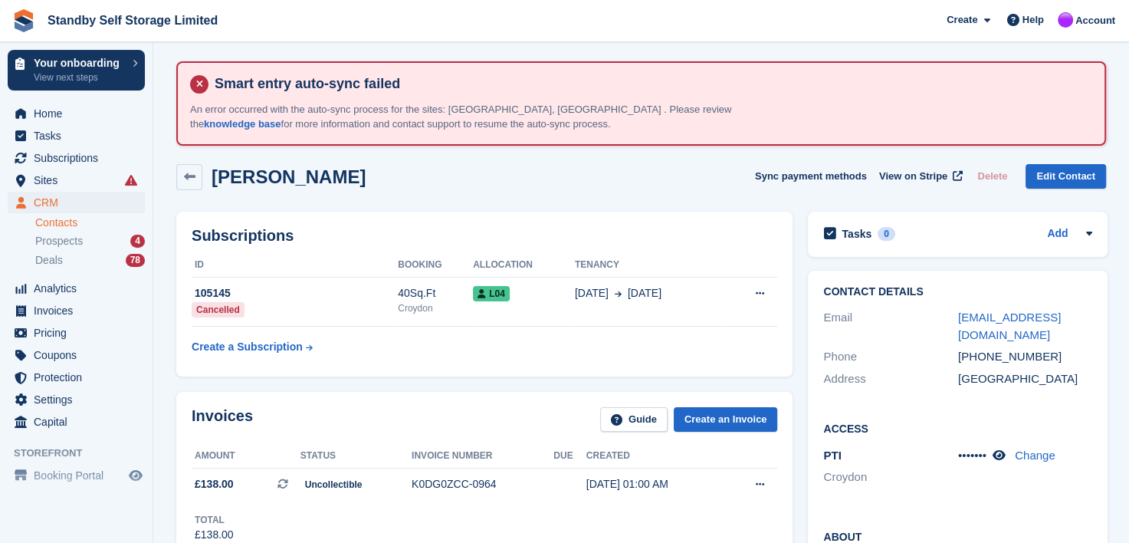
scroll to position [0, 0]
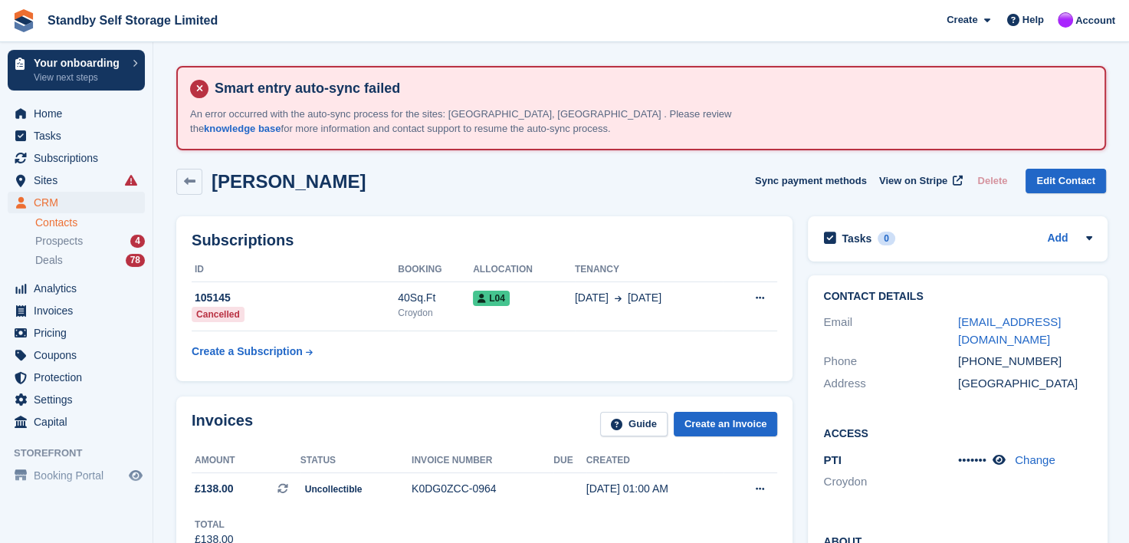
drag, startPoint x: 40, startPoint y: 242, endPoint x: 59, endPoint y: 249, distance: 20.4
click at [40, 242] on span "Prospects" at bounding box center [59, 241] width 48 height 15
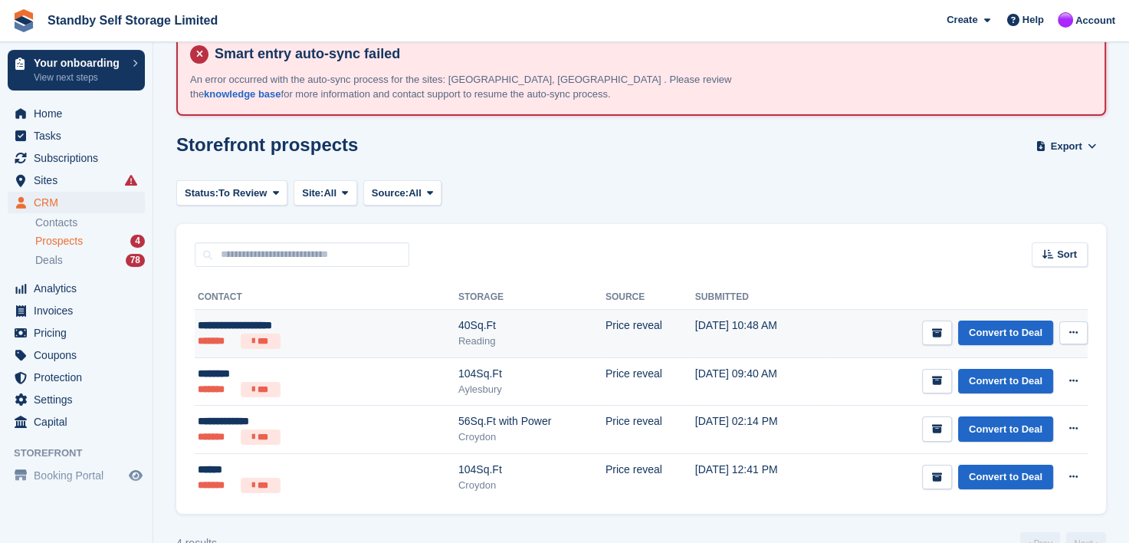
scroll to position [67, 0]
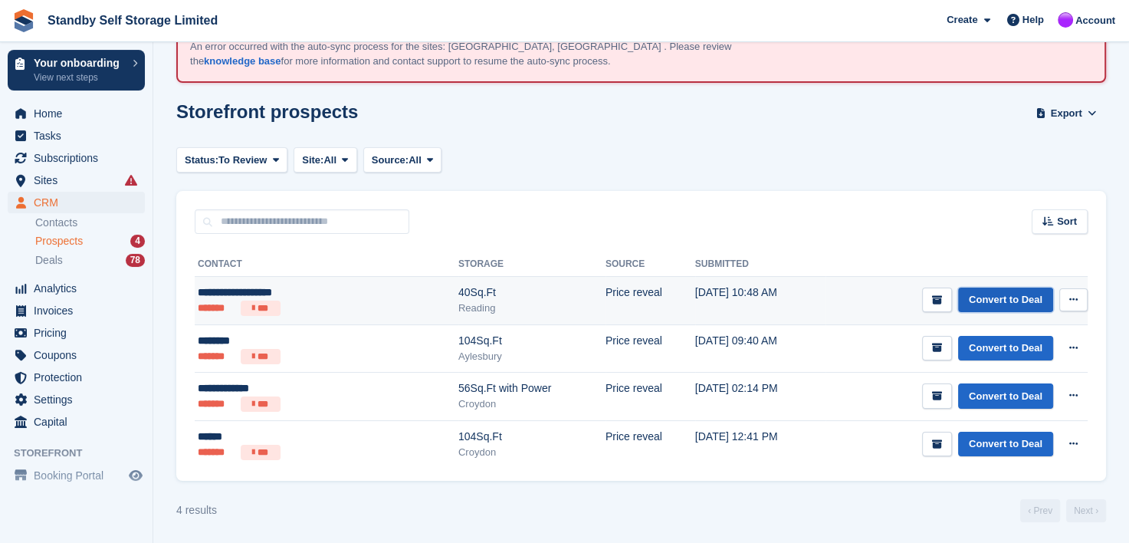
click at [990, 300] on link "Convert to Deal" at bounding box center [1005, 299] width 95 height 25
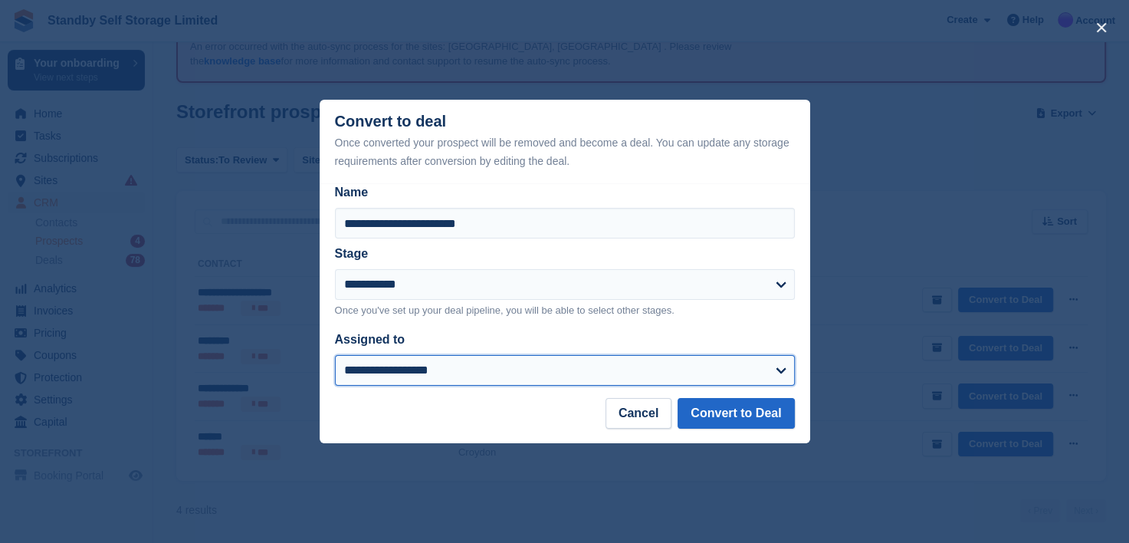
click at [369, 373] on select "**********" at bounding box center [565, 370] width 460 height 31
select select "****"
click at [335, 356] on select "**********" at bounding box center [565, 370] width 460 height 31
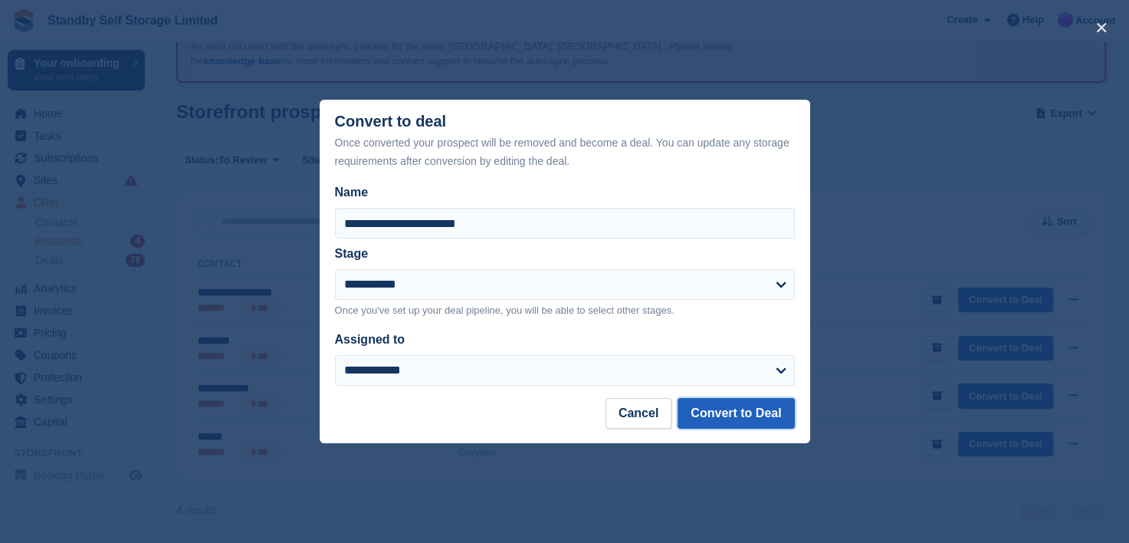
click at [702, 409] on button "Convert to Deal" at bounding box center [736, 413] width 116 height 31
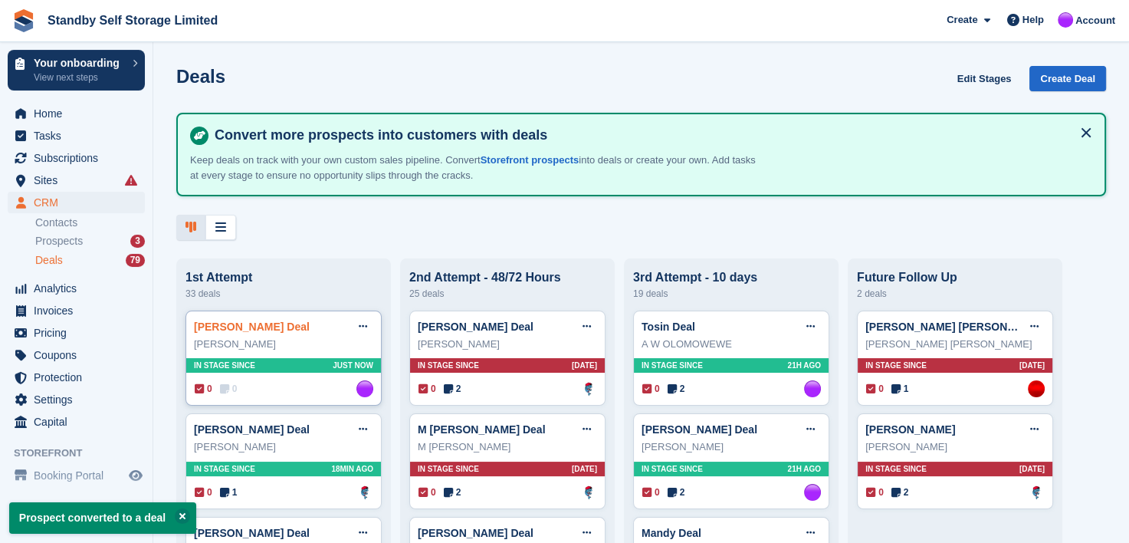
click at [199, 329] on link "[PERSON_NAME] Deal" at bounding box center [252, 326] width 116 height 12
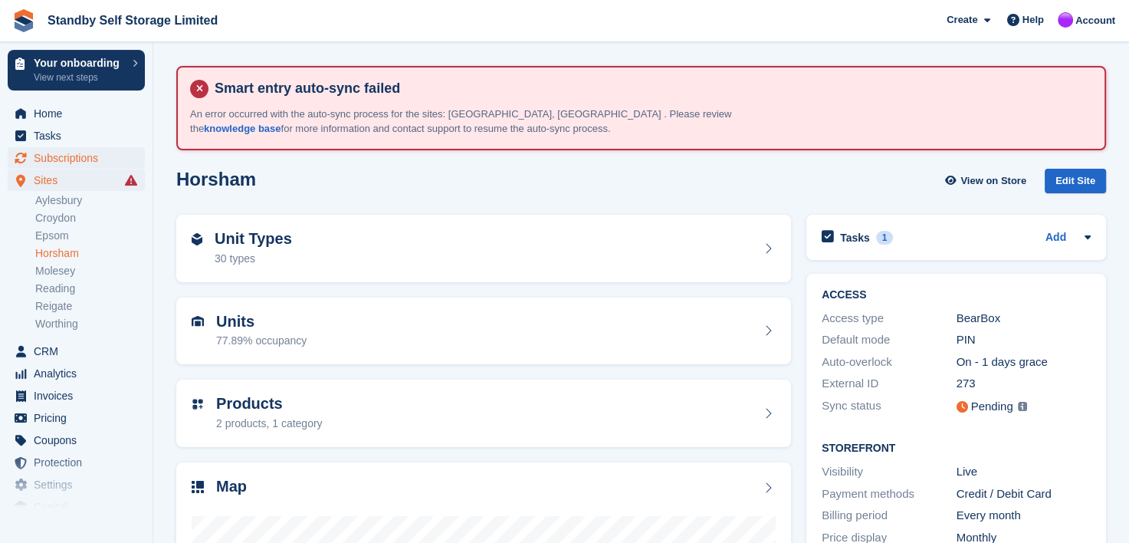
click at [57, 161] on span "Subscriptions" at bounding box center [80, 157] width 92 height 21
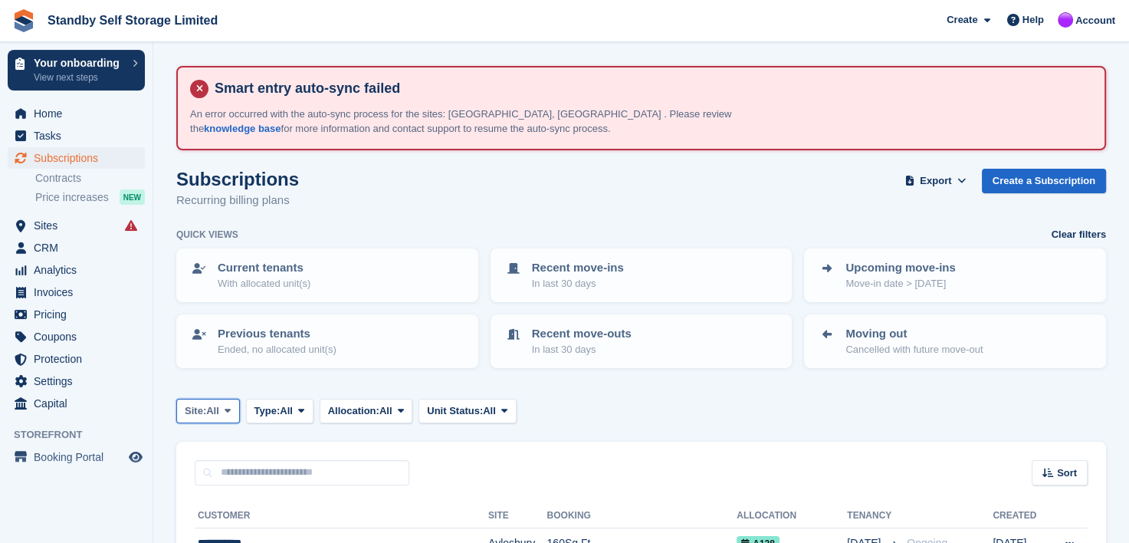
click at [227, 409] on icon at bounding box center [228, 410] width 6 height 10
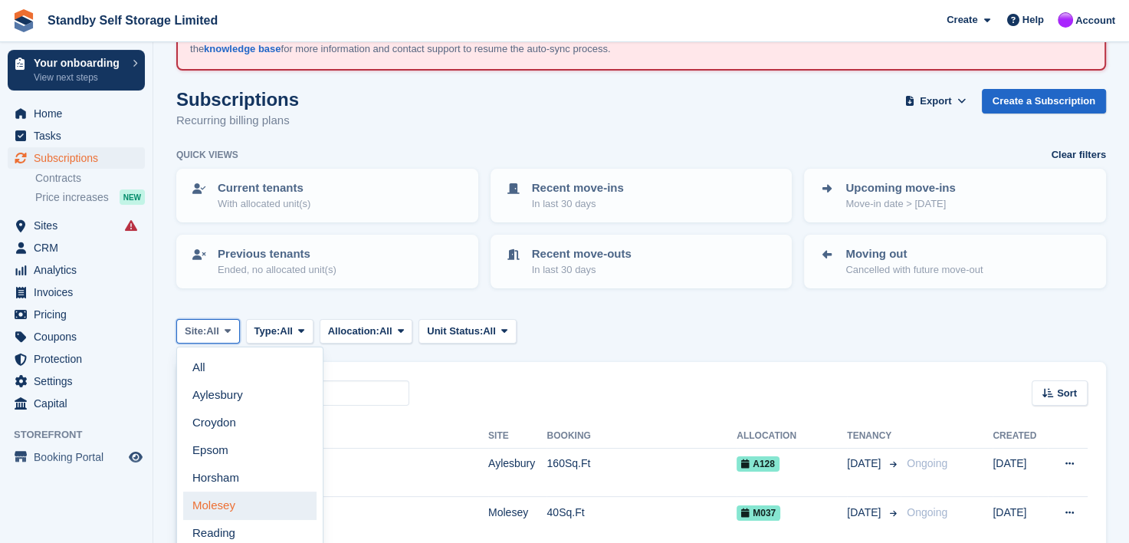
scroll to position [153, 0]
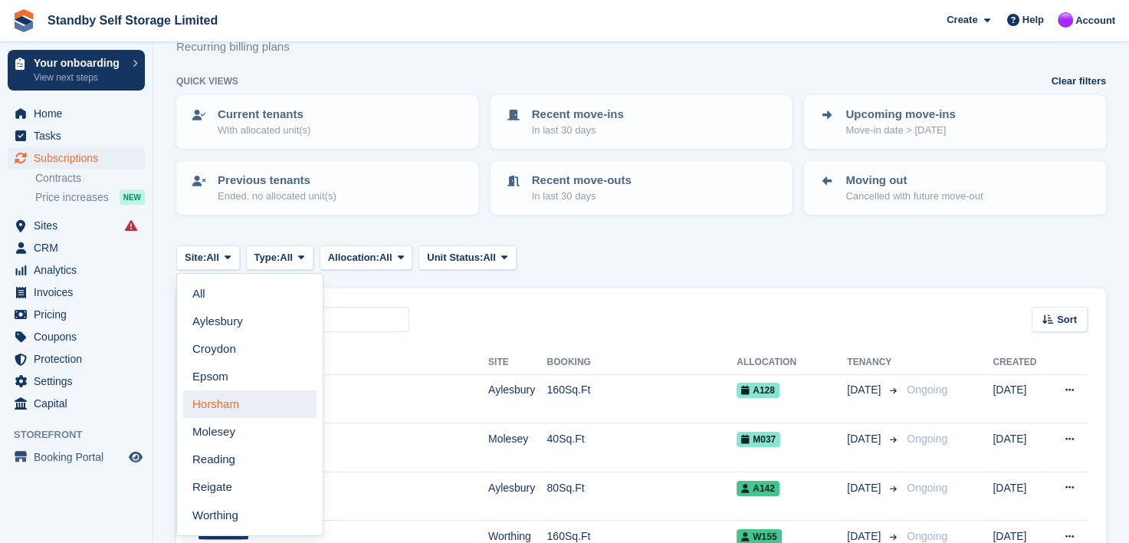
click at [233, 395] on link "Horsham" at bounding box center [249, 404] width 133 height 28
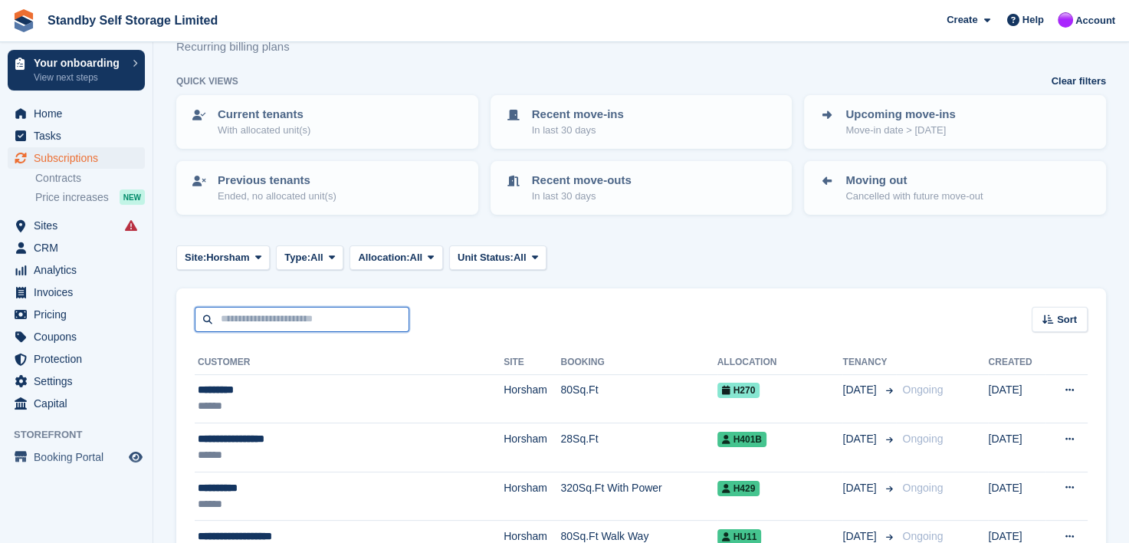
click at [304, 313] on input "text" at bounding box center [302, 319] width 215 height 25
type input "****"
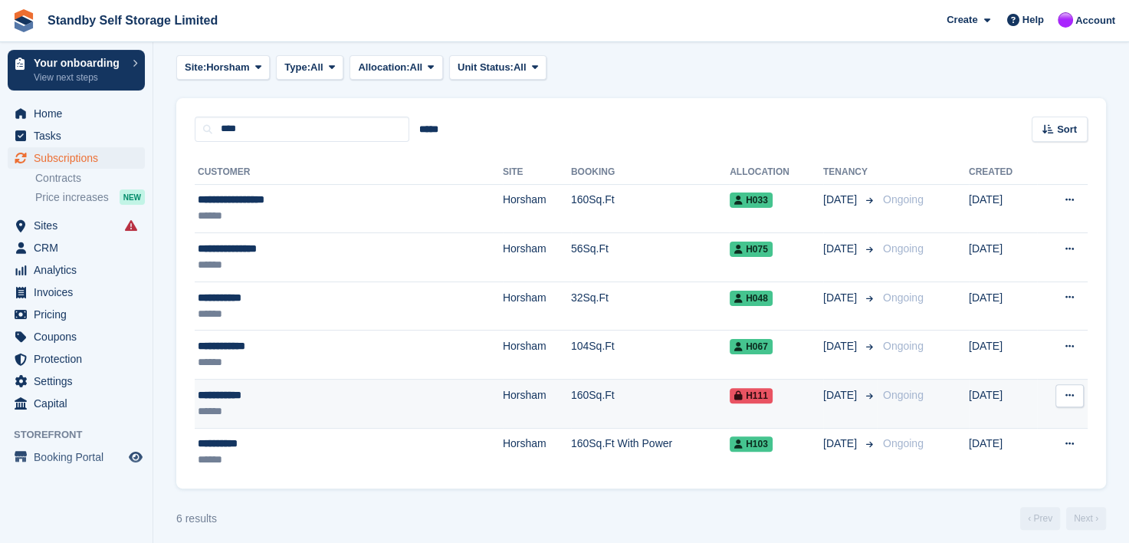
scroll to position [350, 0]
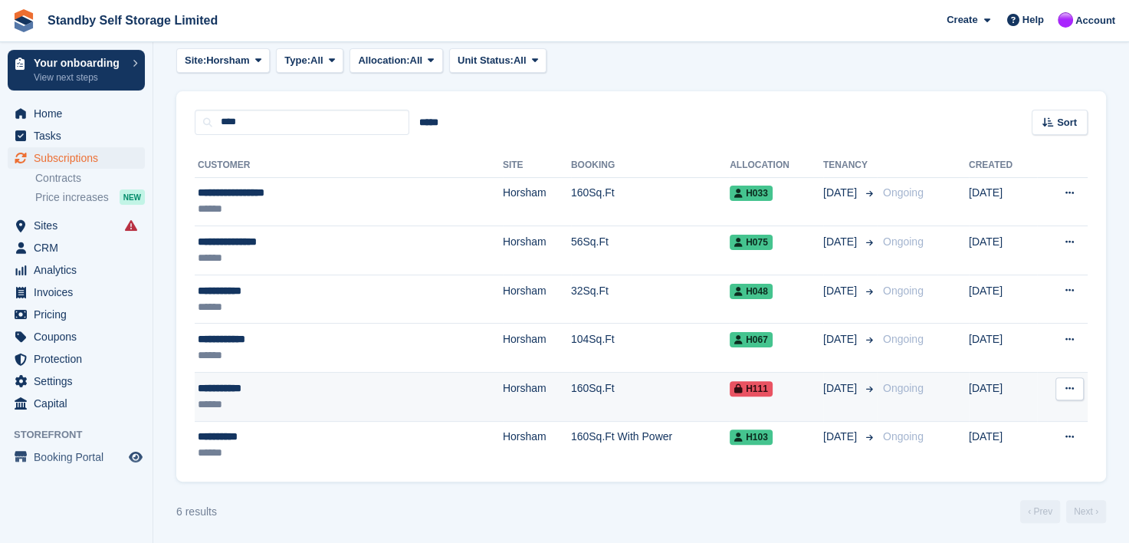
click at [227, 384] on div "**********" at bounding box center [295, 388] width 194 height 16
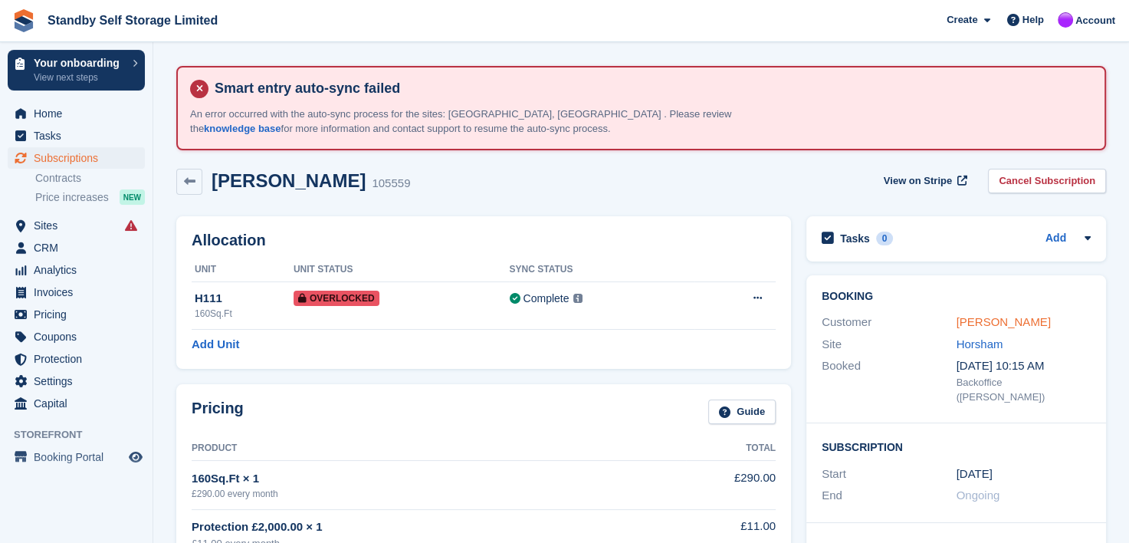
click at [971, 317] on link "Nick Hayden" at bounding box center [1003, 321] width 94 height 13
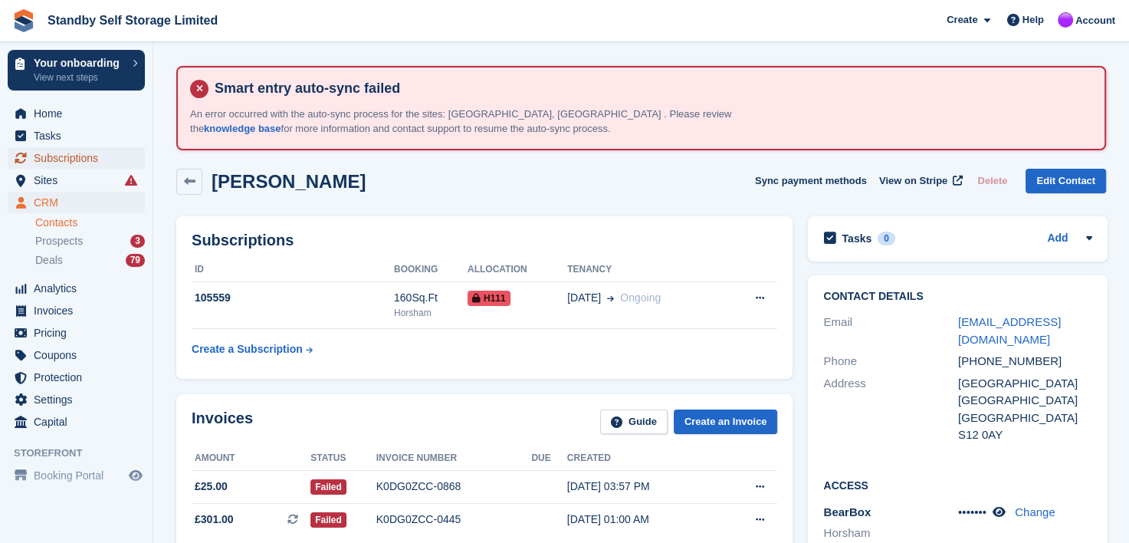
click at [54, 156] on span "Subscriptions" at bounding box center [80, 157] width 92 height 21
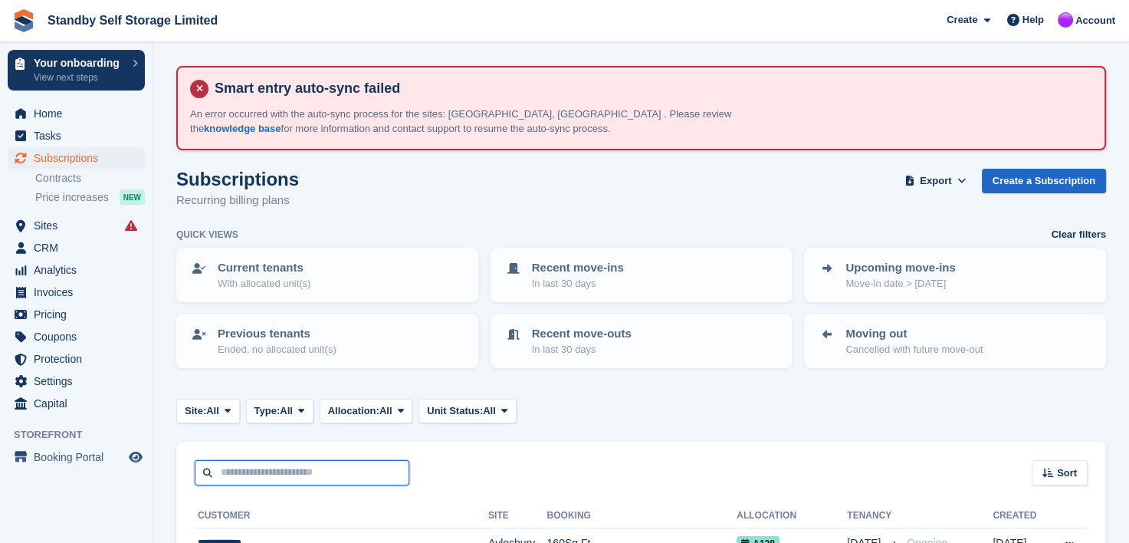
click at [258, 461] on input "text" at bounding box center [302, 472] width 215 height 25
type input "****"
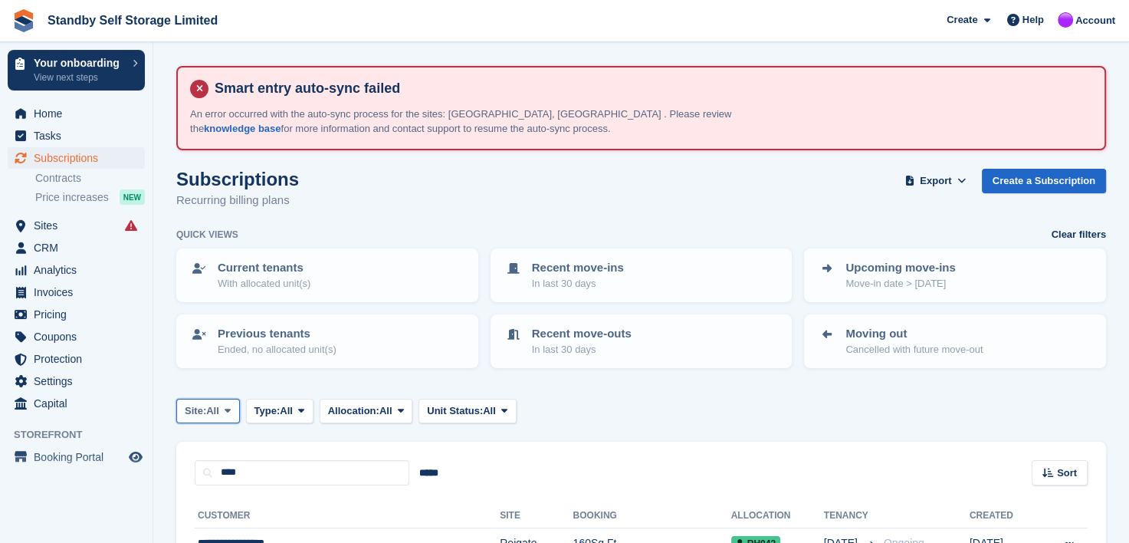
click at [227, 407] on icon at bounding box center [228, 410] width 6 height 10
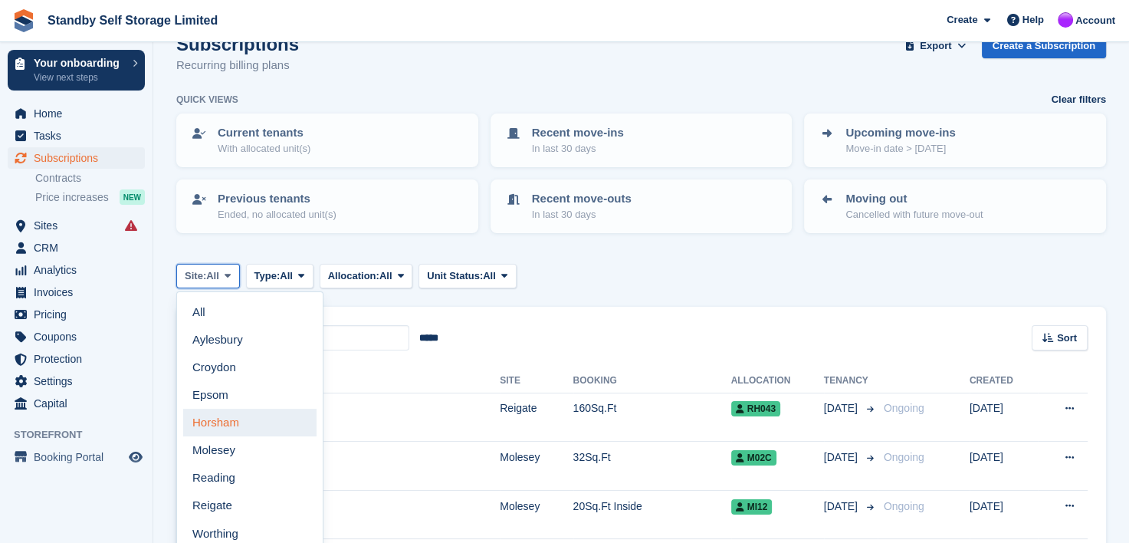
scroll to position [153, 0]
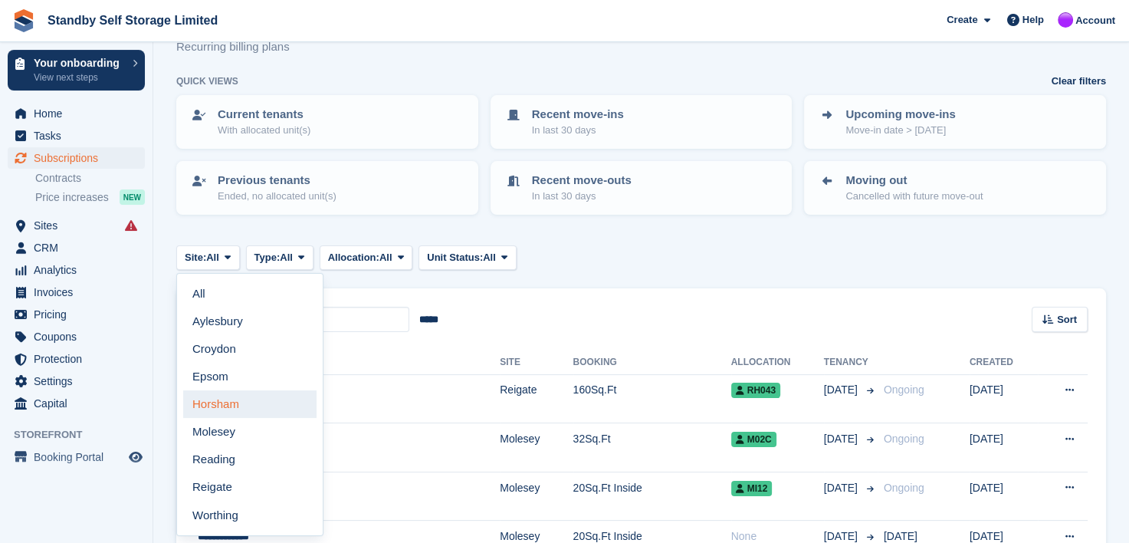
click at [216, 408] on link "Horsham" at bounding box center [249, 404] width 133 height 28
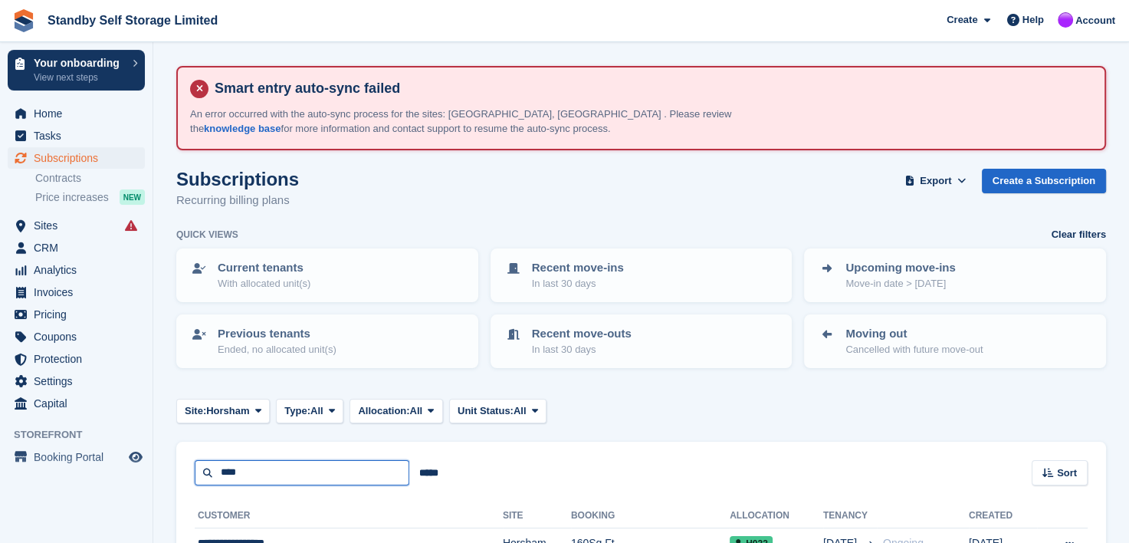
drag, startPoint x: 245, startPoint y: 475, endPoint x: 93, endPoint y: 521, distance: 159.3
click at [152, 472] on div "Your onboarding View next steps Home Tasks Subscriptions Subscriptions Subscrip…" at bounding box center [564, 448] width 1129 height 896
type input "*******"
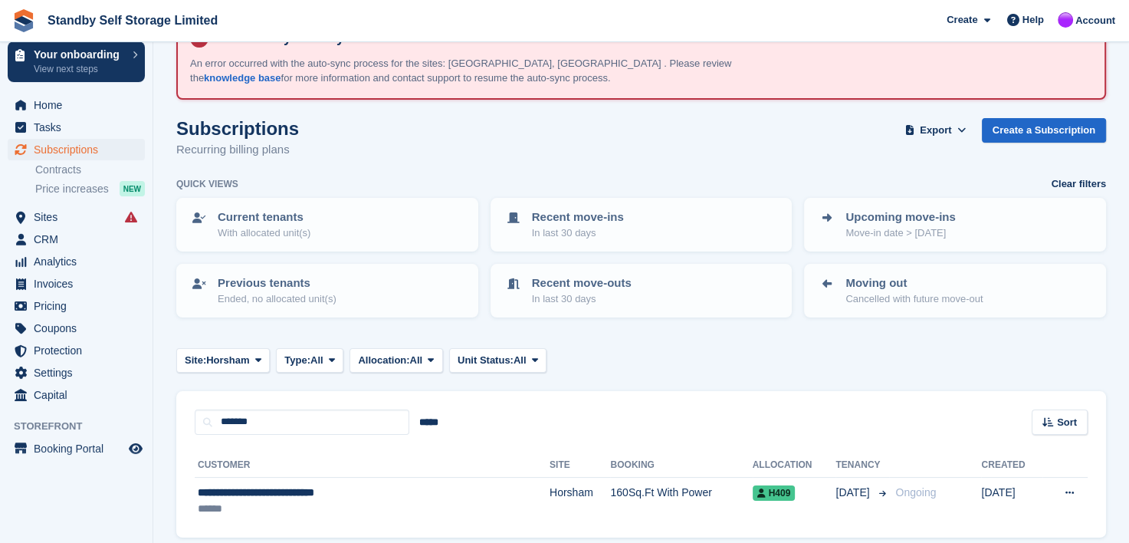
scroll to position [107, 0]
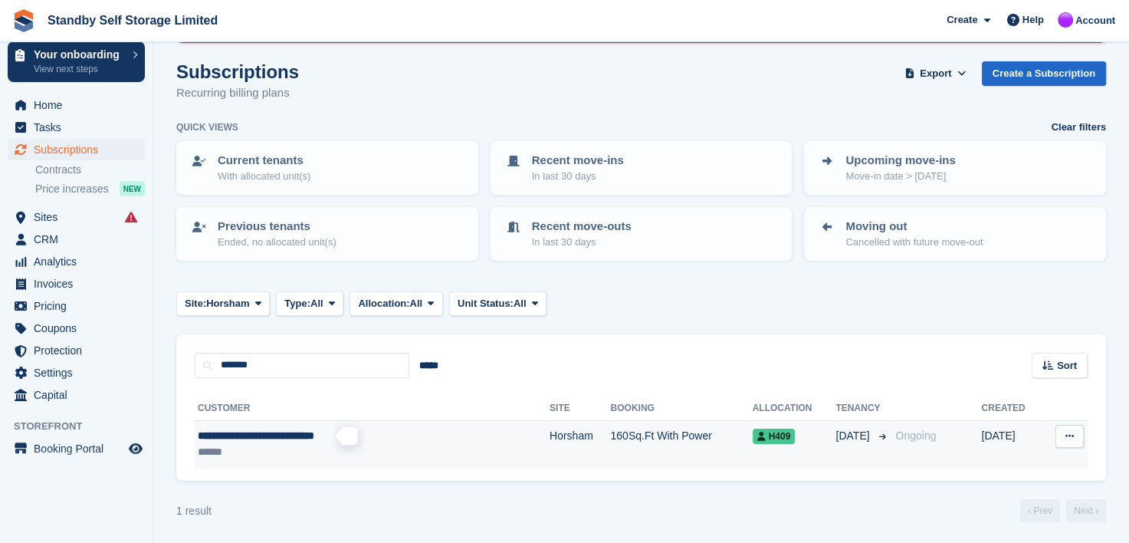
click at [259, 435] on span "**********" at bounding box center [256, 435] width 116 height 11
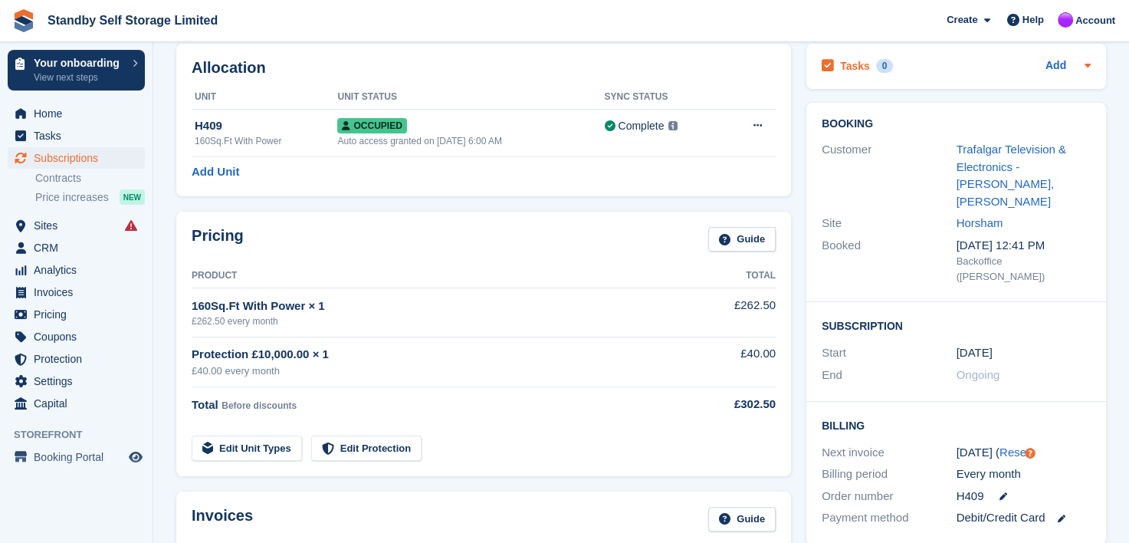
scroll to position [49, 0]
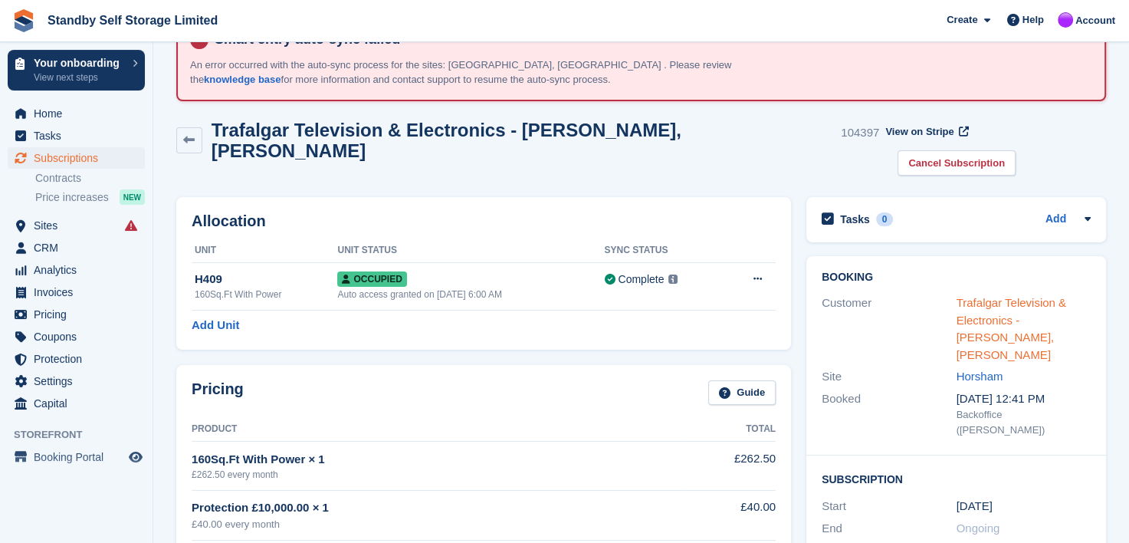
click at [982, 296] on link "Trafalgar Television & Electronics - [PERSON_NAME], [PERSON_NAME]" at bounding box center [1011, 328] width 110 height 65
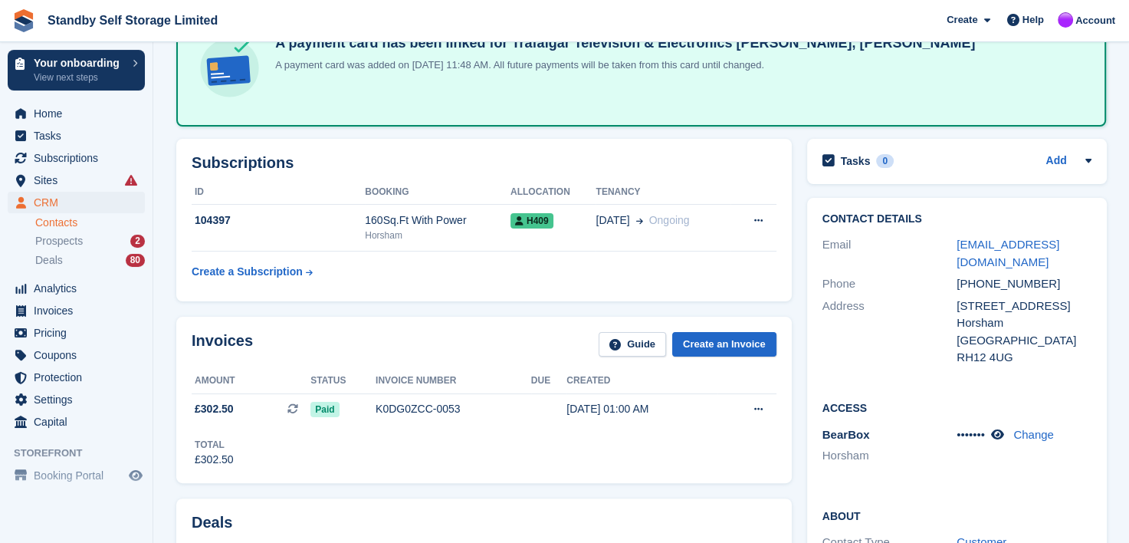
scroll to position [232, 0]
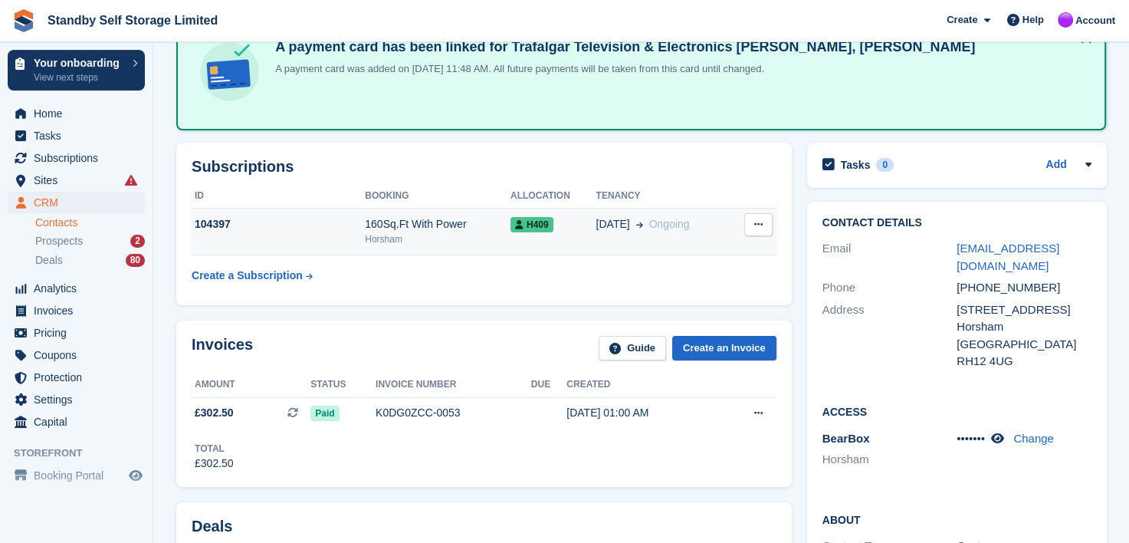
click at [307, 227] on div "104397" at bounding box center [278, 224] width 173 height 16
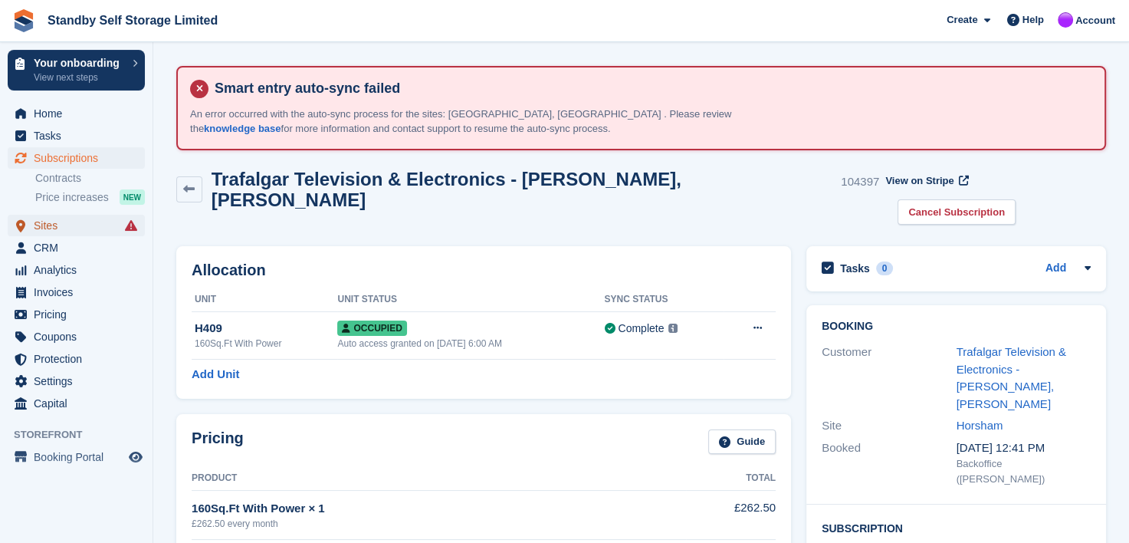
click at [45, 225] on span "Sites" at bounding box center [80, 225] width 92 height 21
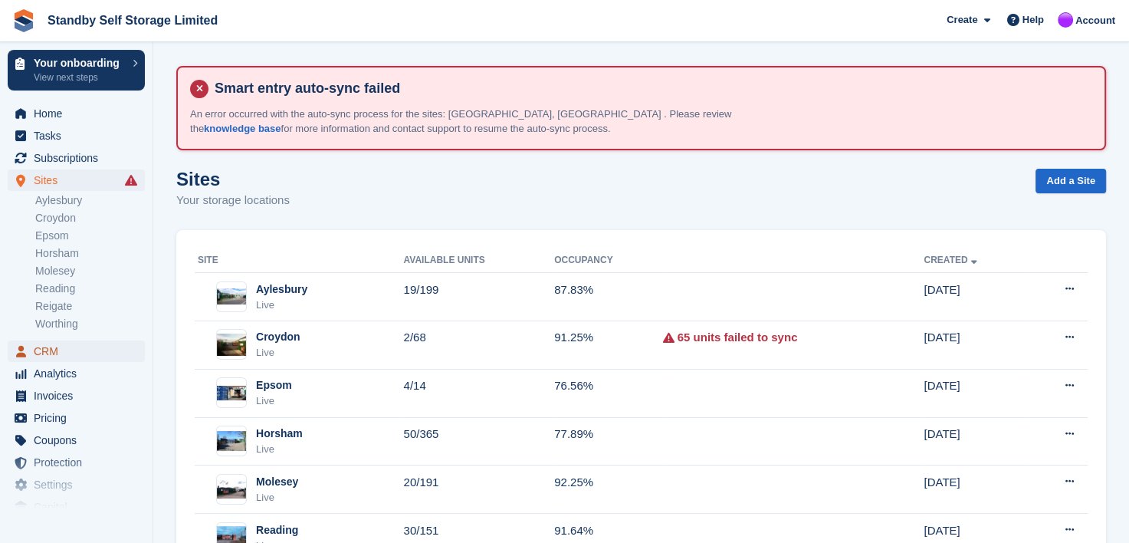
click at [54, 356] on span "CRM" at bounding box center [80, 350] width 92 height 21
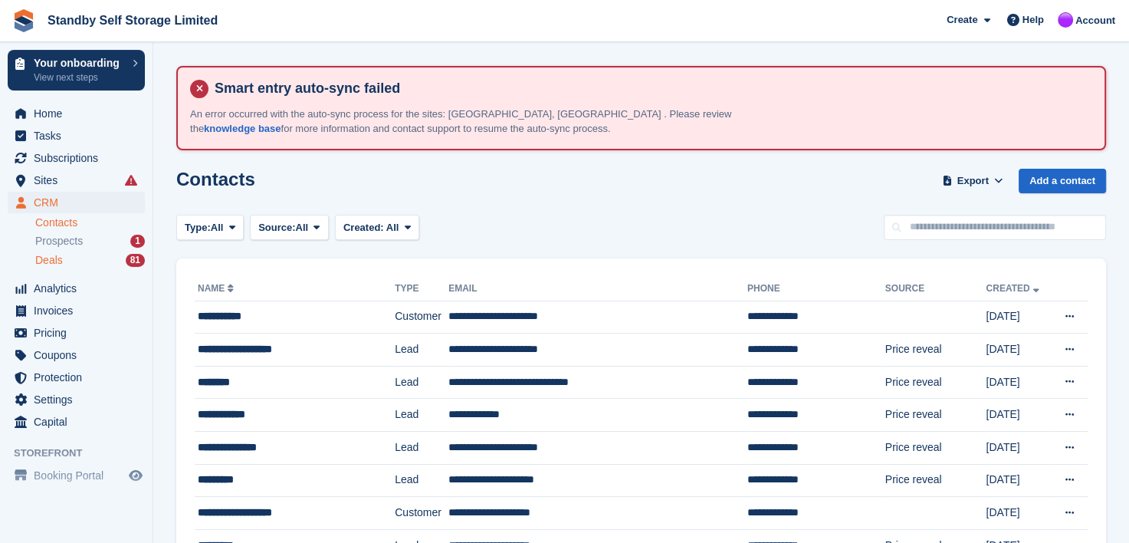
click at [53, 260] on span "Deals" at bounding box center [49, 260] width 28 height 15
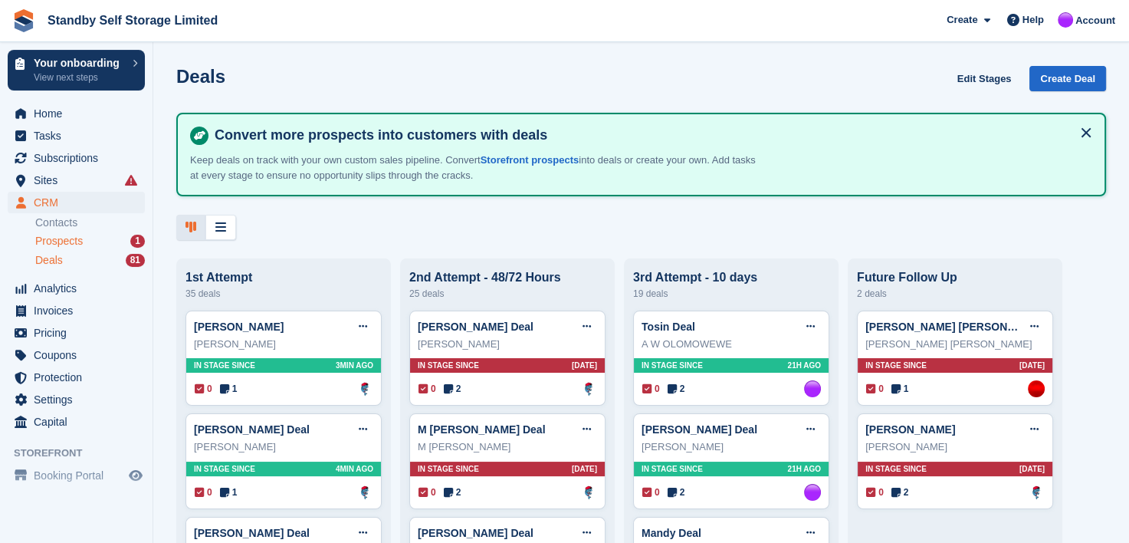
click at [45, 239] on span "Prospects" at bounding box center [59, 241] width 48 height 15
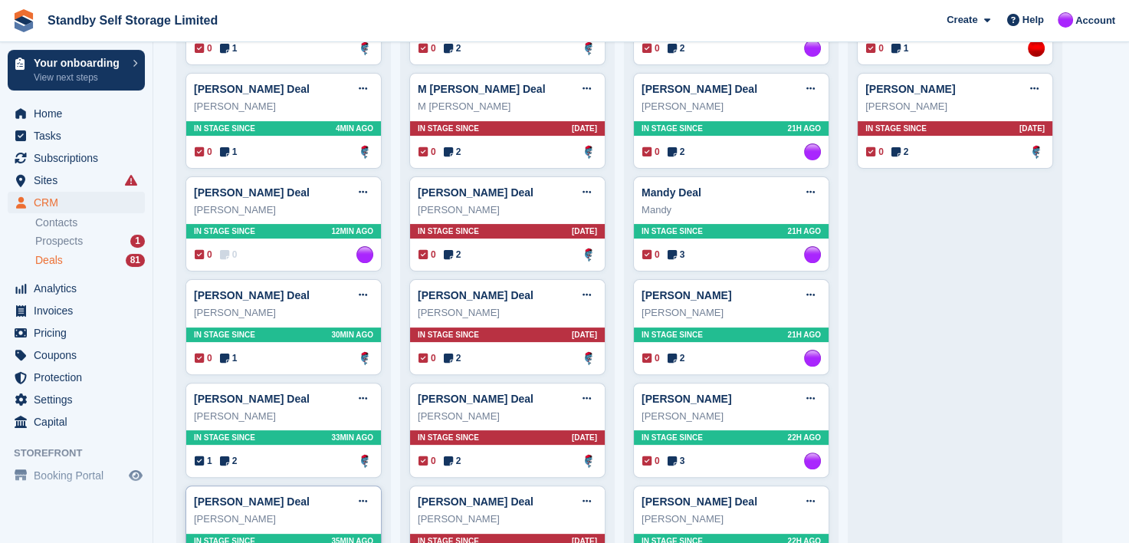
scroll to position [383, 0]
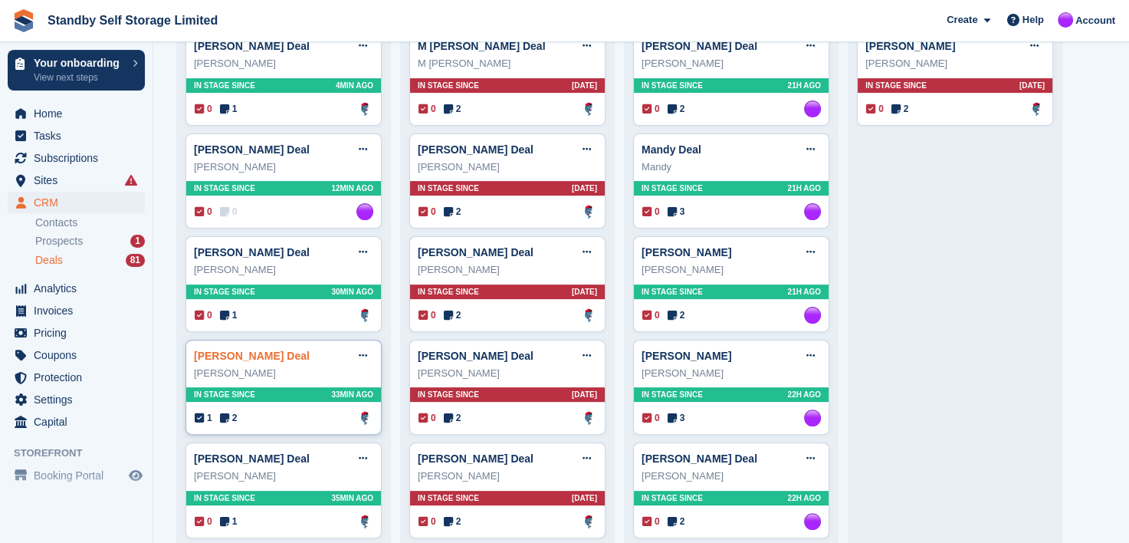
click at [230, 353] on link "Mr David Kempshall Deal" at bounding box center [252, 355] width 116 height 12
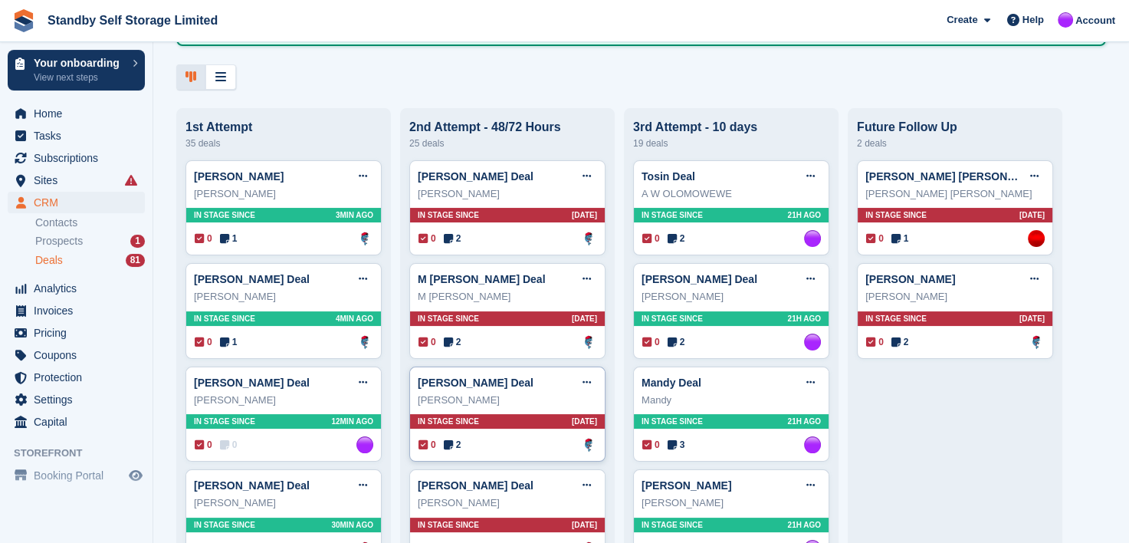
scroll to position [153, 0]
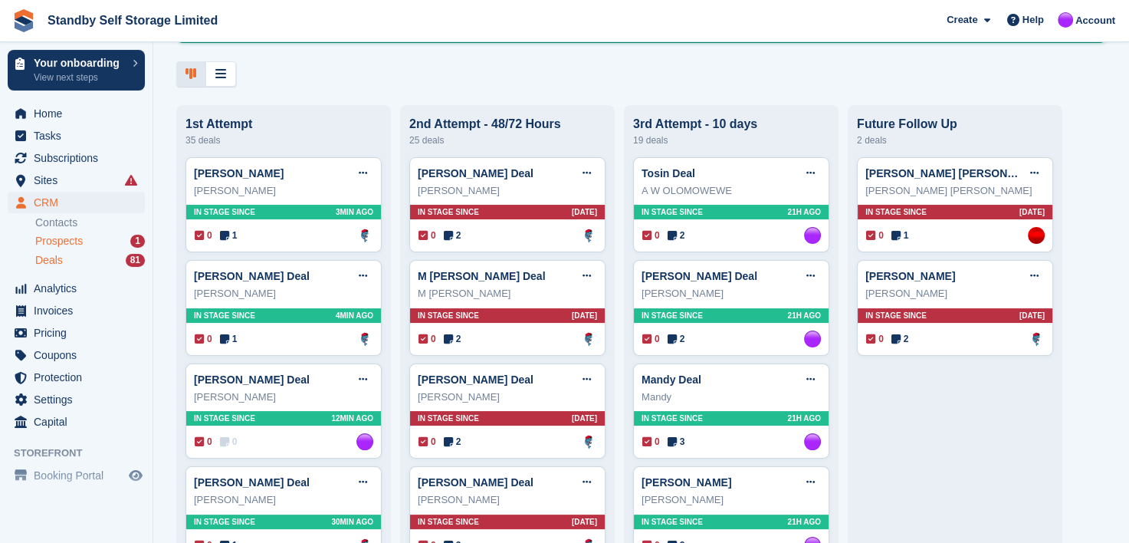
click at [52, 241] on span "Prospects" at bounding box center [59, 241] width 48 height 15
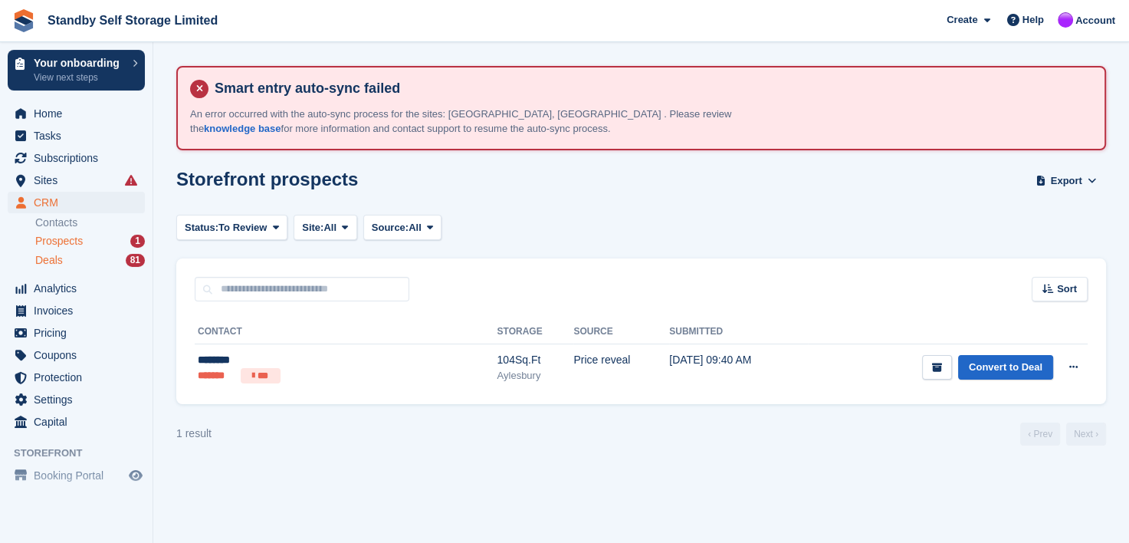
click at [49, 261] on span "Deals" at bounding box center [49, 260] width 28 height 15
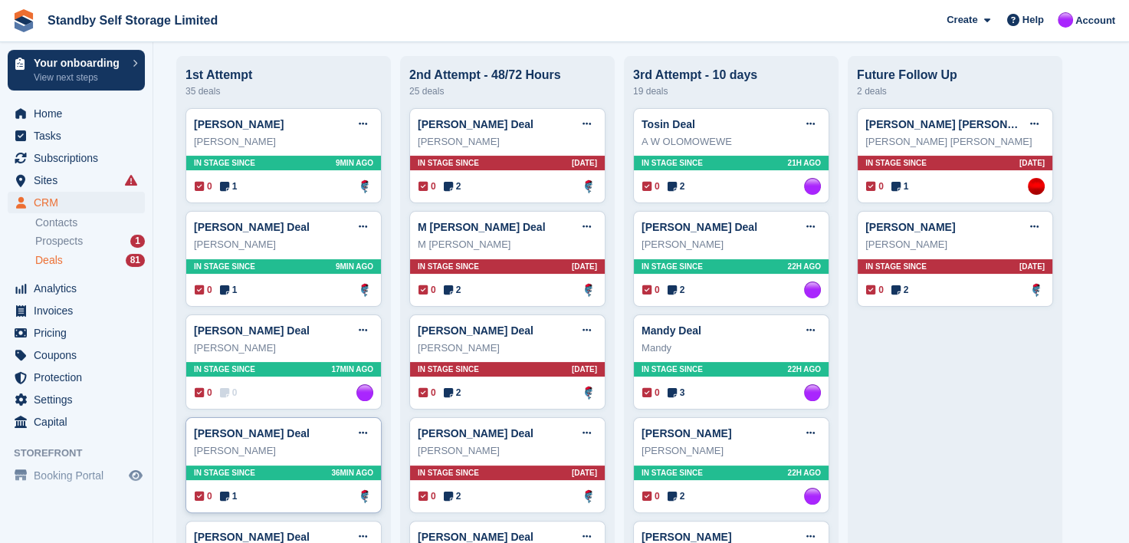
scroll to position [230, 0]
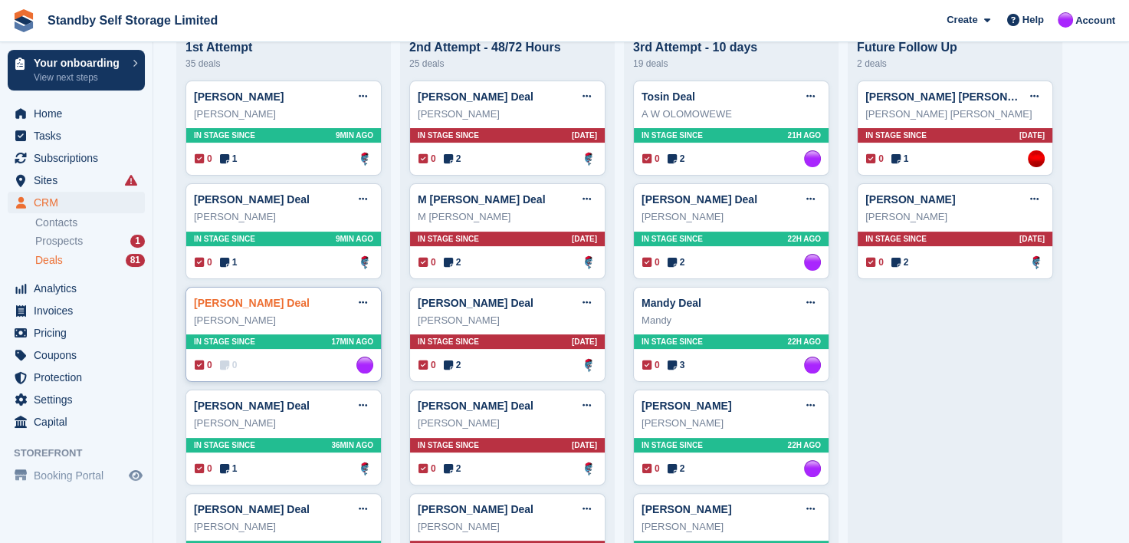
click at [225, 304] on link "Kristina Karailieva Deal" at bounding box center [252, 303] width 116 height 12
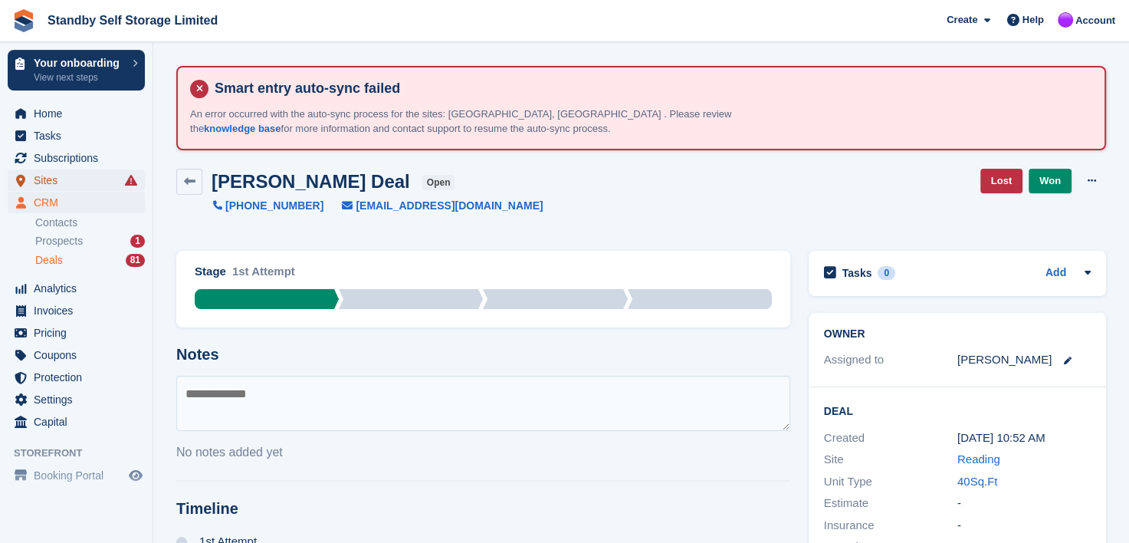
click at [43, 182] on span "Sites" at bounding box center [80, 179] width 92 height 21
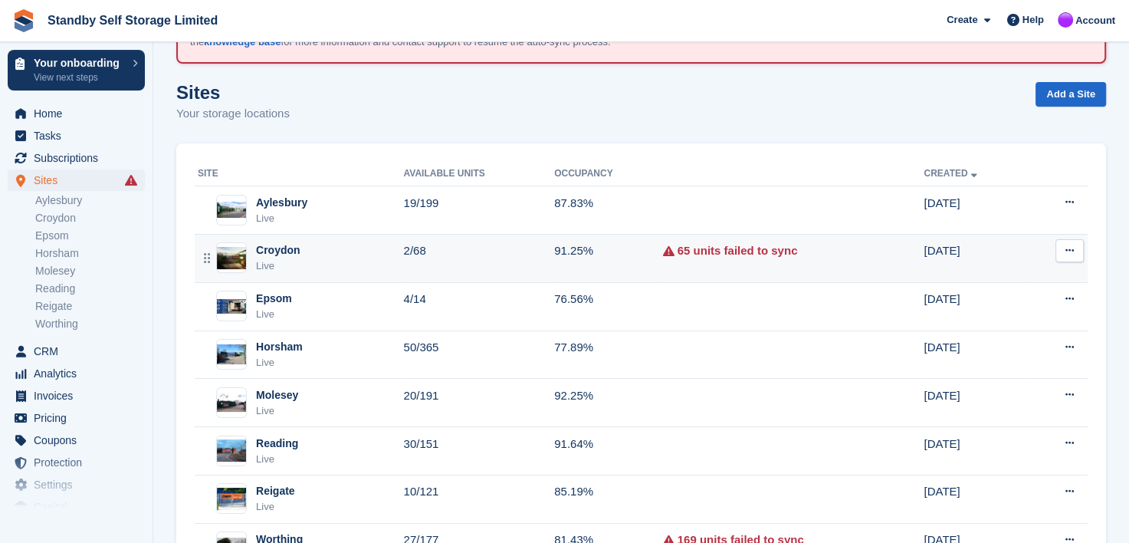
scroll to position [153, 0]
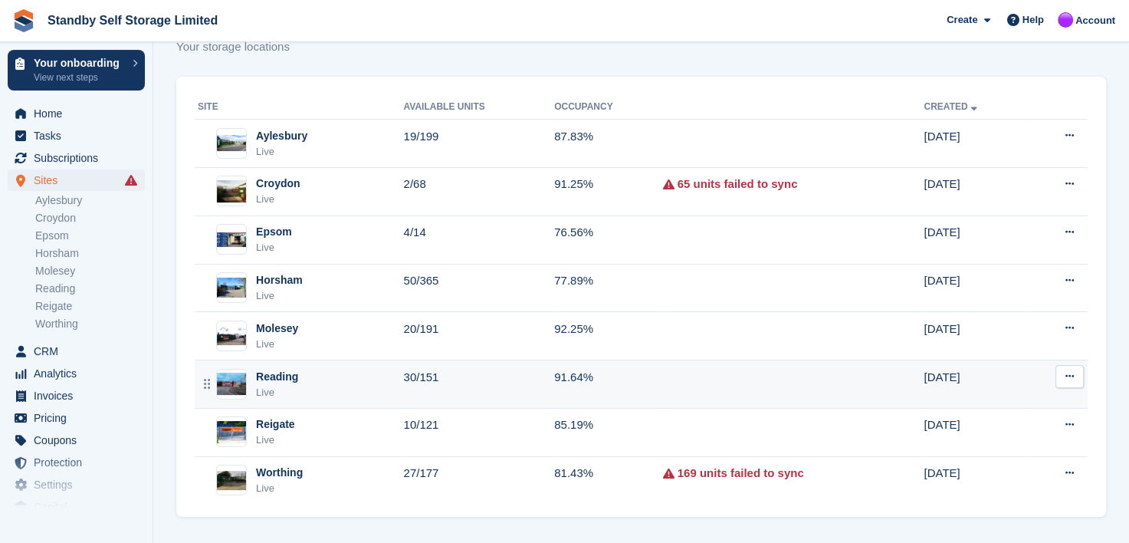
click at [270, 369] on div "Reading" at bounding box center [277, 377] width 42 height 16
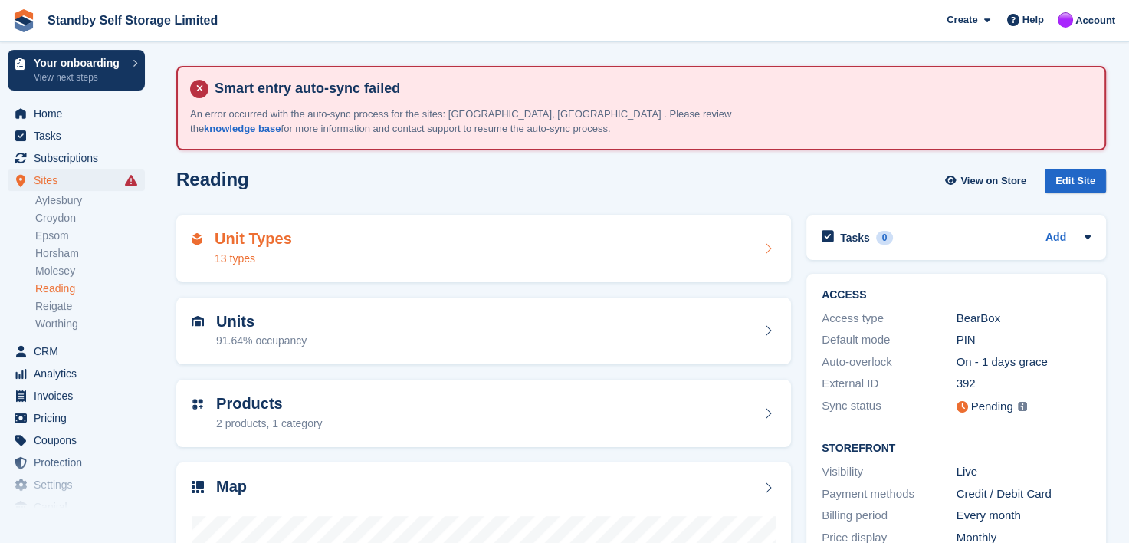
click at [327, 236] on div "Unit Types 13 types" at bounding box center [484, 248] width 584 height 37
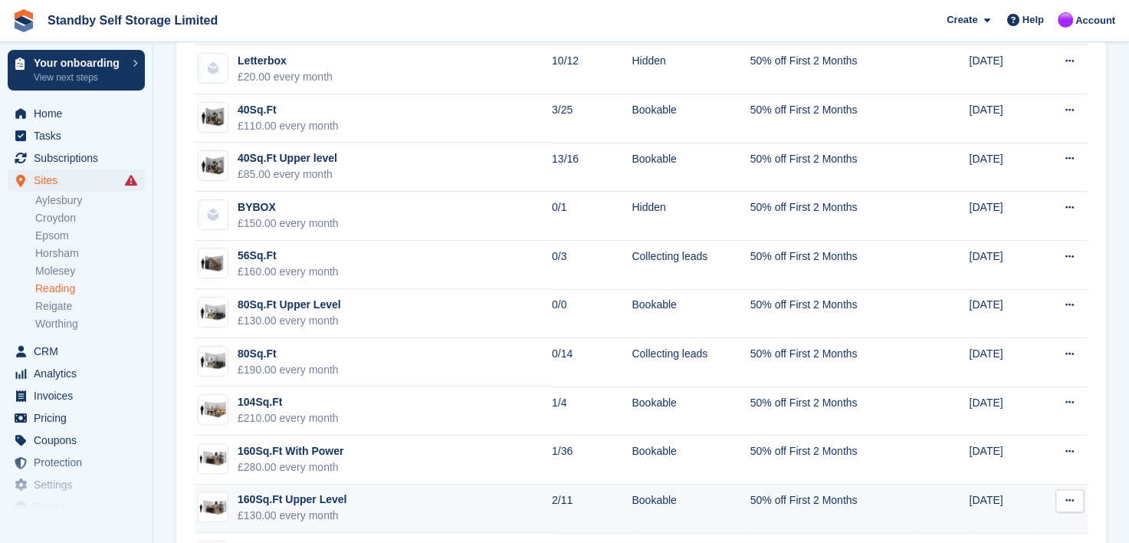
scroll to position [254, 0]
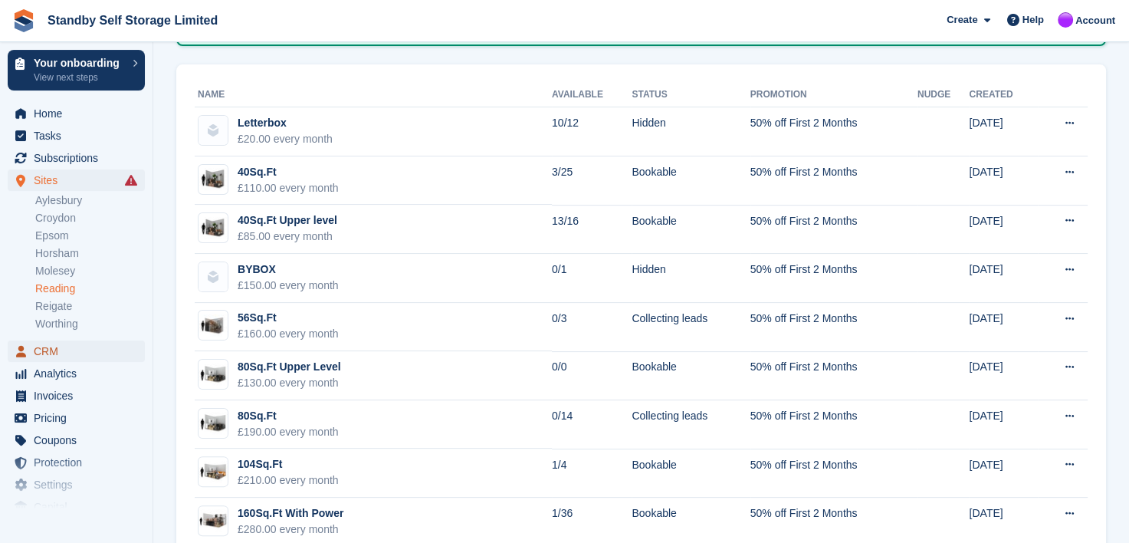
click at [42, 349] on span "CRM" at bounding box center [80, 350] width 92 height 21
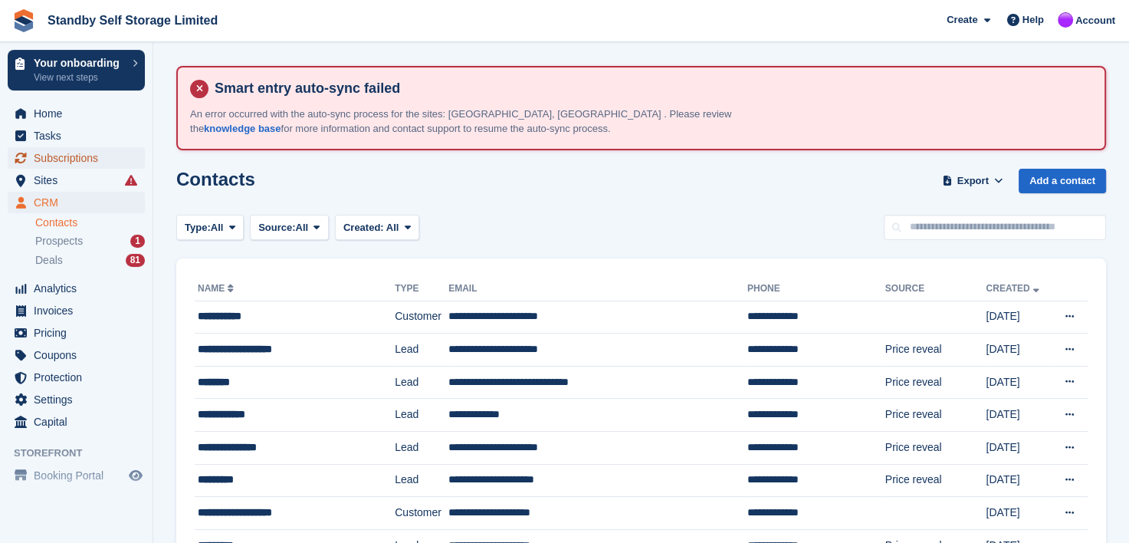
click at [59, 159] on span "Subscriptions" at bounding box center [80, 157] width 92 height 21
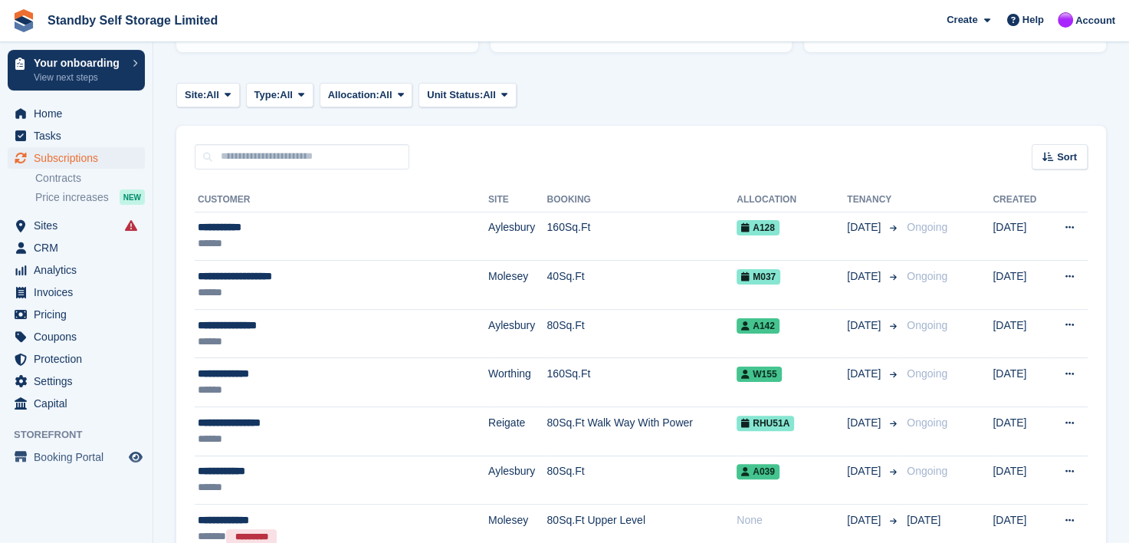
scroll to position [307, 0]
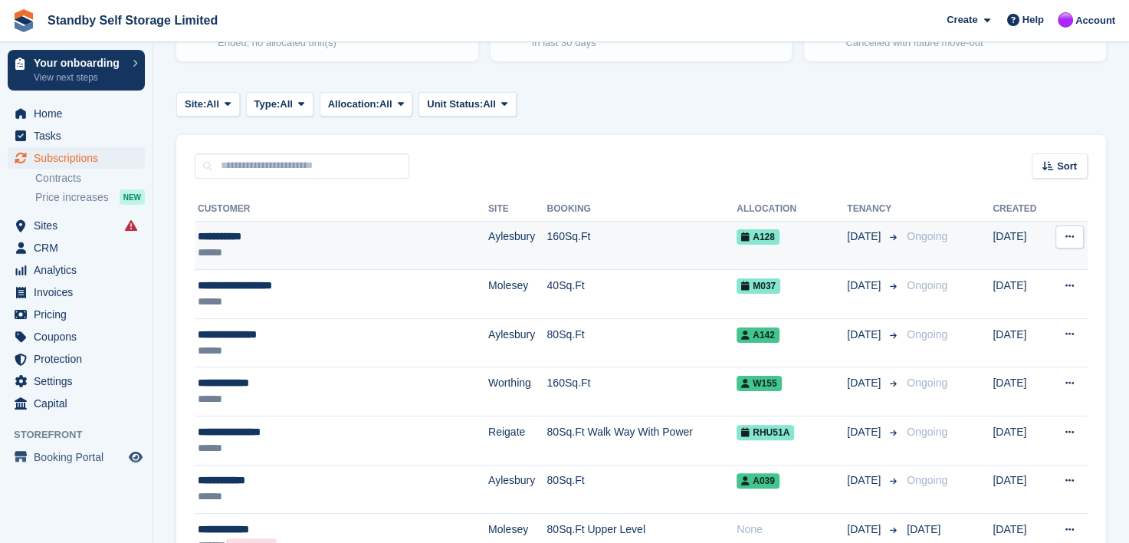
click at [212, 236] on div "**********" at bounding box center [313, 236] width 231 height 16
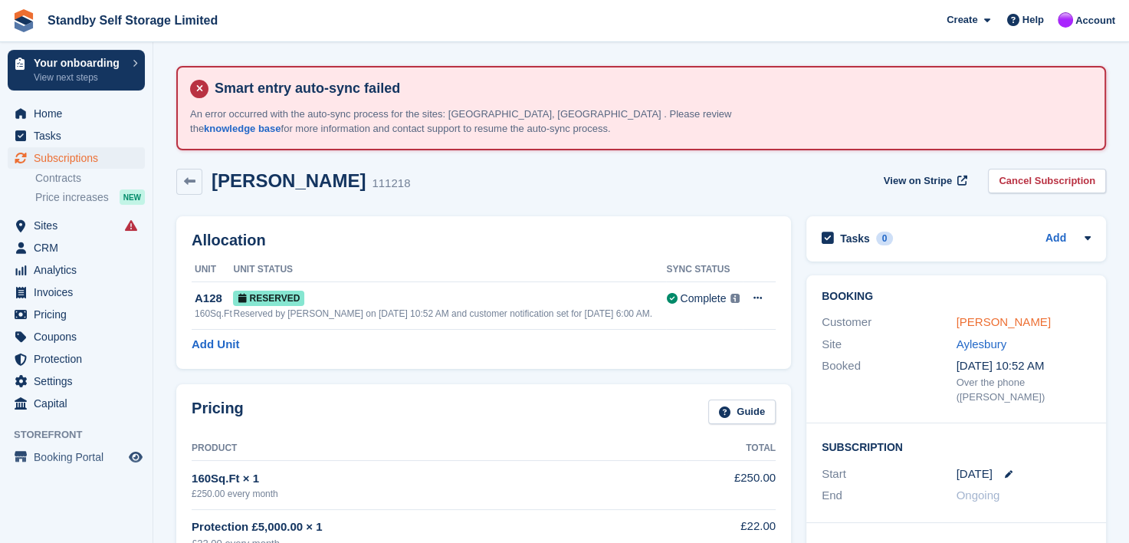
click at [972, 320] on link "James Timms" at bounding box center [1003, 321] width 94 height 13
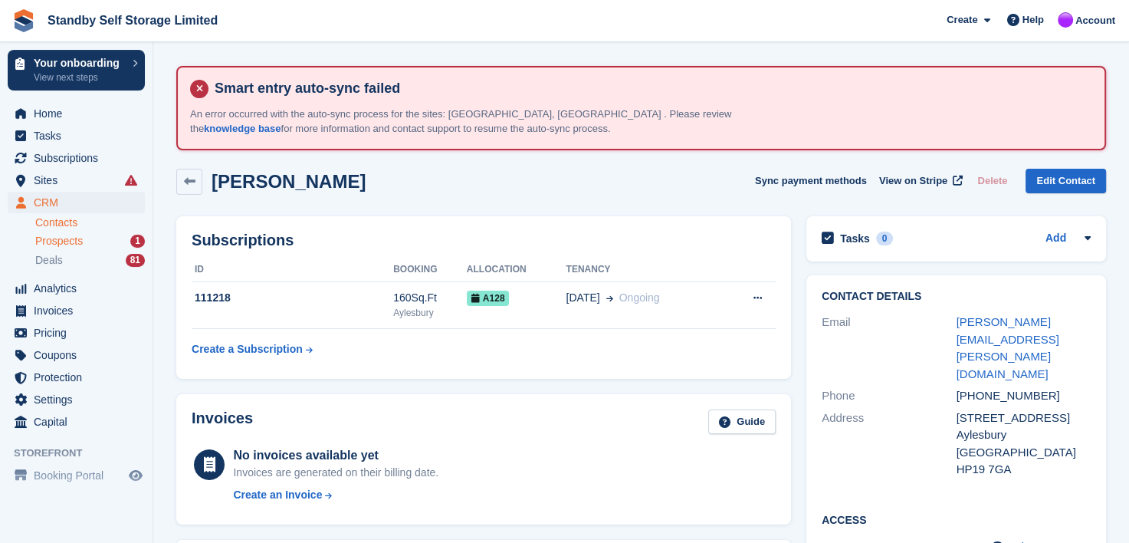
click at [52, 241] on span "Prospects" at bounding box center [59, 241] width 48 height 15
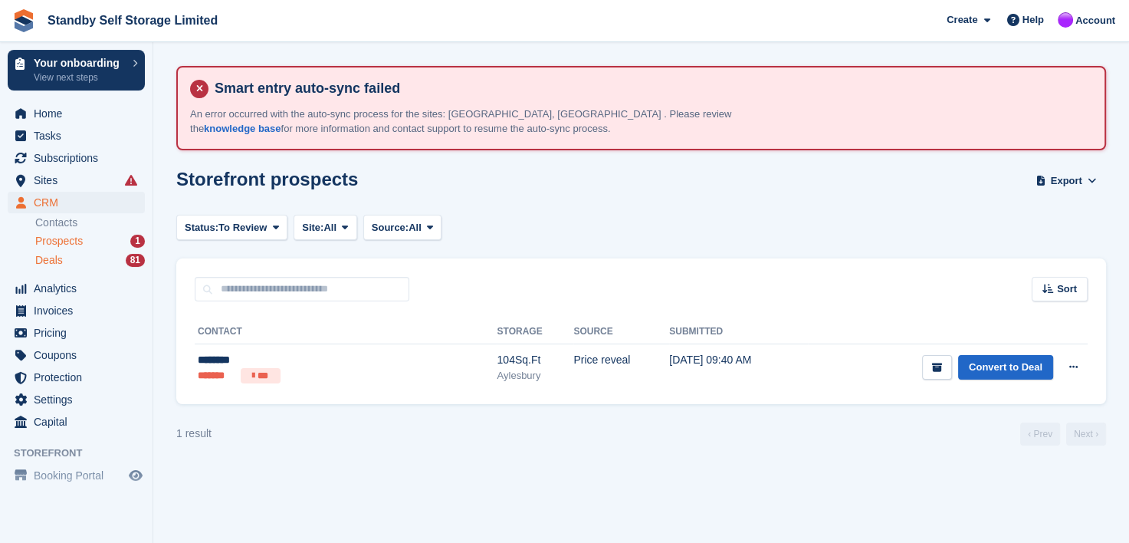
click at [54, 266] on span "Deals" at bounding box center [49, 260] width 28 height 15
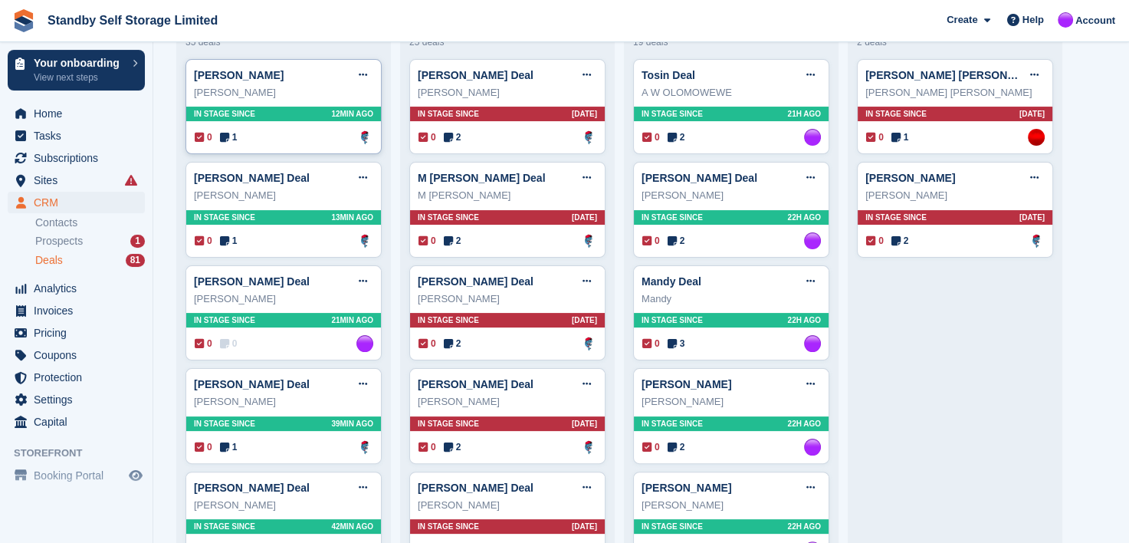
scroll to position [230, 0]
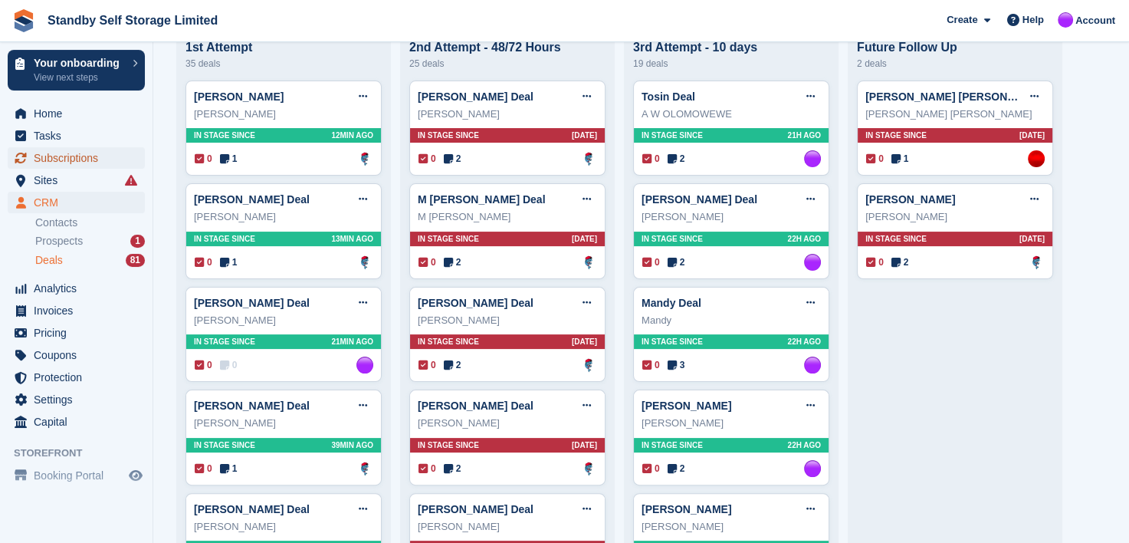
click at [56, 158] on span "Subscriptions" at bounding box center [80, 157] width 92 height 21
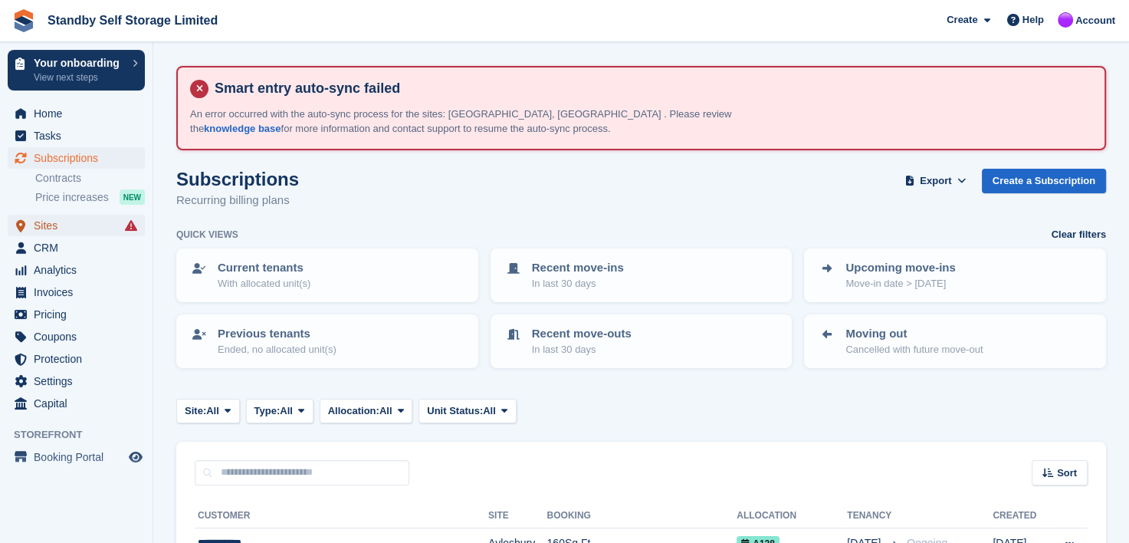
click at [44, 225] on span "Sites" at bounding box center [80, 225] width 92 height 21
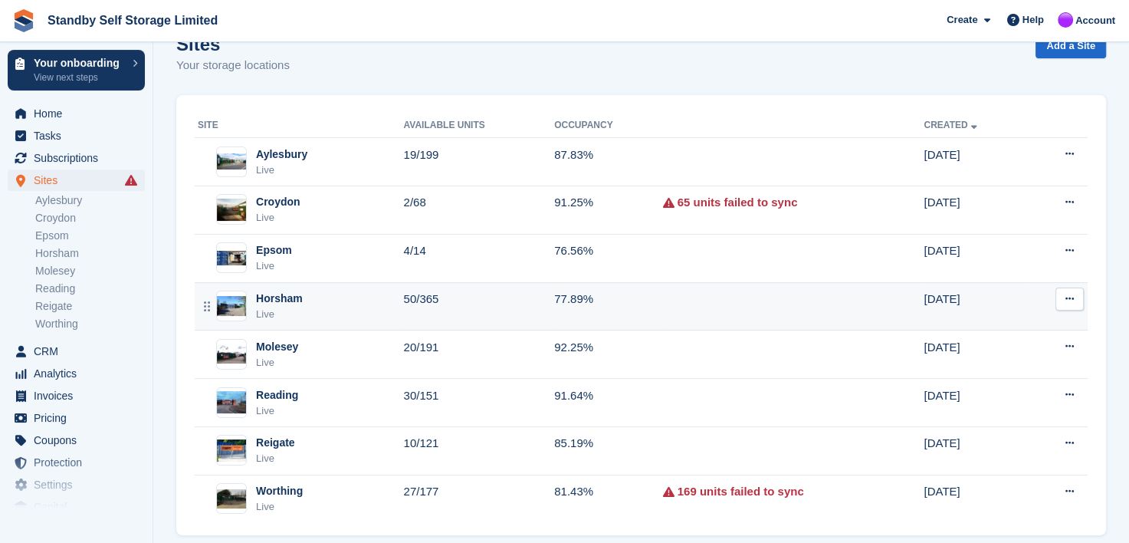
scroll to position [157, 0]
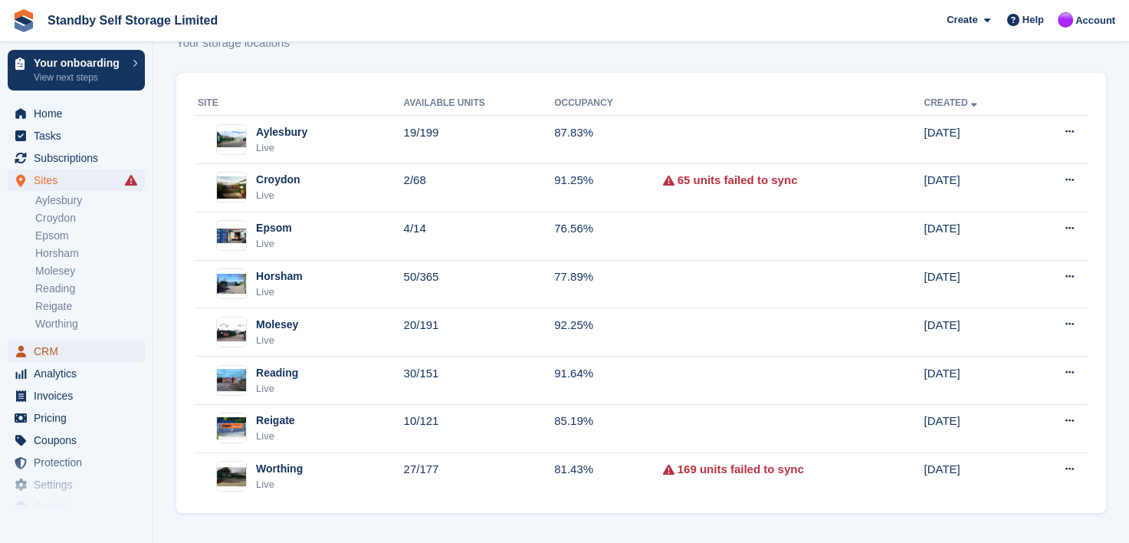
click at [48, 347] on span "CRM" at bounding box center [80, 350] width 92 height 21
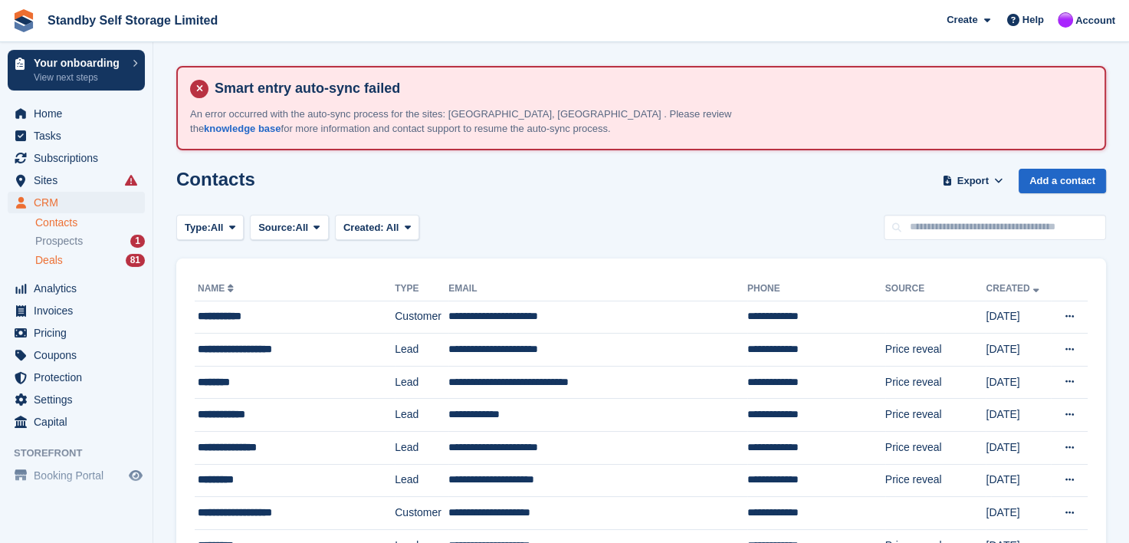
click at [45, 258] on span "Deals" at bounding box center [49, 260] width 28 height 15
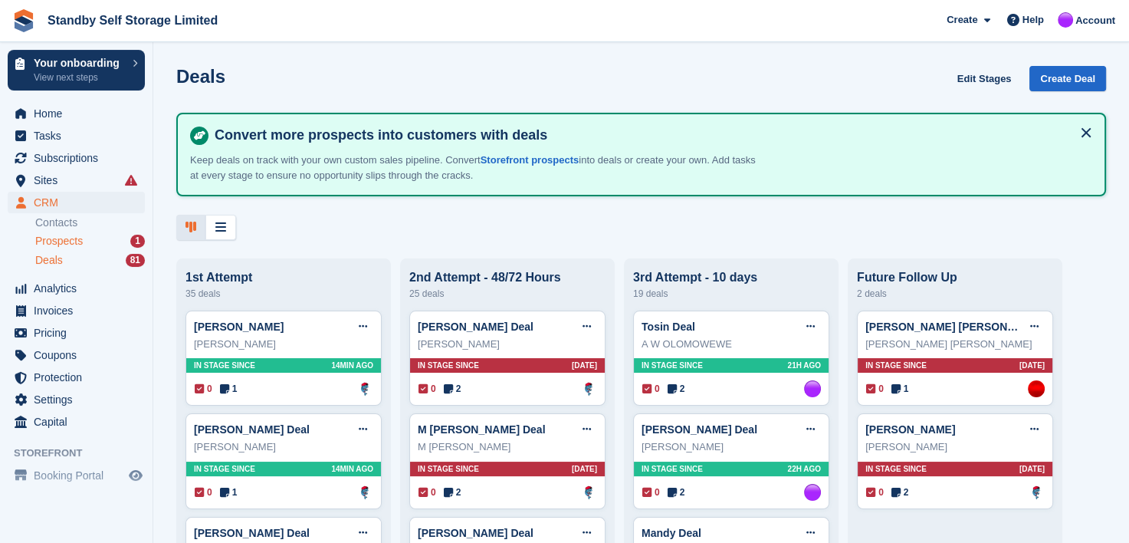
click at [48, 236] on span "Prospects" at bounding box center [59, 241] width 48 height 15
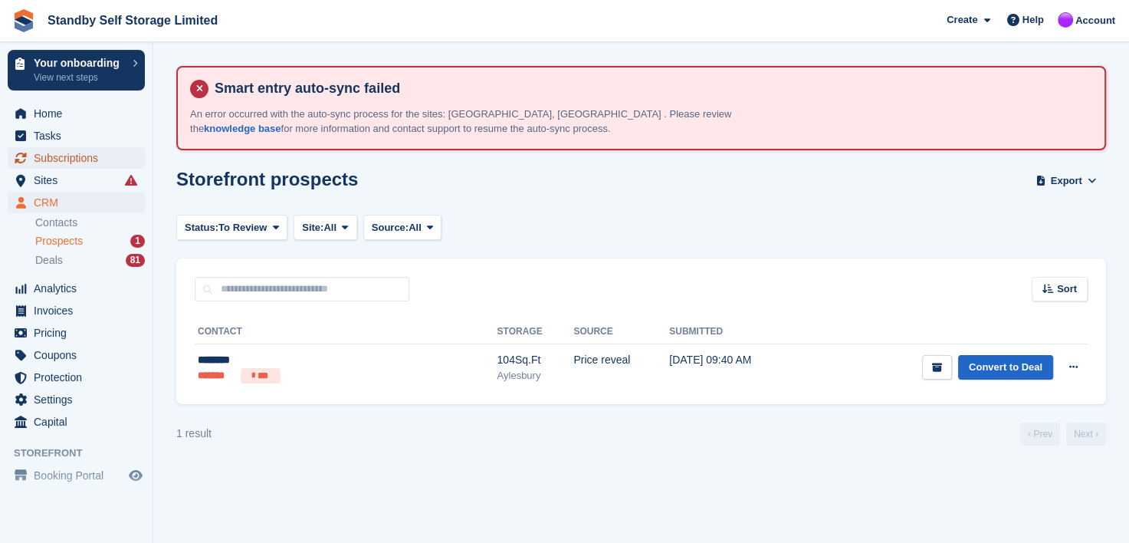
click at [61, 153] on span "Subscriptions" at bounding box center [80, 157] width 92 height 21
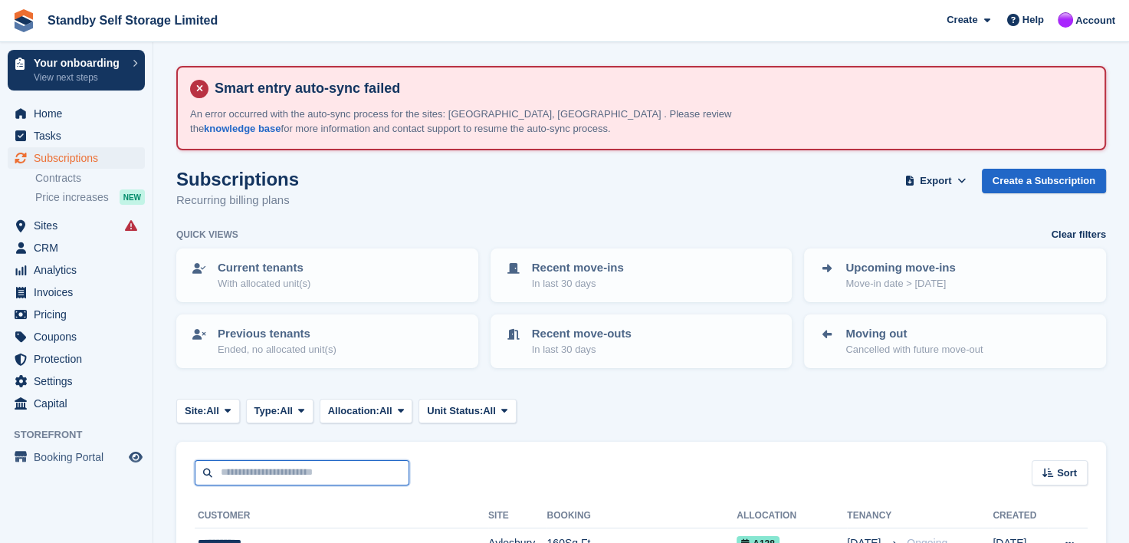
click at [228, 472] on input "text" at bounding box center [302, 472] width 215 height 25
type input "******"
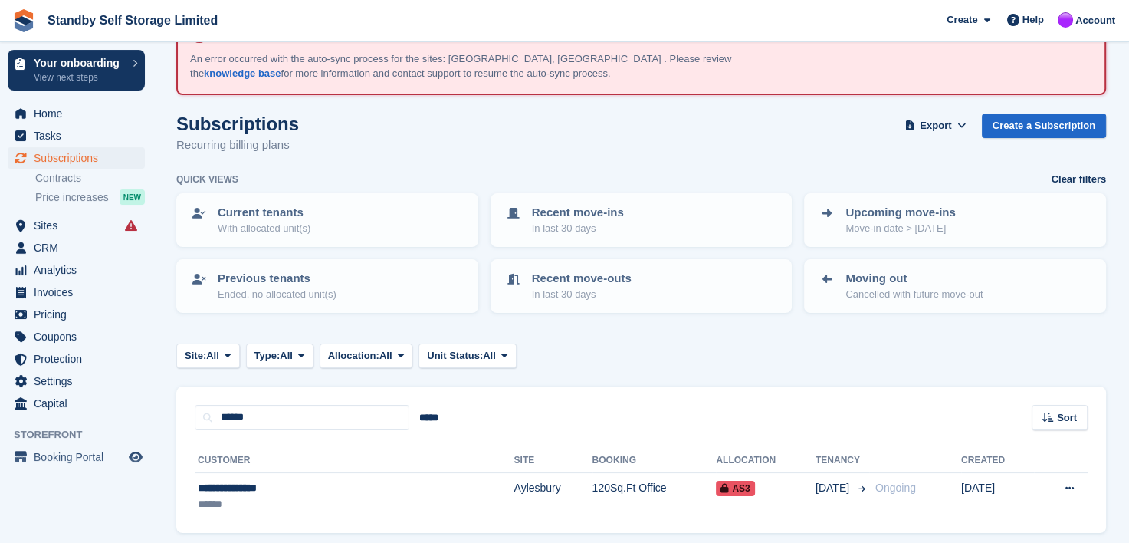
scroll to position [107, 0]
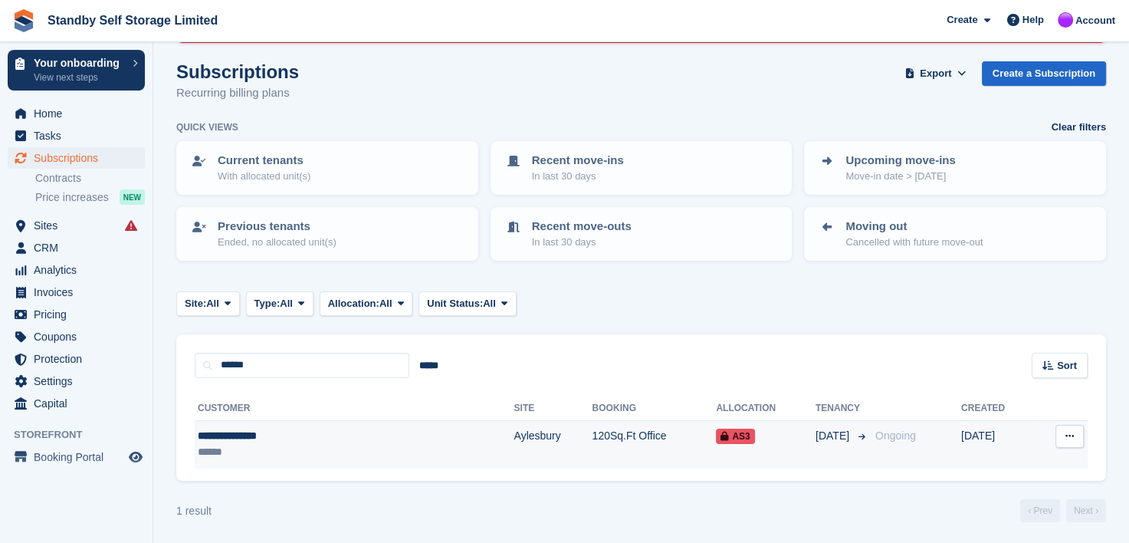
click at [234, 434] on div "**********" at bounding box center [292, 436] width 189 height 16
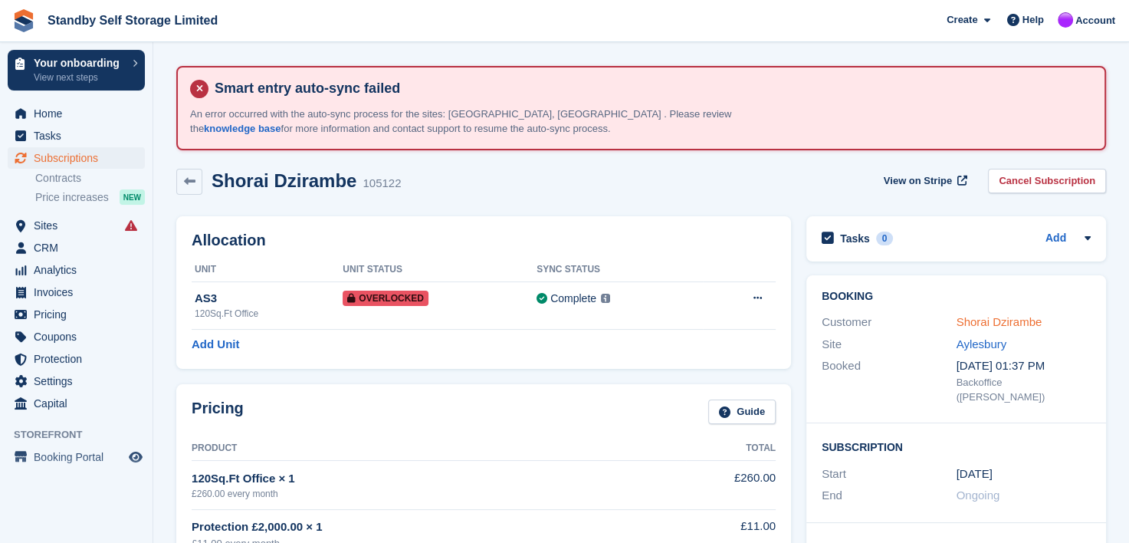
click at [981, 320] on link "Shorai Dzirambe" at bounding box center [999, 321] width 86 height 13
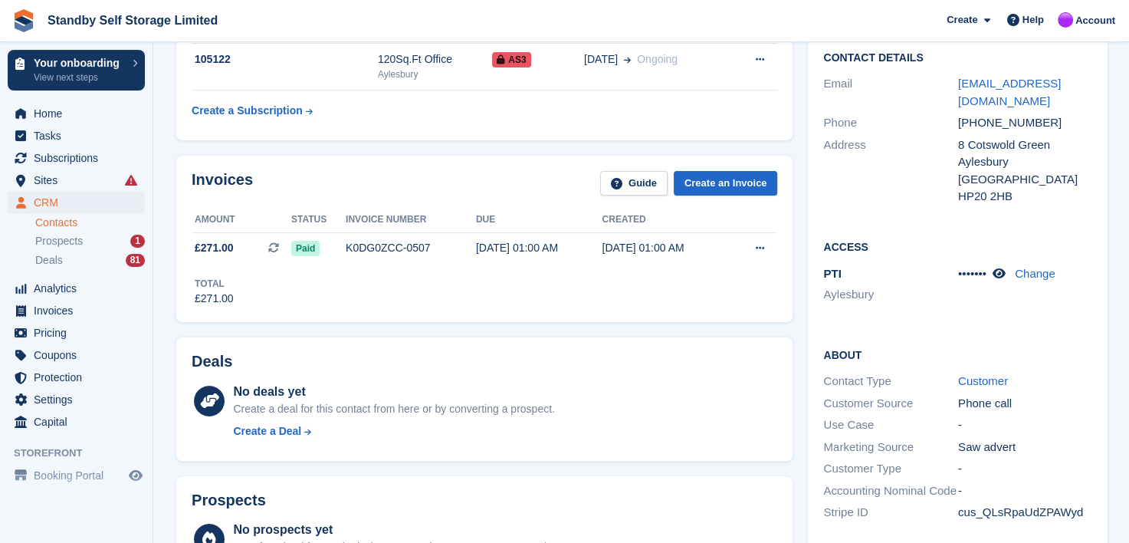
scroll to position [383, 0]
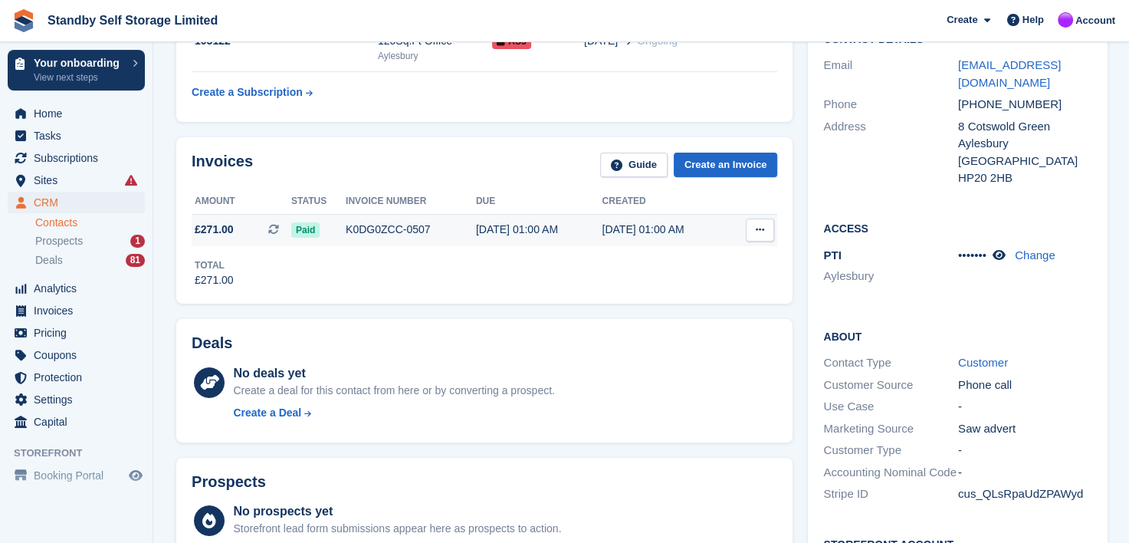
click at [360, 223] on div "K0DG0ZCC-0507" at bounding box center [411, 229] width 130 height 16
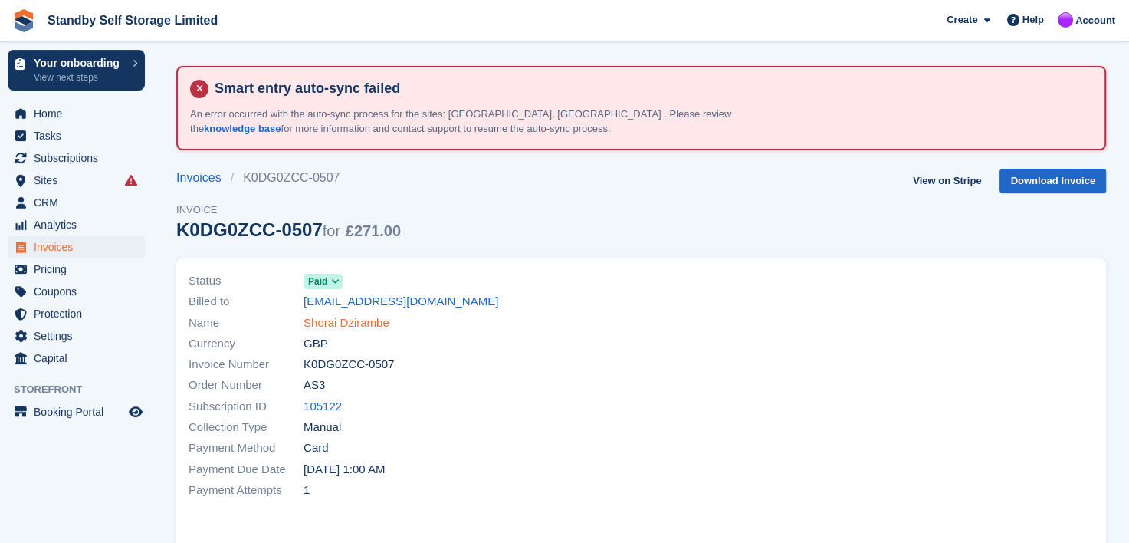
click at [353, 327] on link "Shorai Dzirambe" at bounding box center [347, 323] width 86 height 18
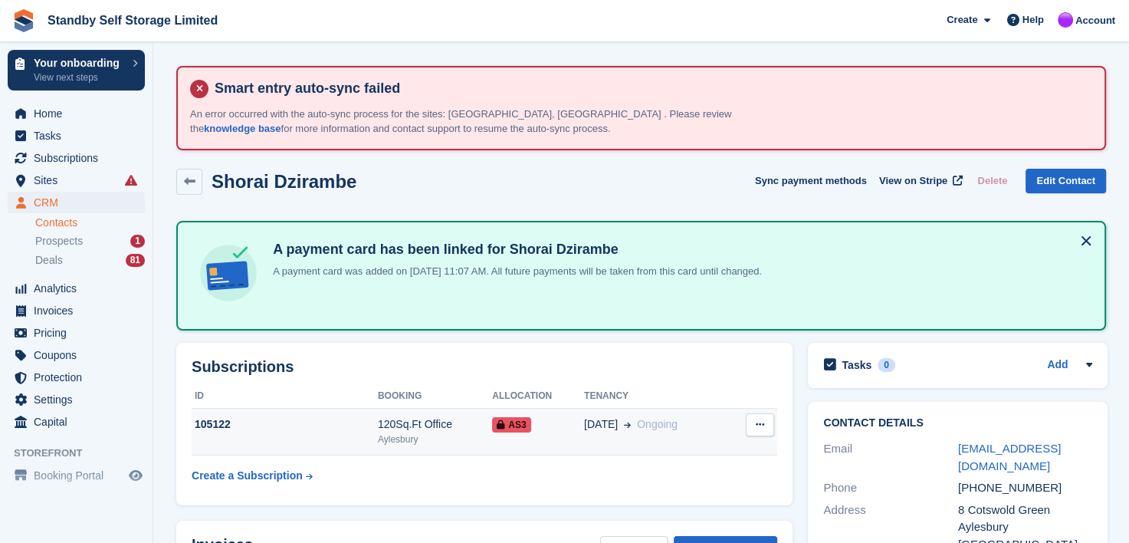
click at [710, 420] on div "14 Sep Ongoing" at bounding box center [656, 424] width 144 height 16
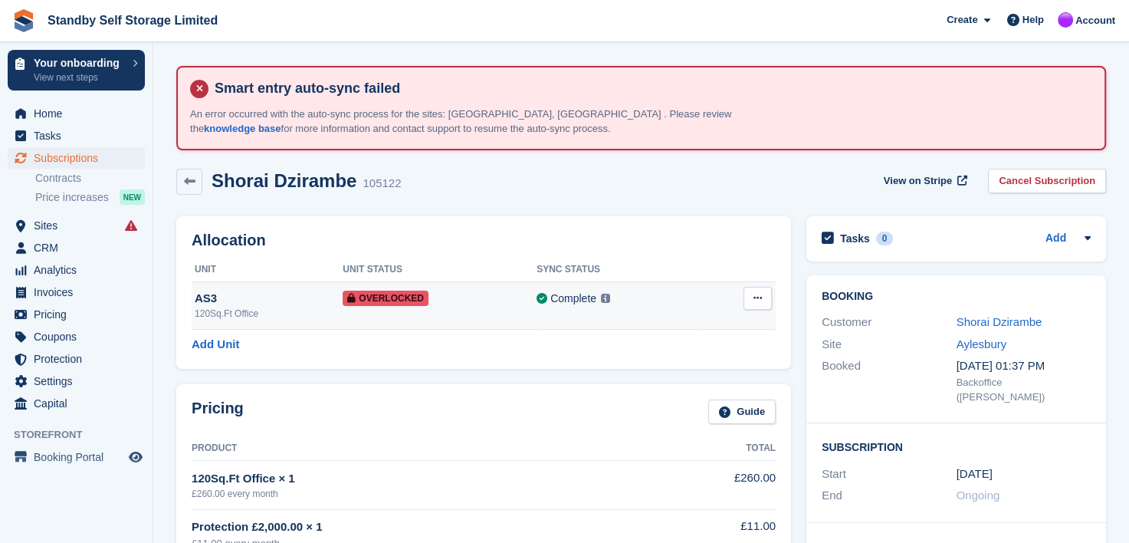
click at [757, 294] on icon at bounding box center [757, 298] width 8 height 10
click at [668, 325] on p "Remove Overlock" at bounding box center [698, 328] width 133 height 20
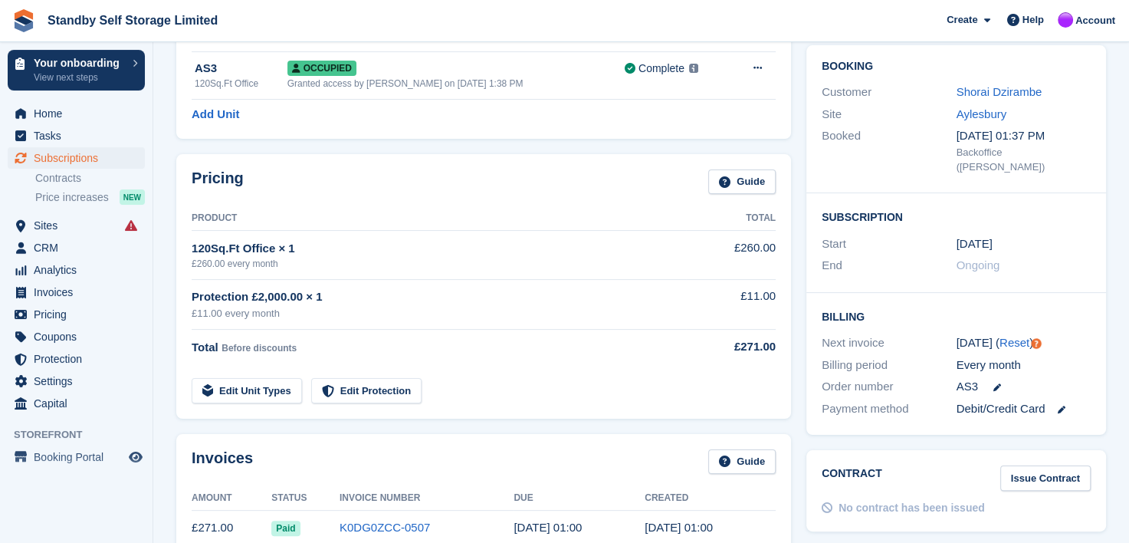
scroll to position [77, 0]
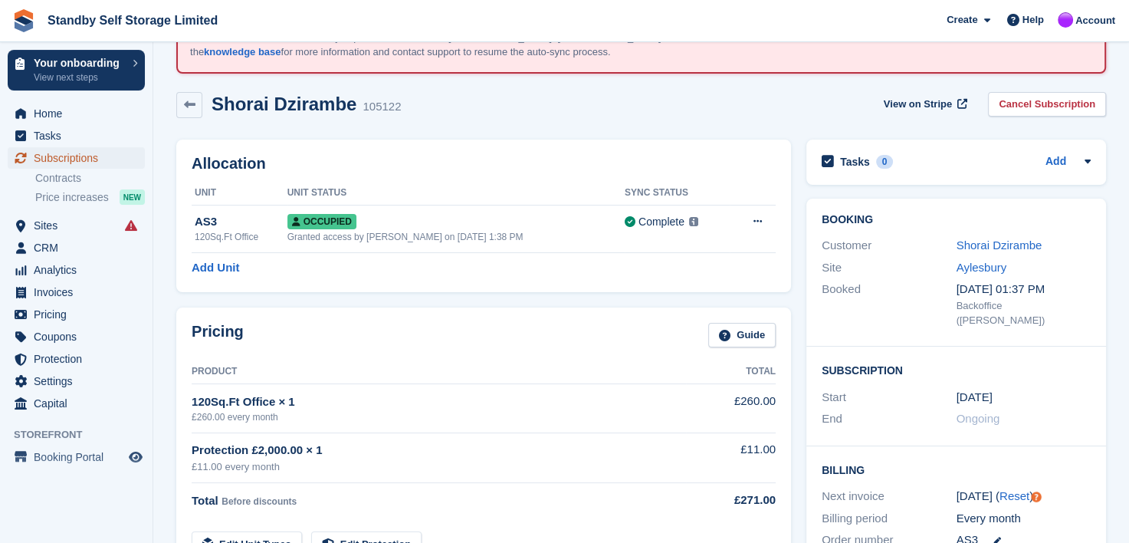
click at [87, 156] on span "Subscriptions" at bounding box center [80, 157] width 92 height 21
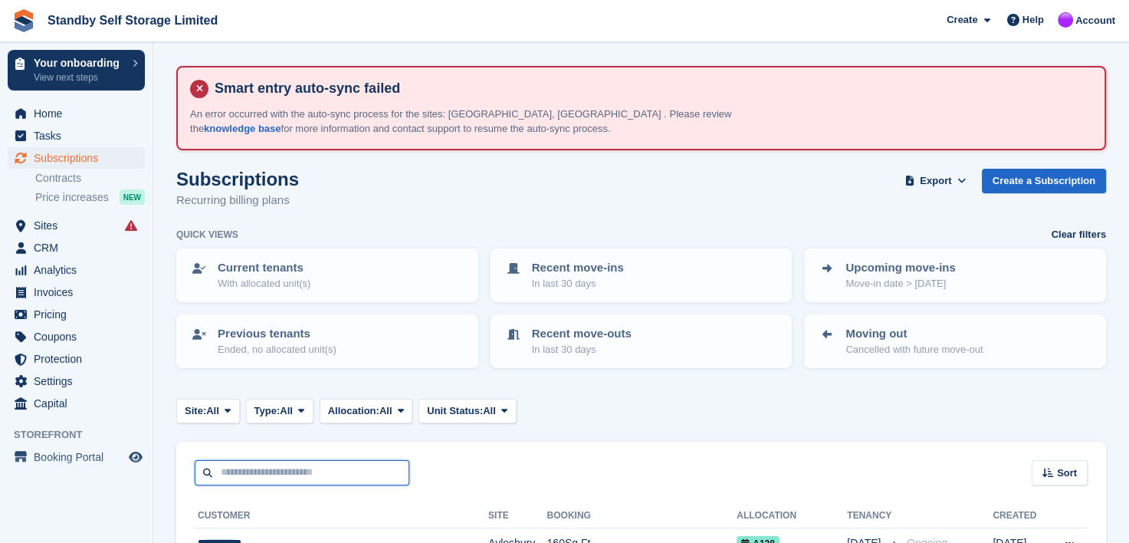
click at [270, 469] on input "text" at bounding box center [302, 472] width 215 height 25
type input "*******"
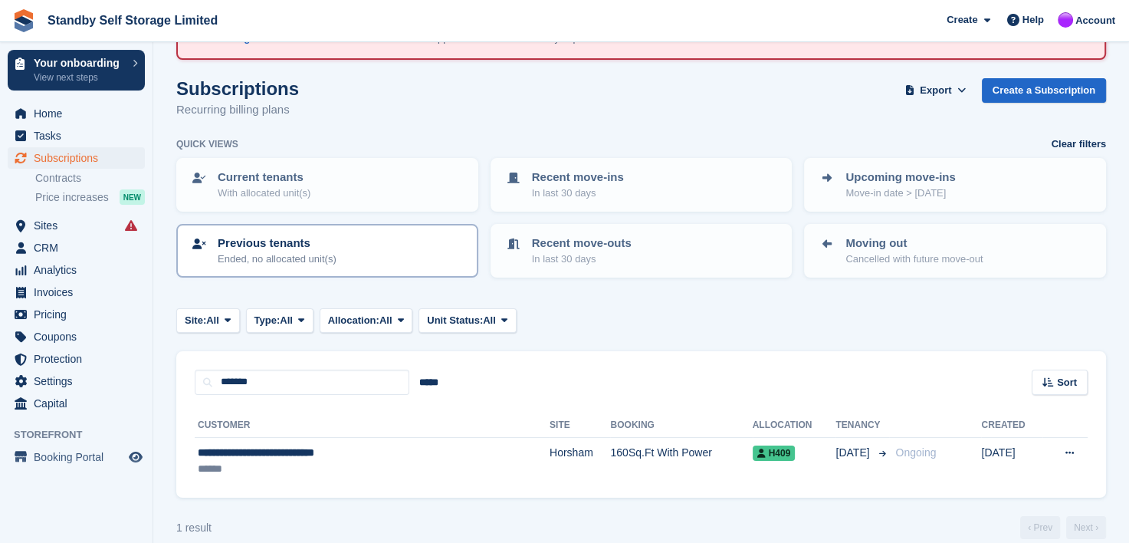
scroll to position [107, 0]
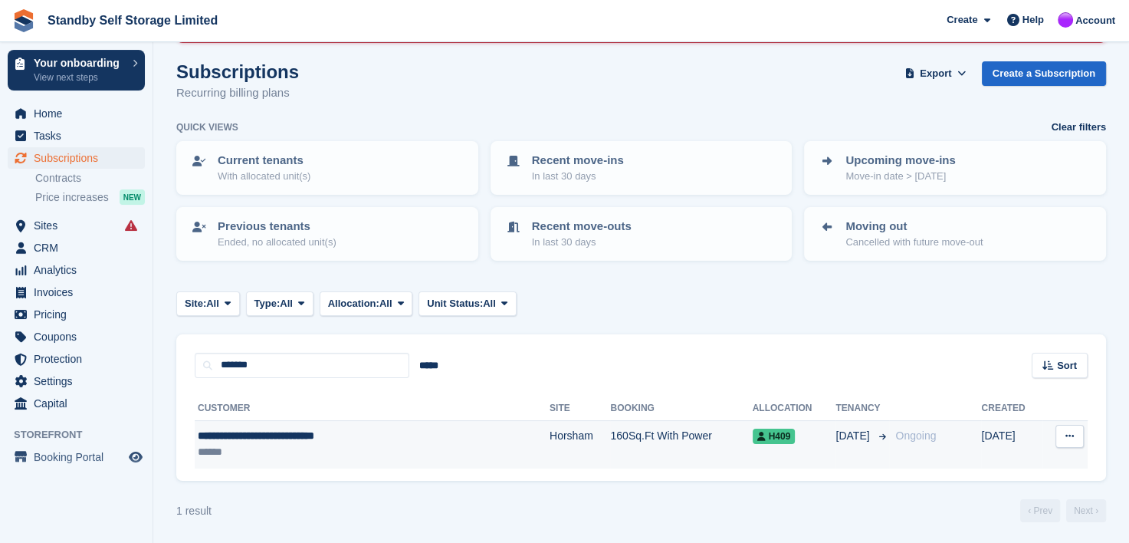
click at [205, 436] on span "**********" at bounding box center [256, 435] width 116 height 11
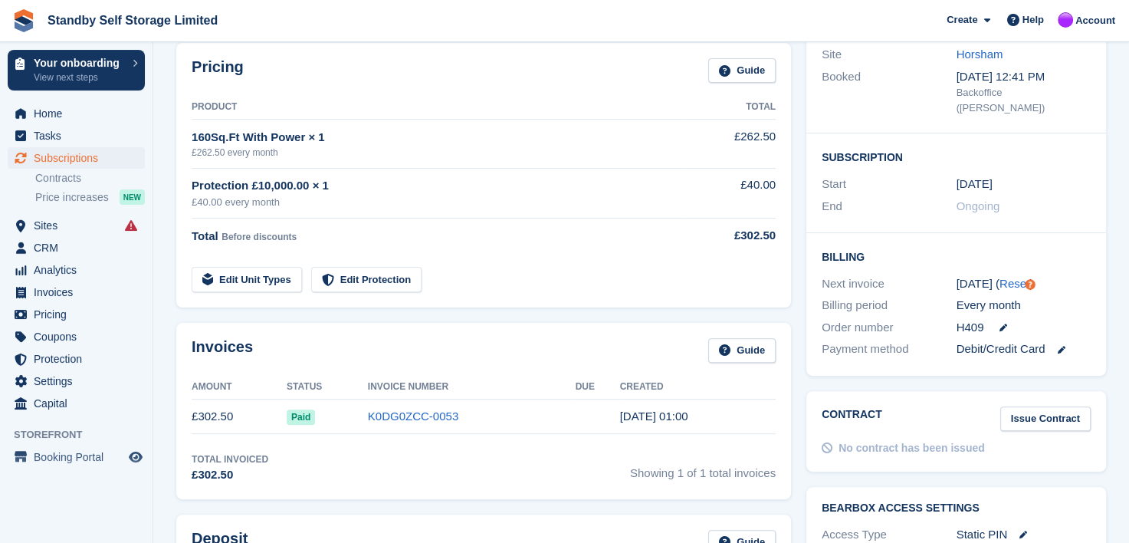
scroll to position [383, 0]
